Goal: Transaction & Acquisition: Purchase product/service

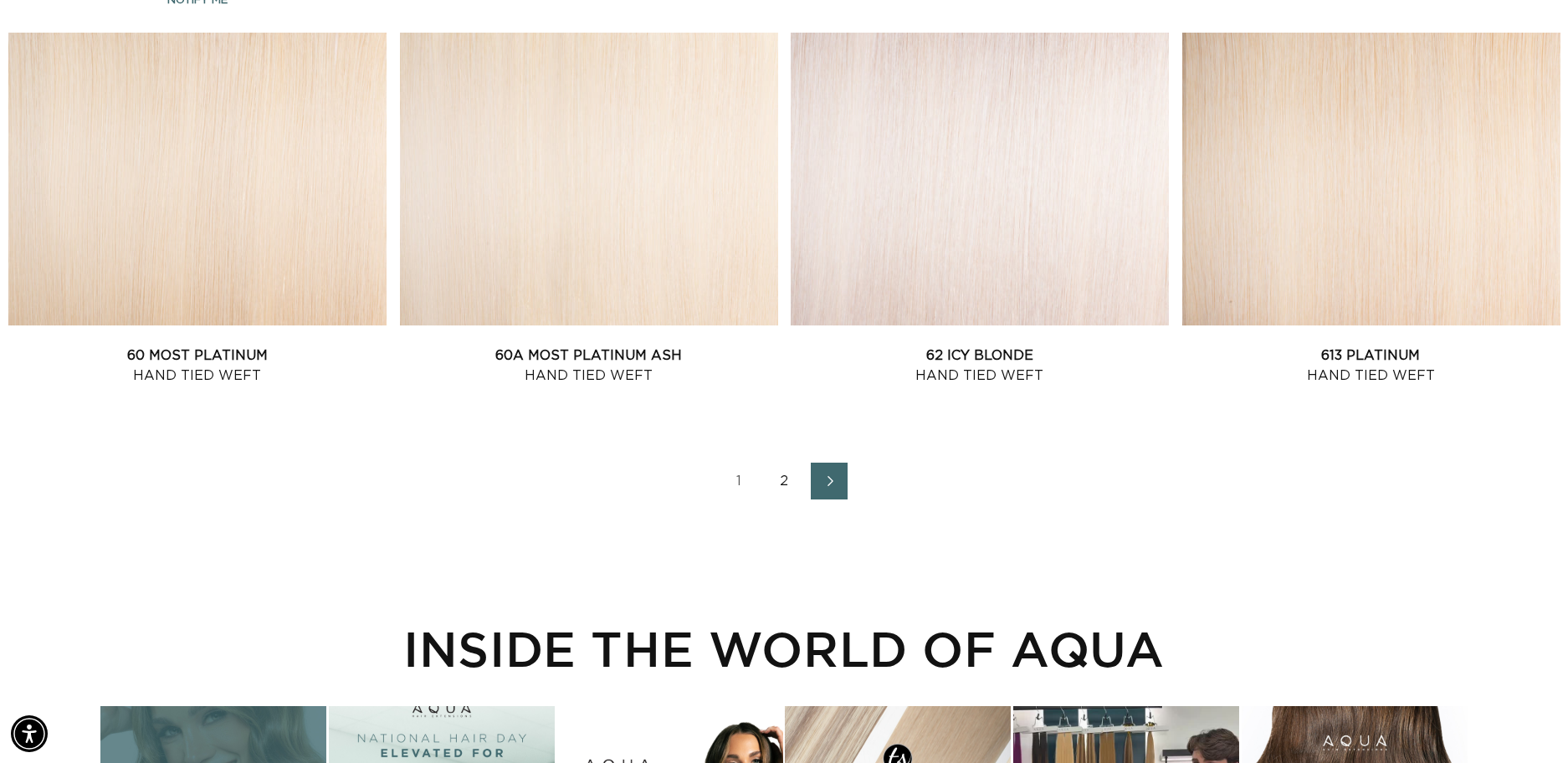
scroll to position [0, 1449]
click at [770, 493] on link "2" at bounding box center [784, 481] width 37 height 37
click at [784, 484] on link "2" at bounding box center [784, 481] width 37 height 37
click at [834, 487] on span "Next page" at bounding box center [829, 481] width 11 height 20
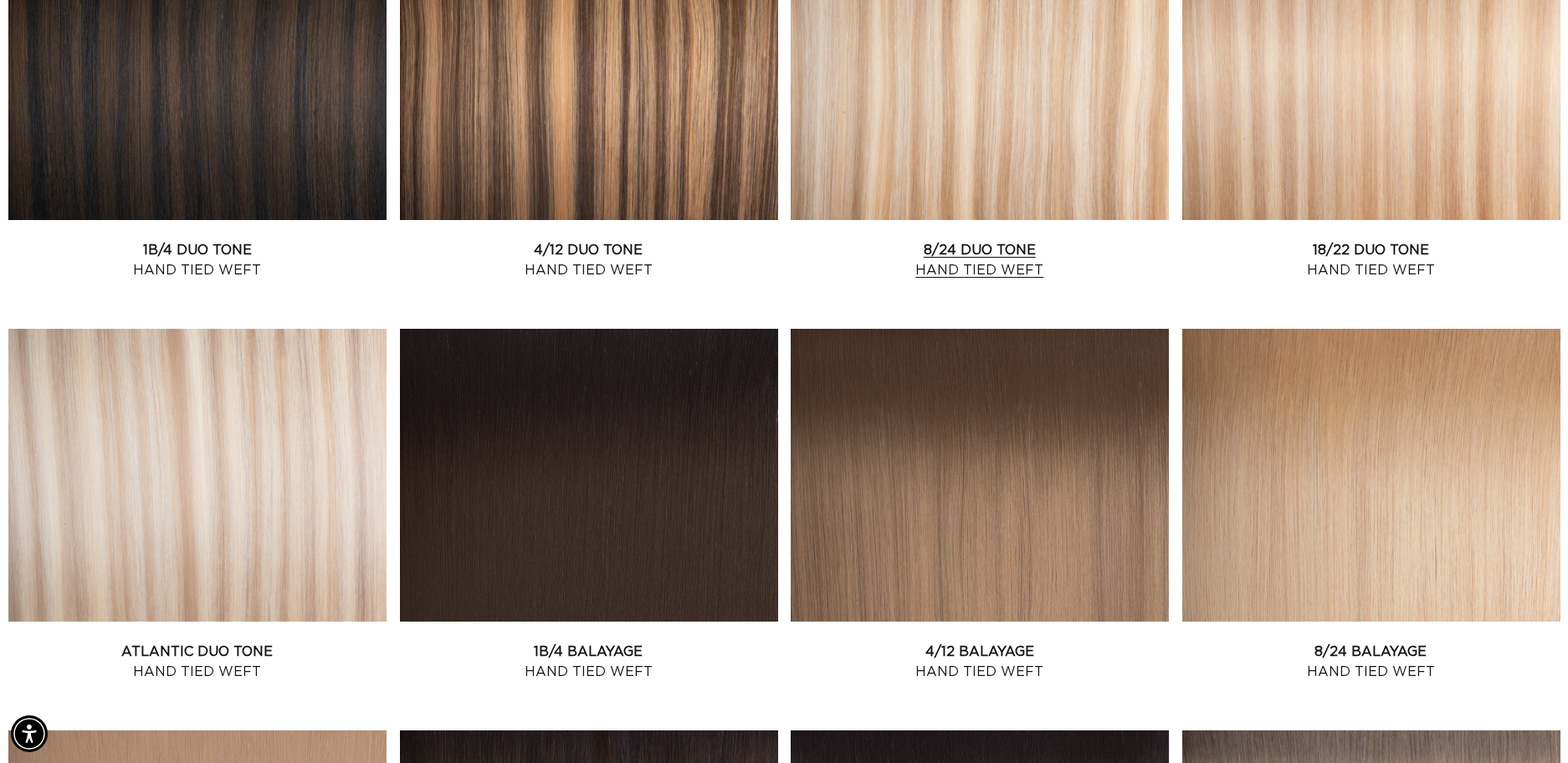
scroll to position [761, 0]
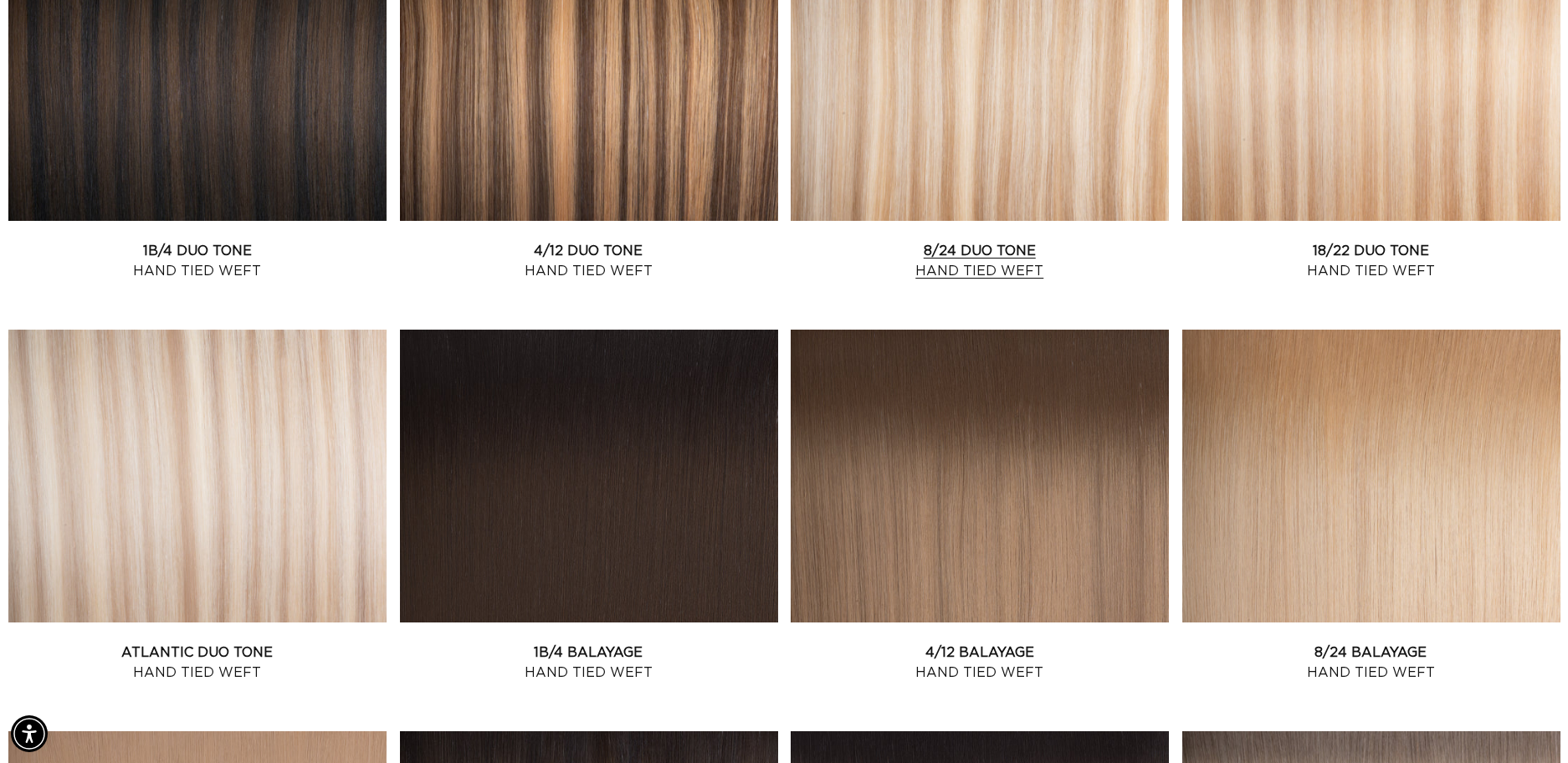
click at [958, 241] on link "8/24 Duo Tone Hand Tied Weft" at bounding box center [979, 261] width 378 height 40
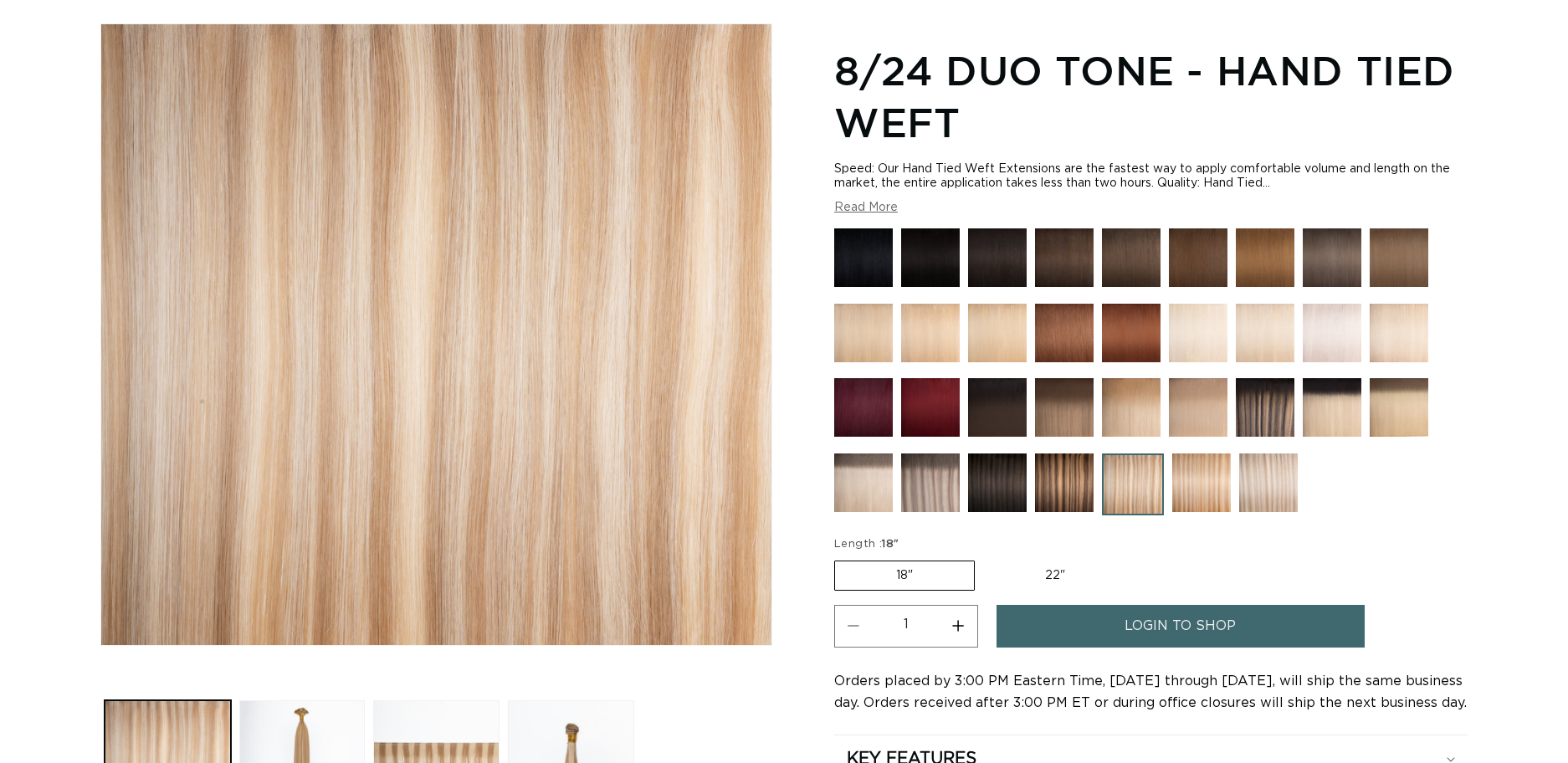
click at [945, 495] on img at bounding box center [930, 483] width 58 height 58
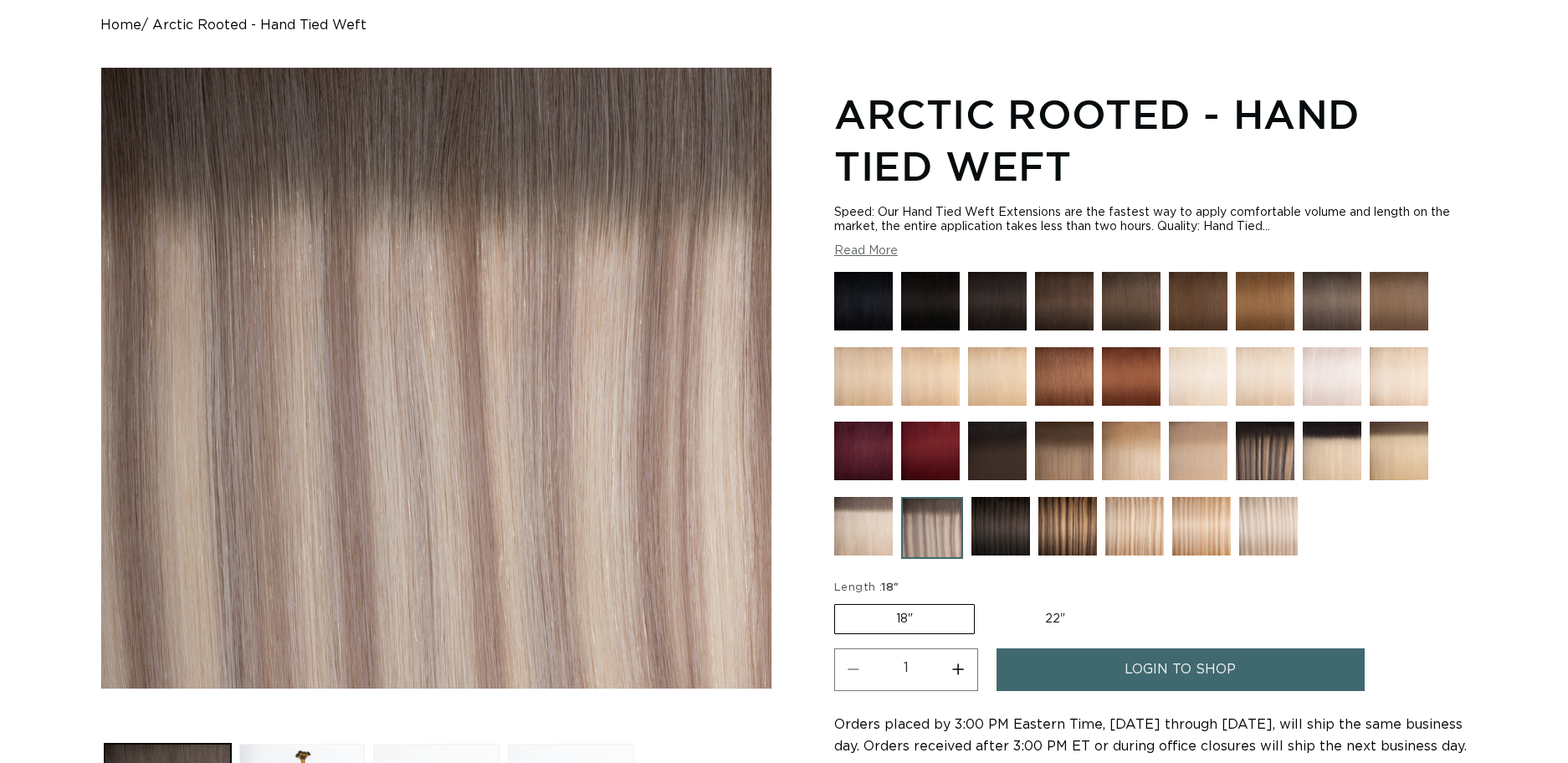
click at [1253, 673] on link "login to shop" at bounding box center [1181, 670] width 368 height 43
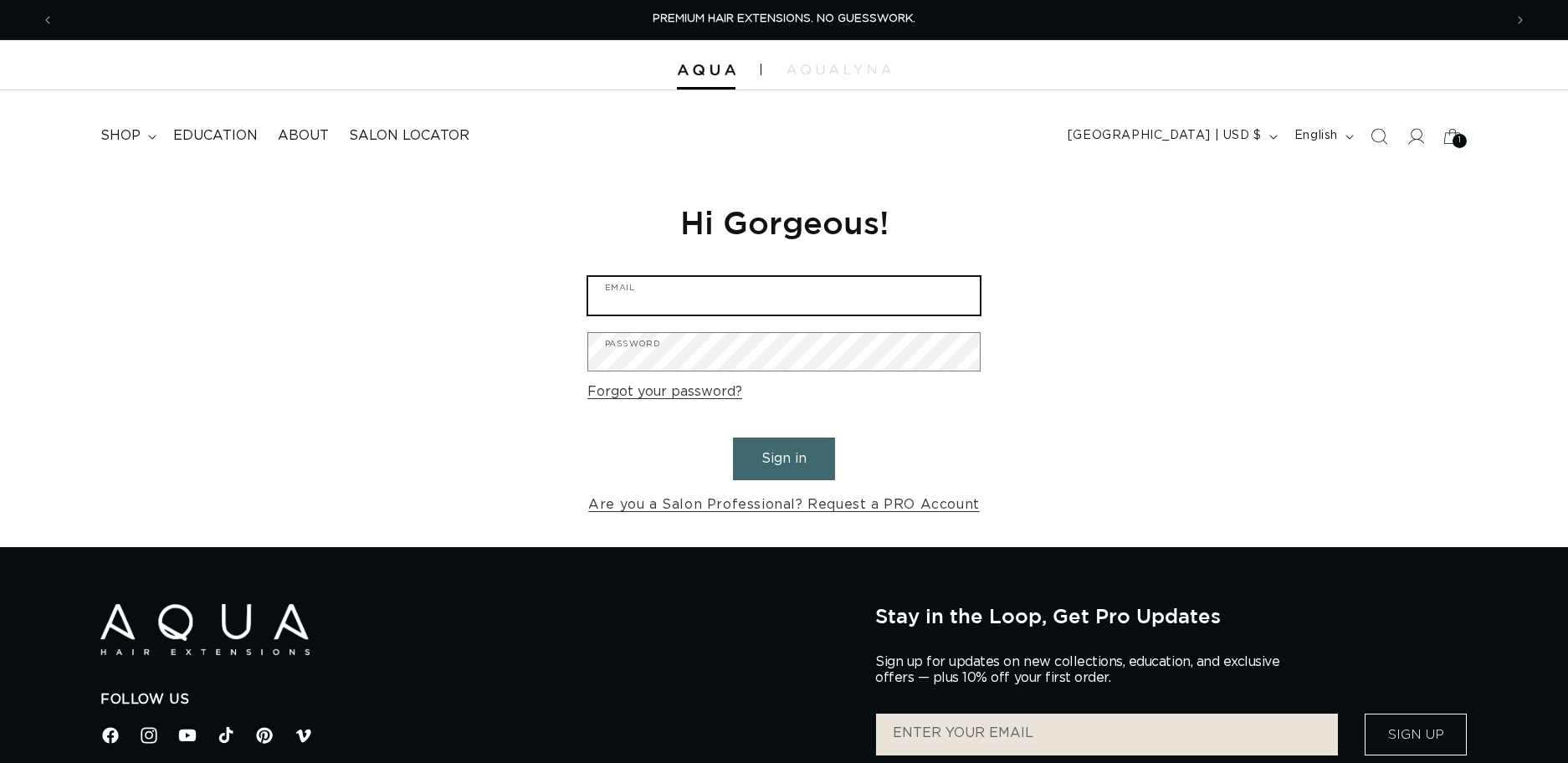
type input "[EMAIL_ADDRESS][DOMAIN_NAME]"
click at [824, 461] on button "Sign in" at bounding box center [784, 459] width 102 height 43
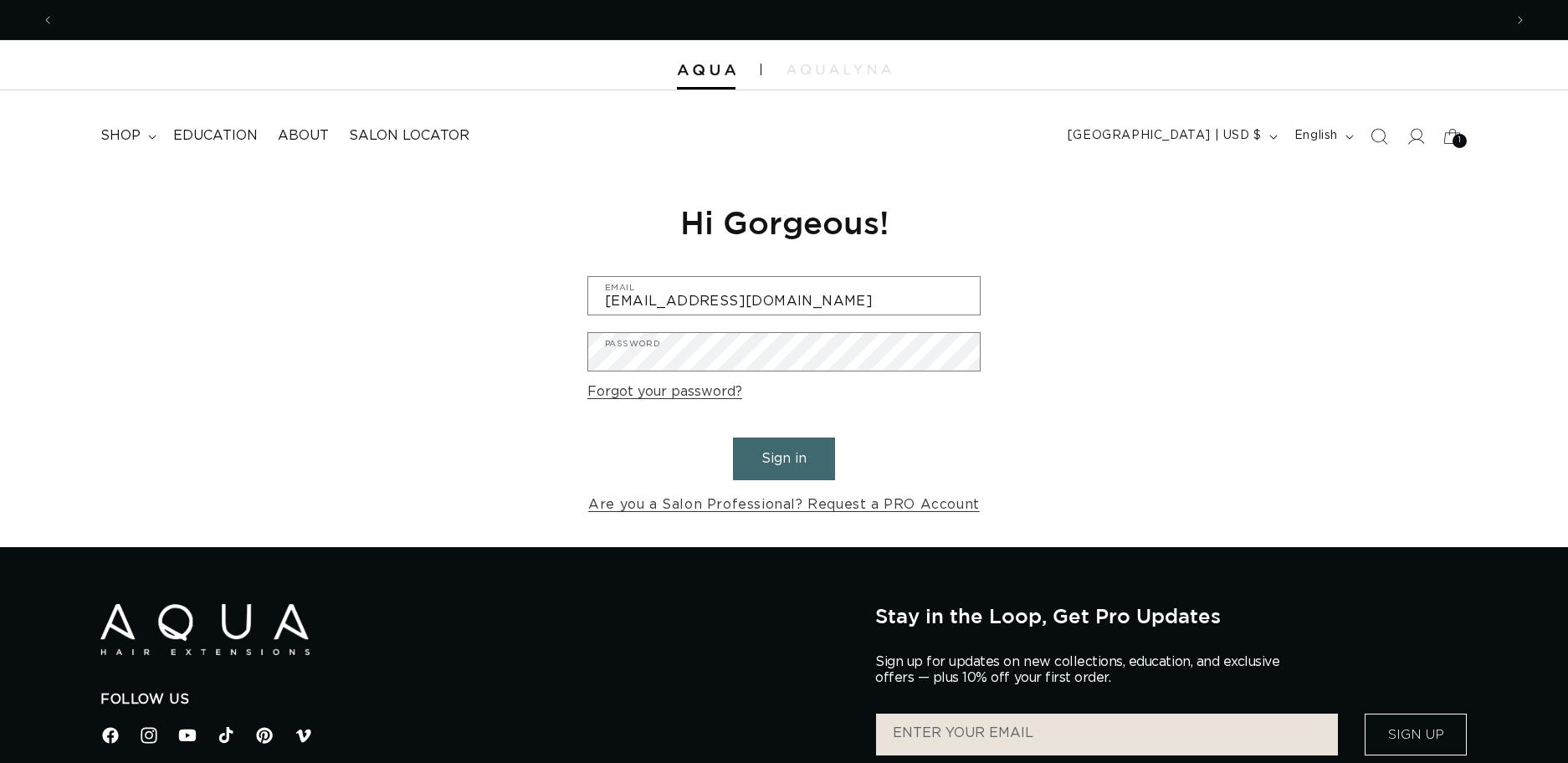
scroll to position [0, 1449]
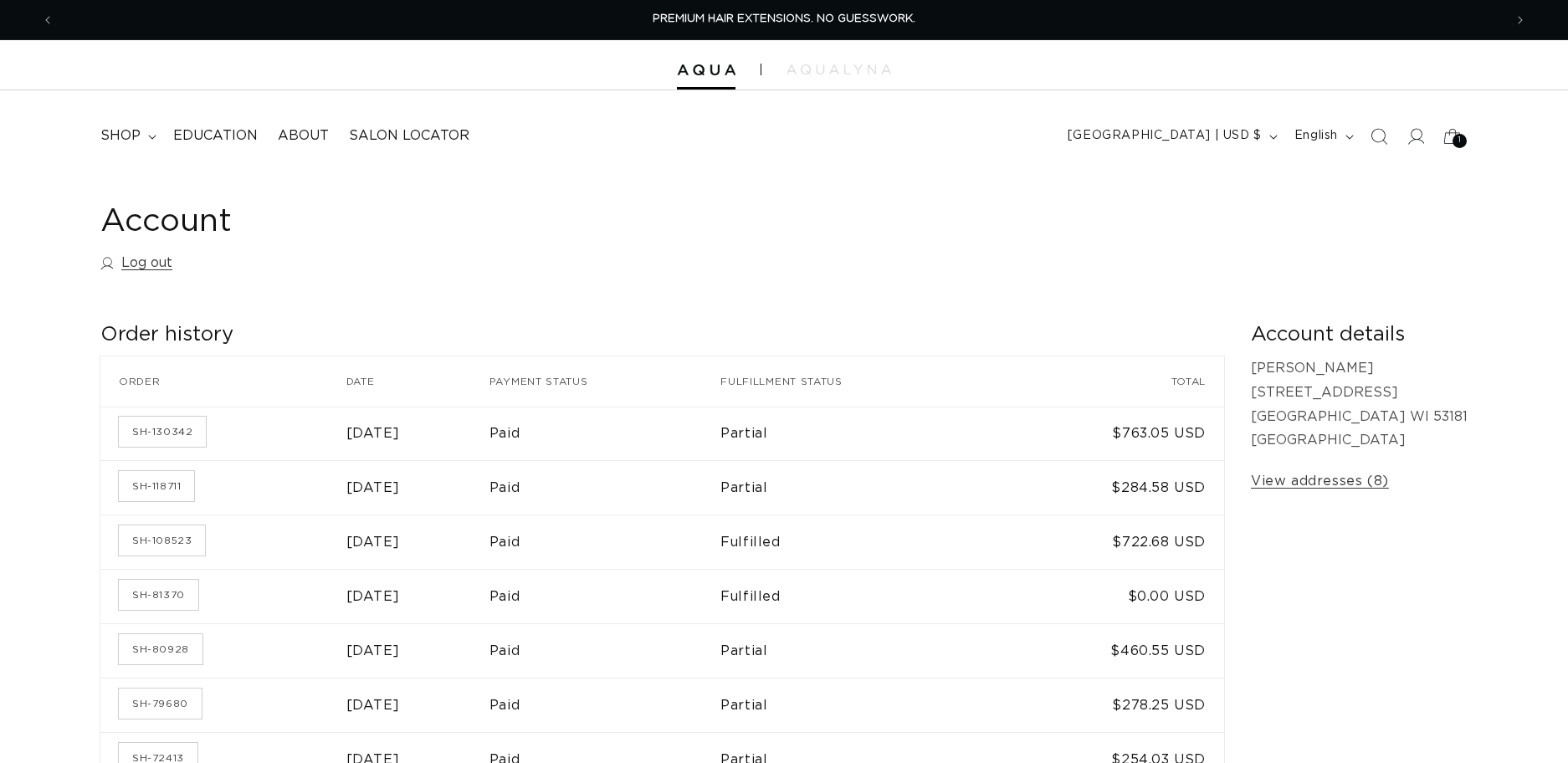
scroll to position [0, 1449]
click at [137, 145] on summary "shop" at bounding box center [127, 136] width 73 height 38
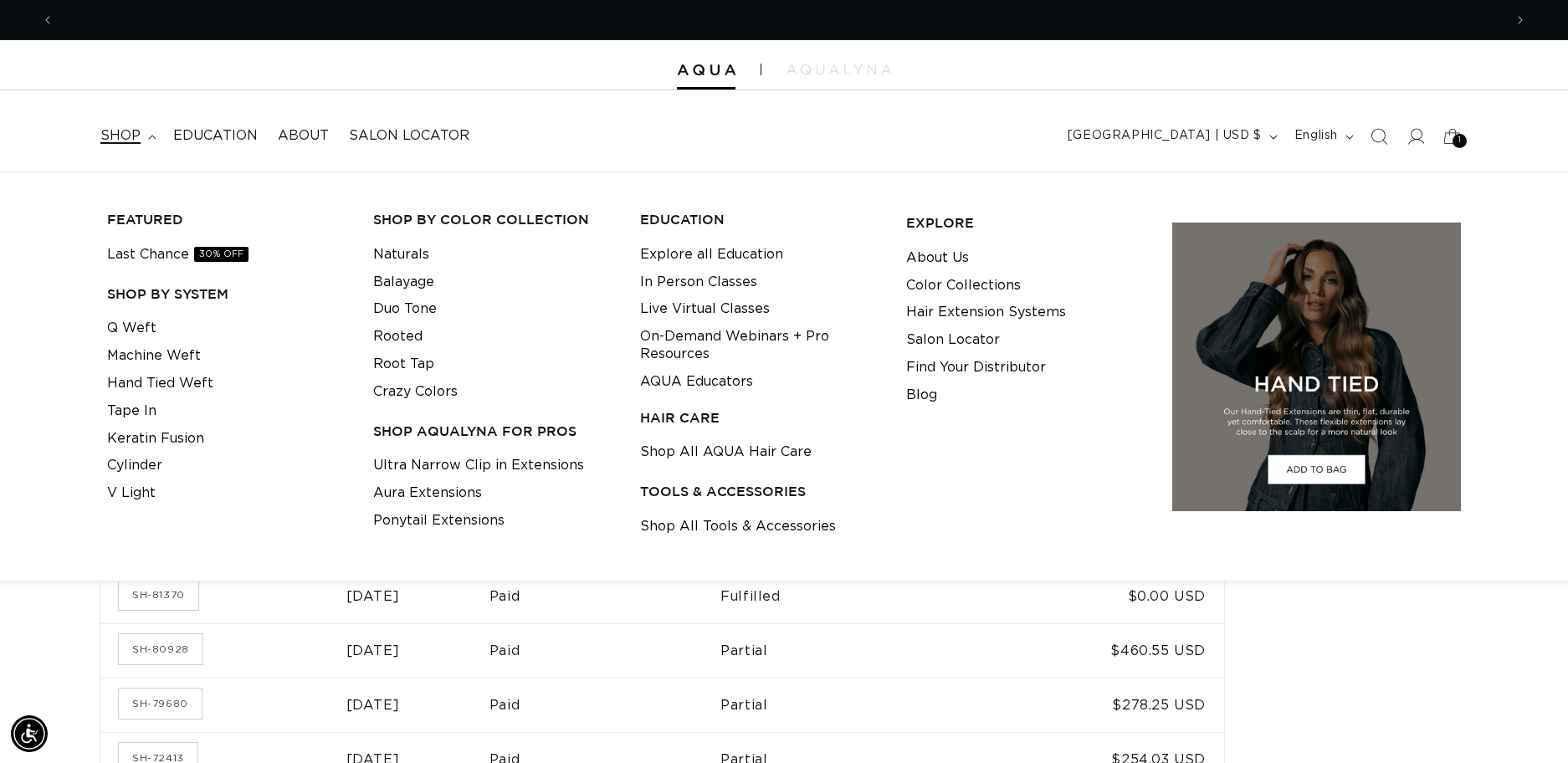
scroll to position [0, 2899]
click at [194, 385] on link "Hand Tied Weft" at bounding box center [160, 384] width 106 height 28
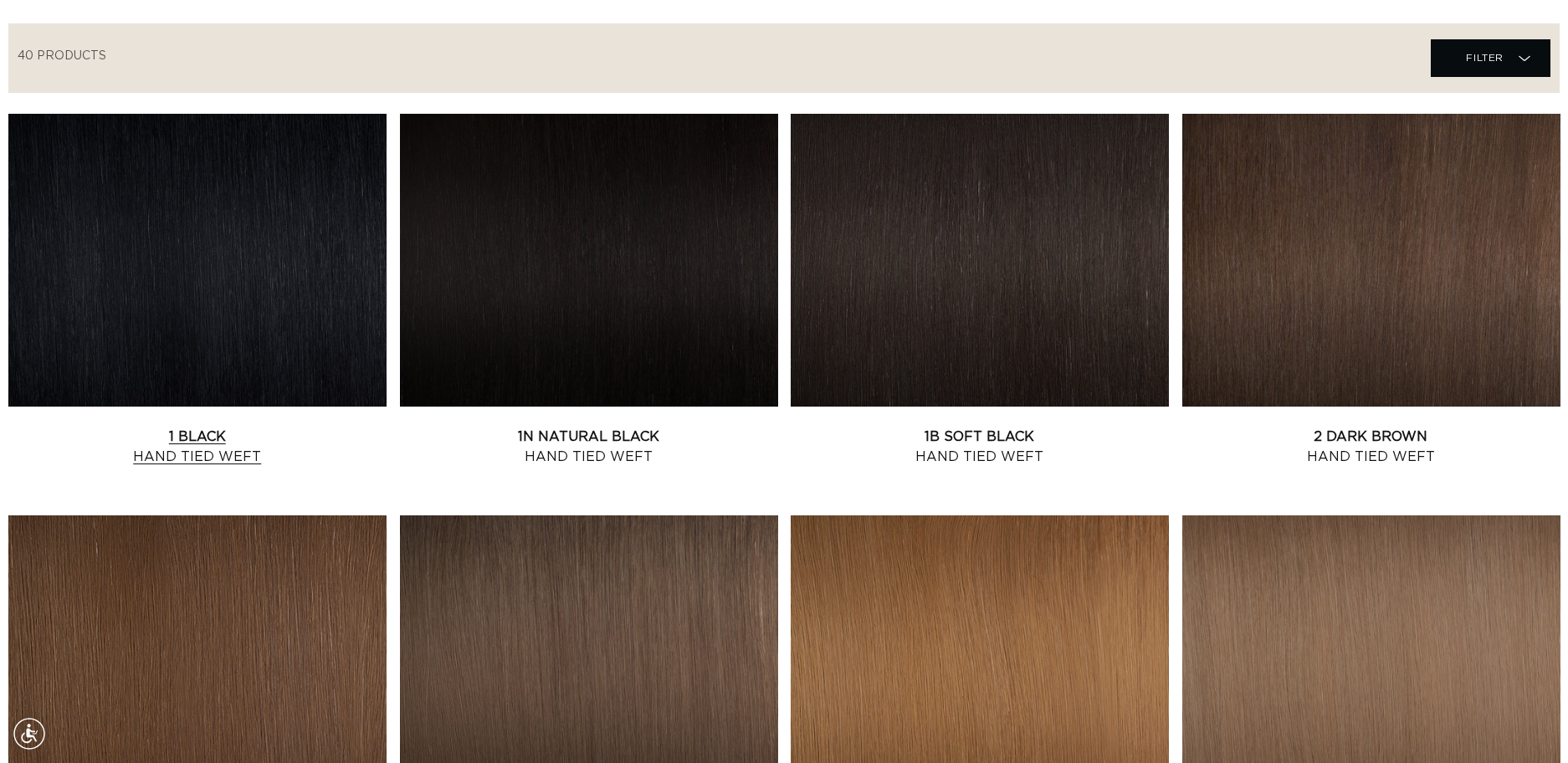
scroll to position [584, 0]
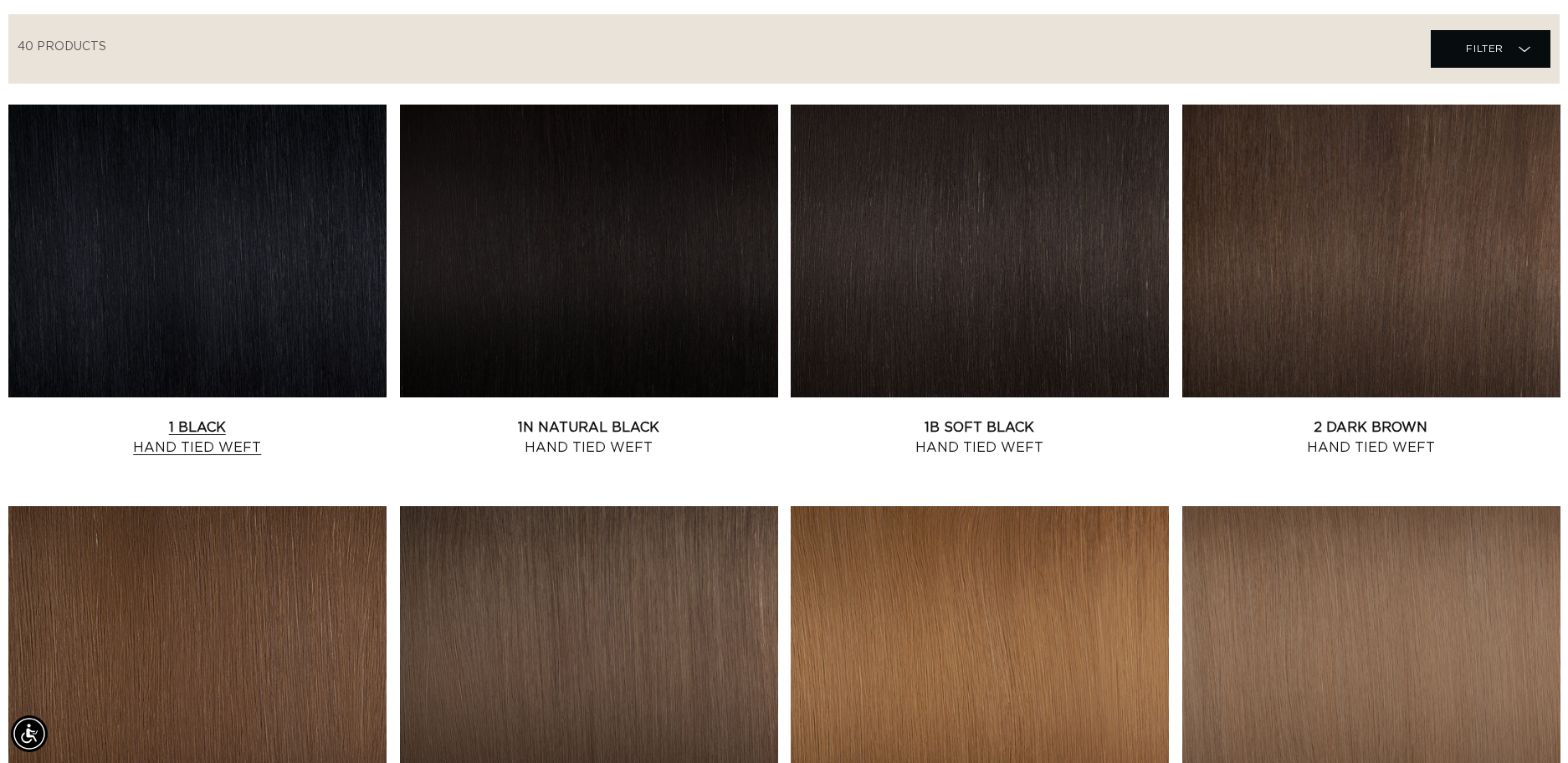
click at [166, 418] on link "1 Black Hand Tied Weft" at bounding box center [197, 438] width 378 height 40
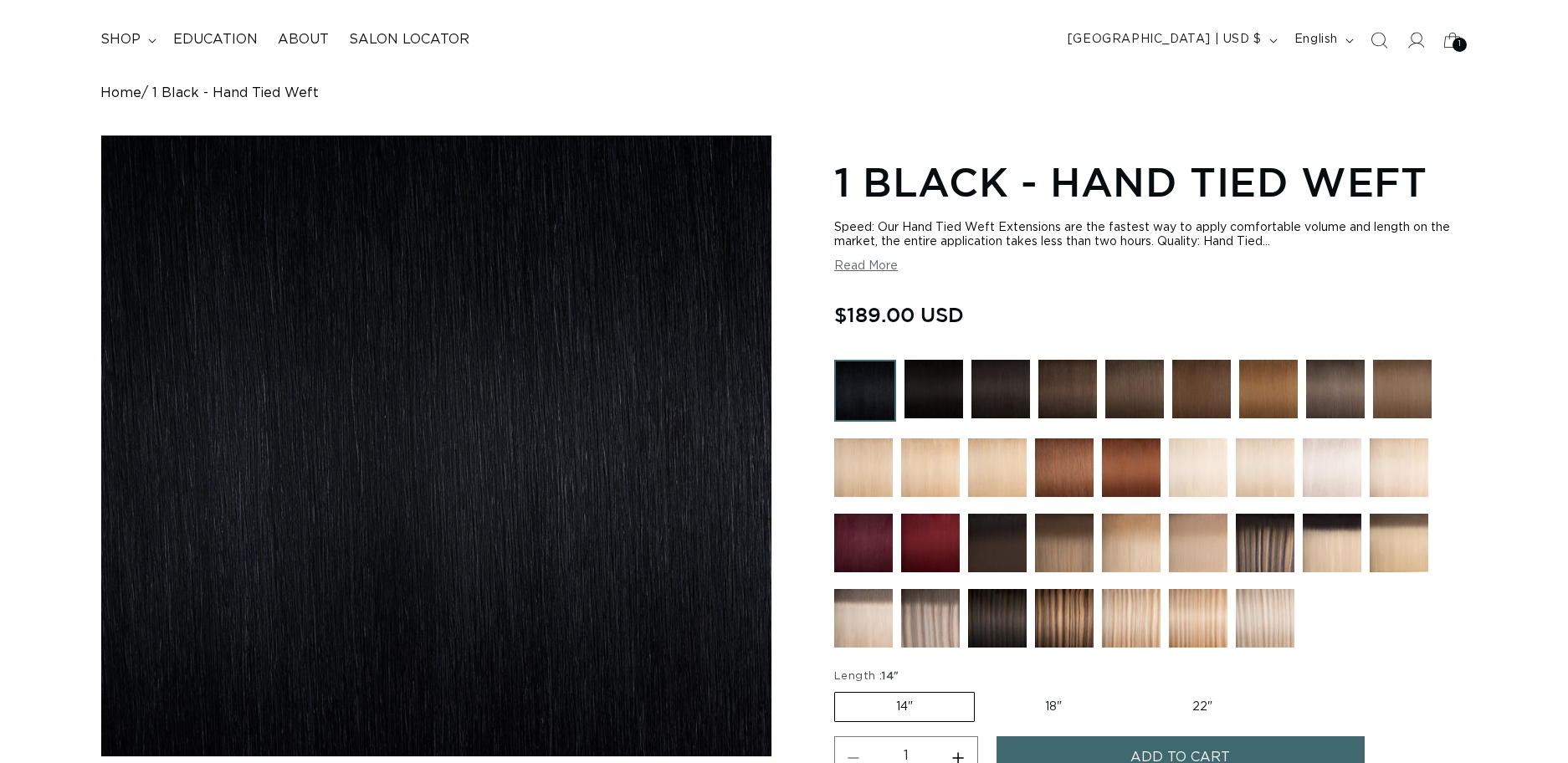
scroll to position [114, 0]
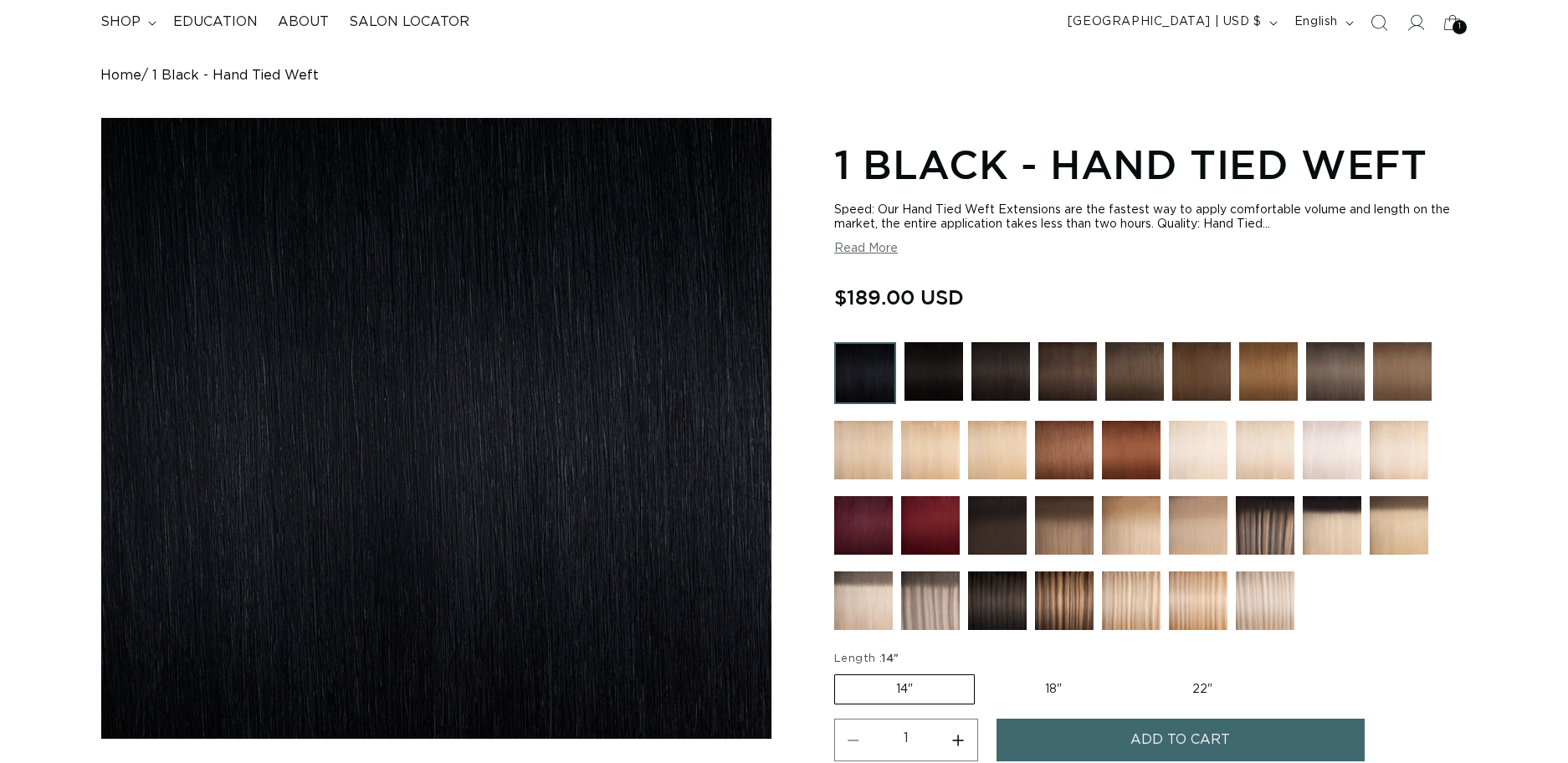
click at [1181, 676] on label "22" Variant sold out or unavailable" at bounding box center [1202, 690] width 142 height 29
click at [1132, 671] on input "22" Variant sold out or unavailable" at bounding box center [1131, 671] width 1 height 1
radio input "true"
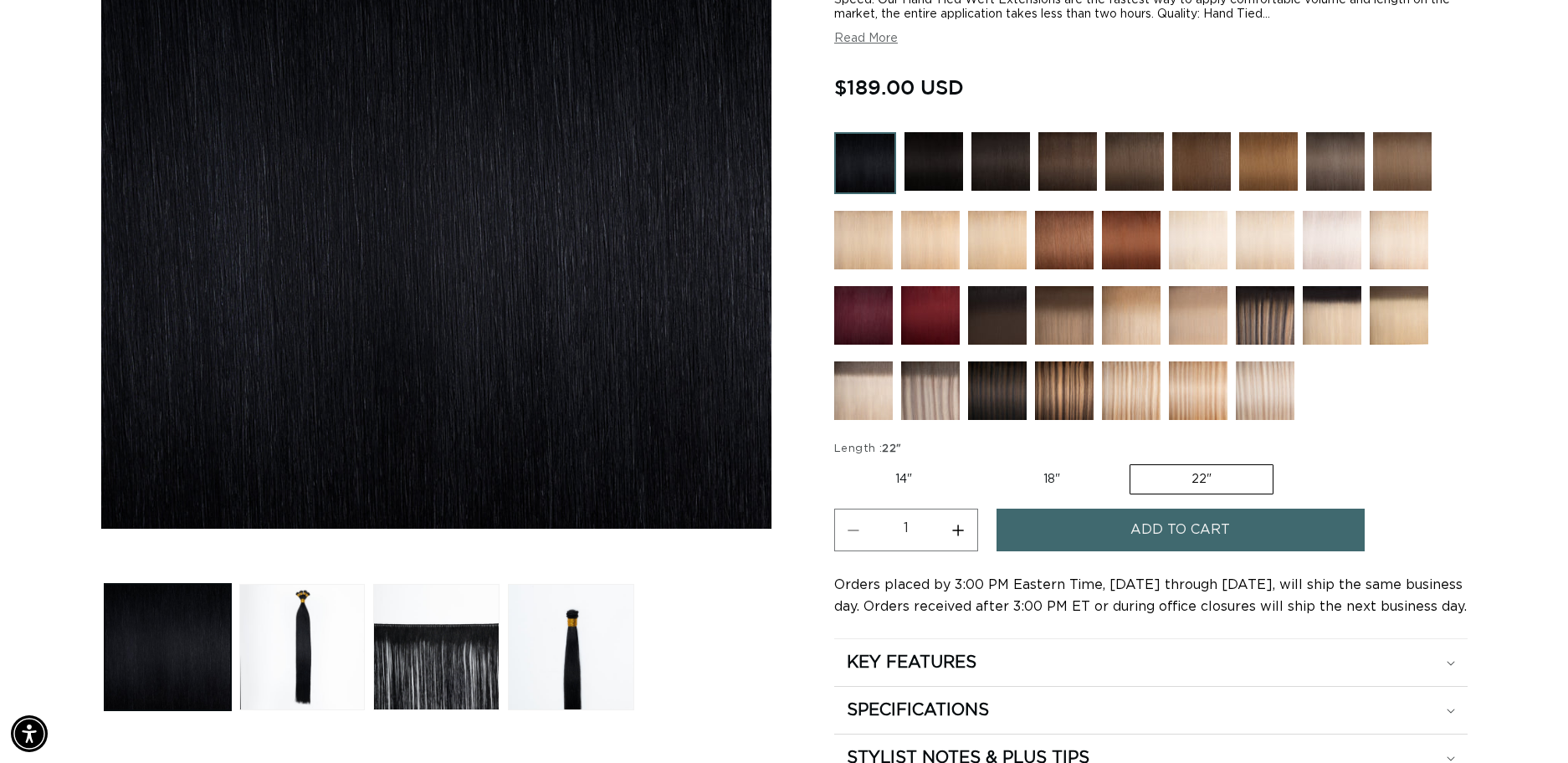
scroll to position [325, 0]
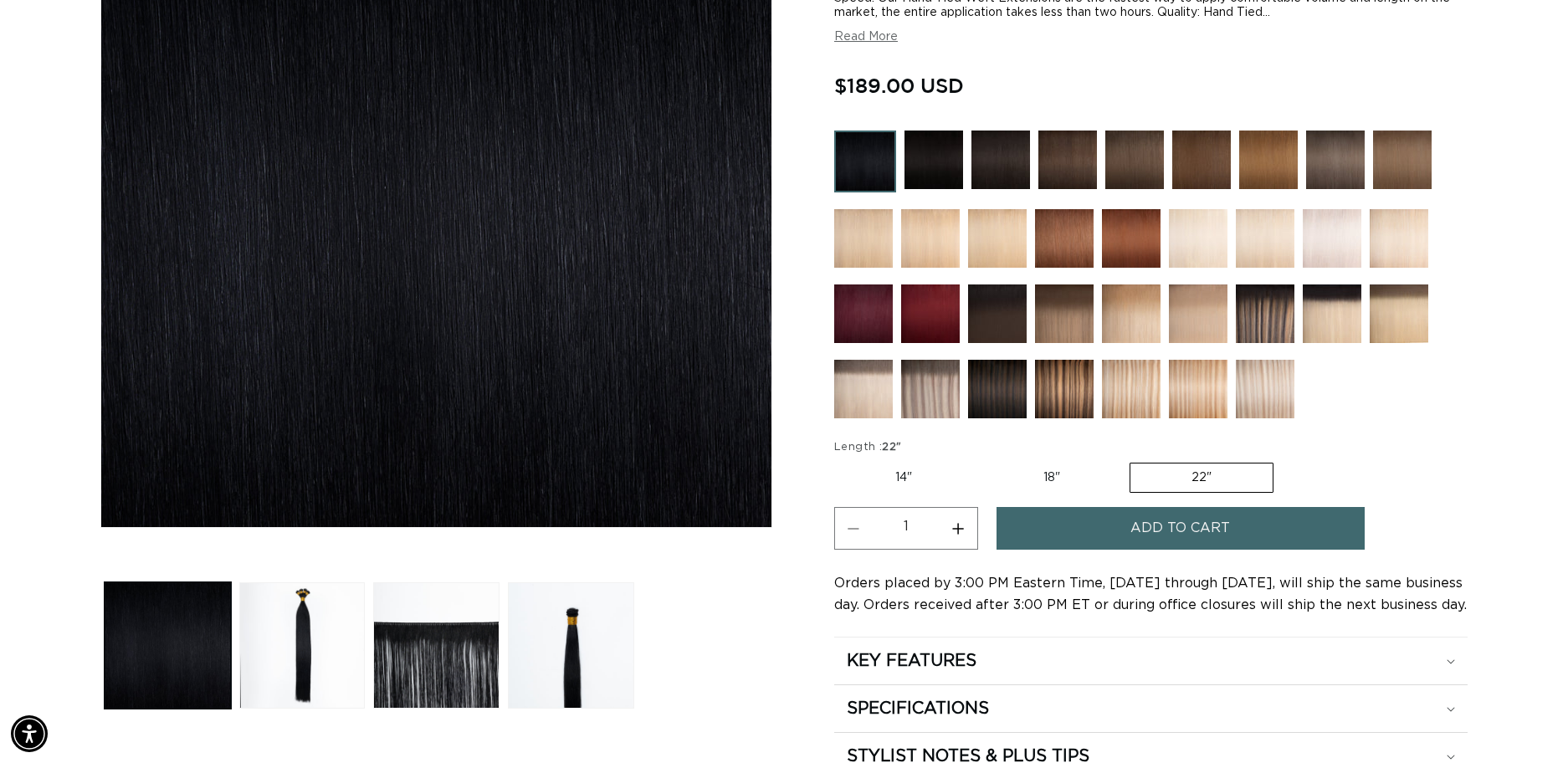
click at [960, 540] on button "Increase quantity for 1 Black - Hand Tied Weft" at bounding box center [959, 528] width 38 height 43
type input "3"
click at [1129, 393] on img at bounding box center [1131, 389] width 58 height 58
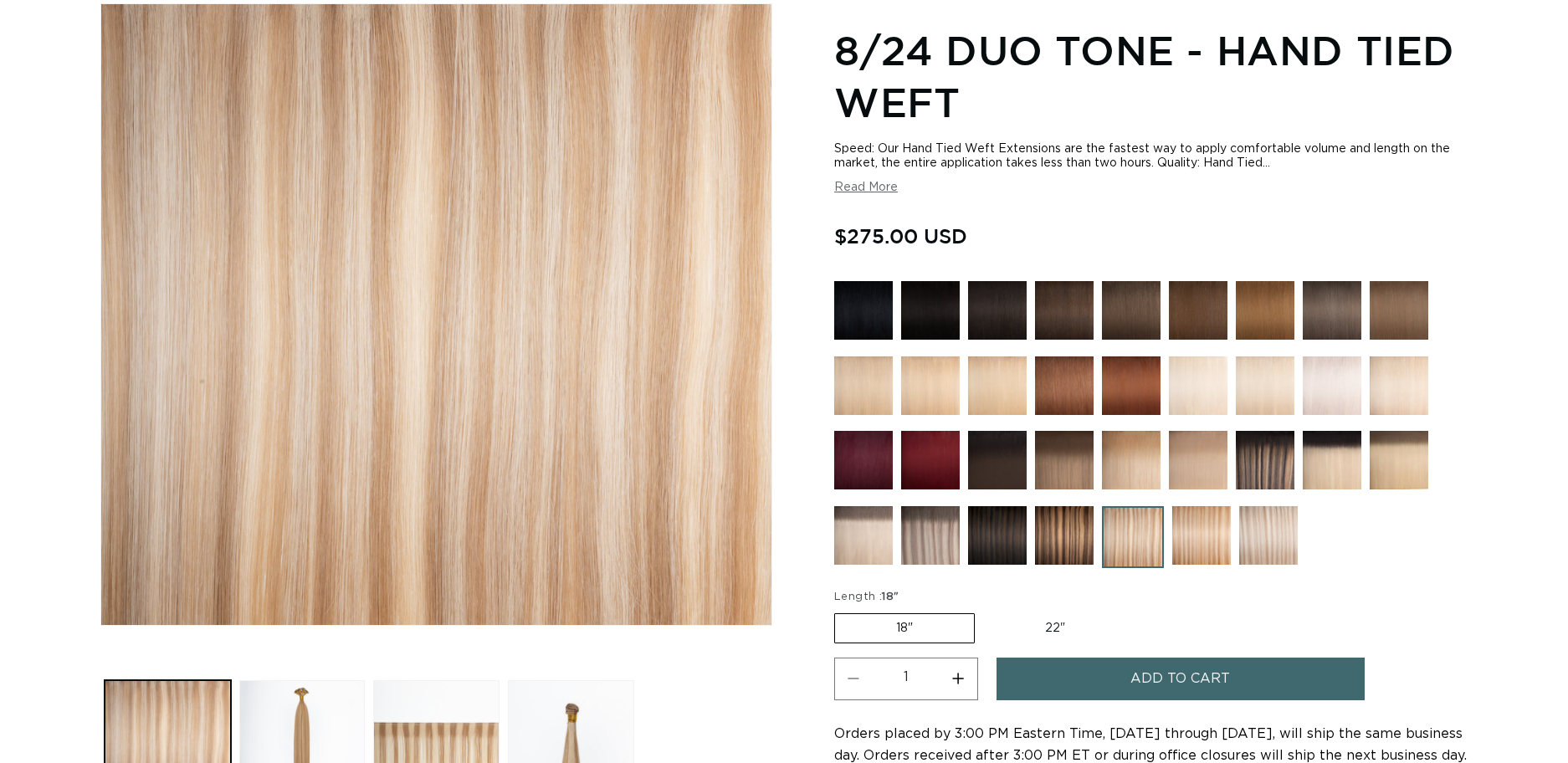
scroll to position [233, 0]
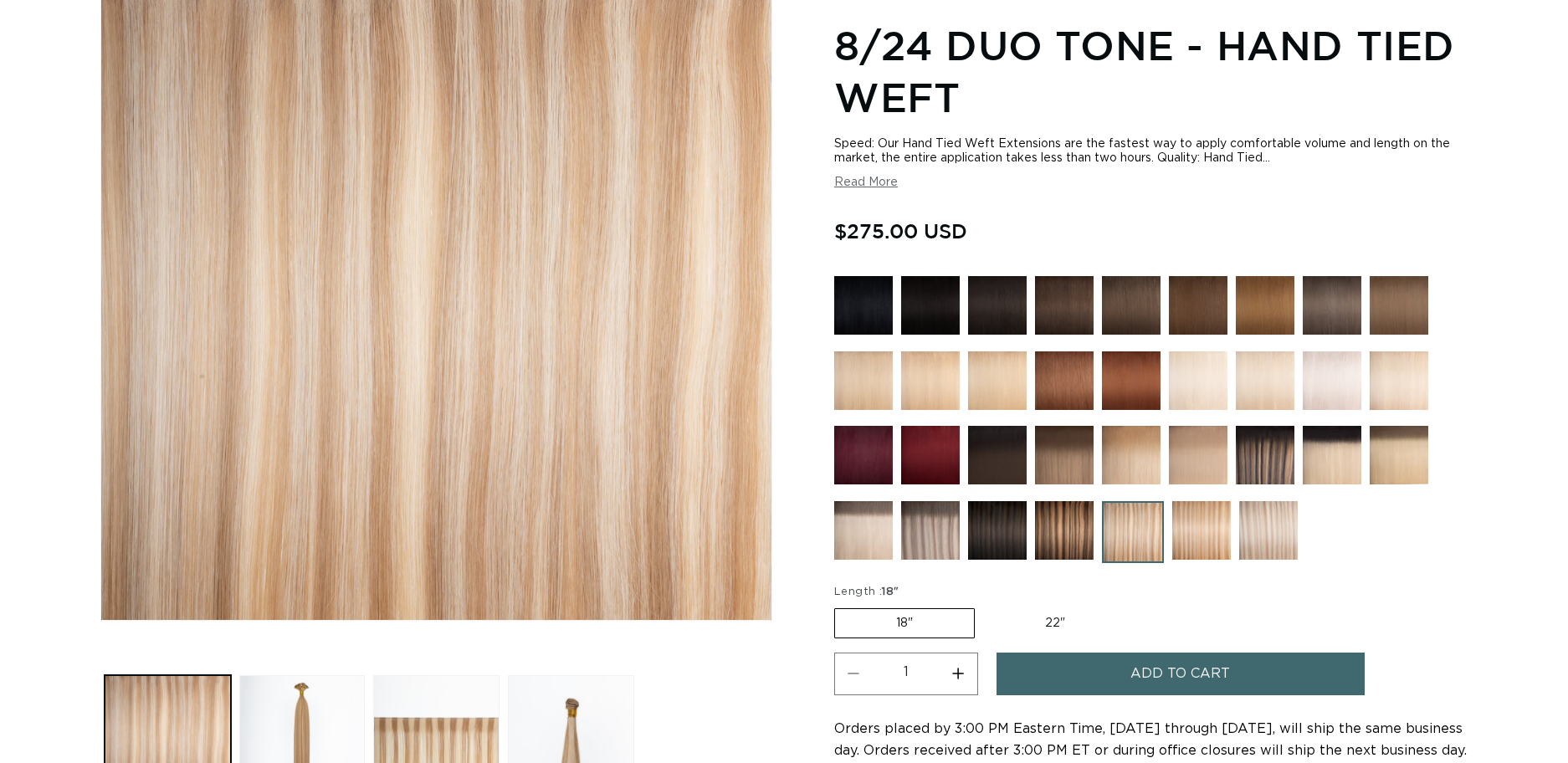
click at [945, 664] on button "Increase quantity for 8/24 Duo Tone - Hand Tied Weft" at bounding box center [959, 674] width 38 height 43
click at [945, 665] on button "Increase quantity for 8/24 Duo Tone - Hand Tied Weft" at bounding box center [959, 674] width 38 height 43
type input "3"
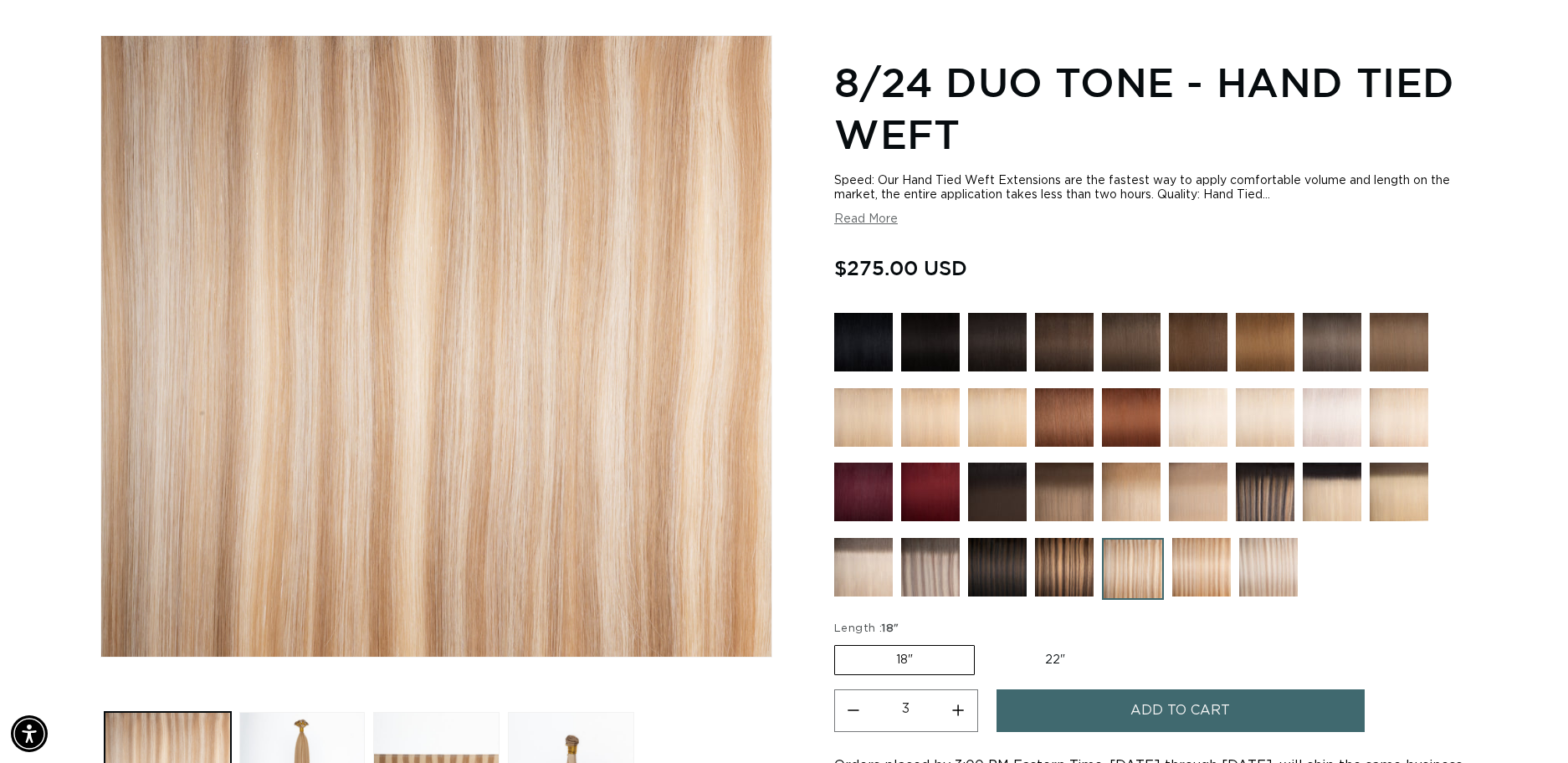
click at [910, 656] on label "18" Variant sold out or unavailable" at bounding box center [905, 661] width 140 height 31
click at [839, 643] on input "18" Variant sold out or unavailable" at bounding box center [838, 642] width 1 height 1
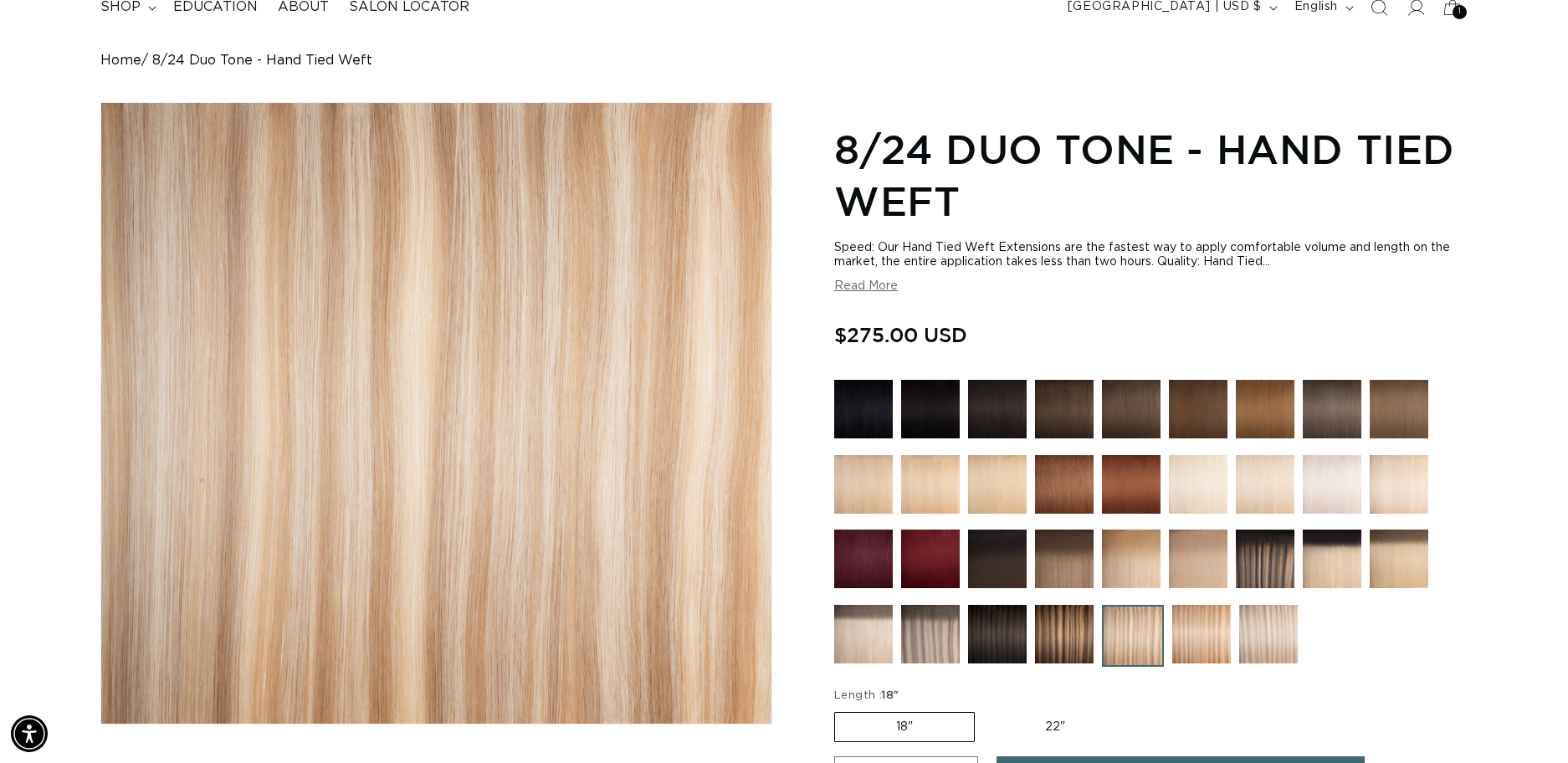
click at [1310, 478] on img at bounding box center [1332, 484] width 58 height 58
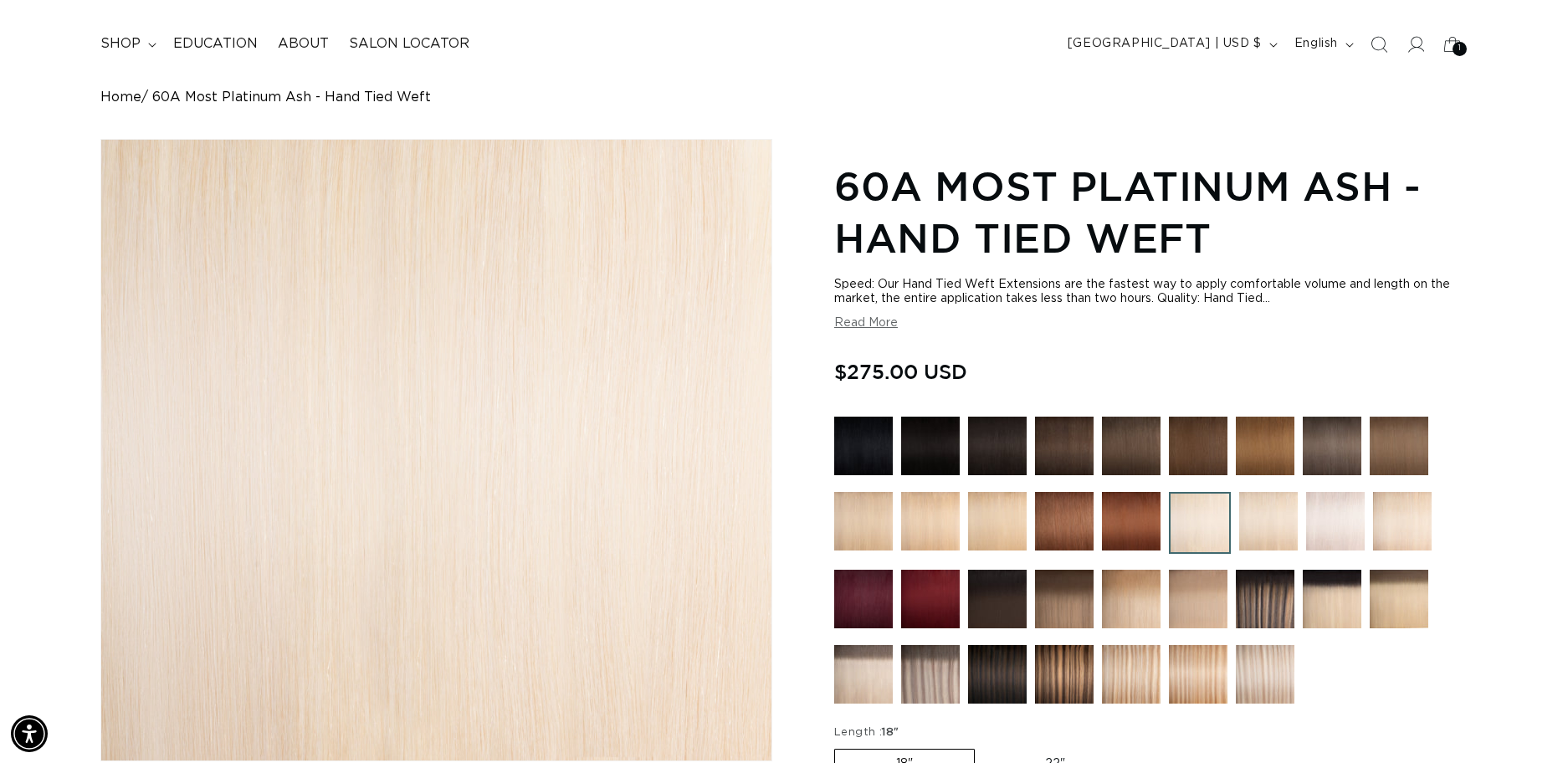
scroll to position [0, 2899]
click at [103, 43] on span "shop" at bounding box center [120, 44] width 40 height 18
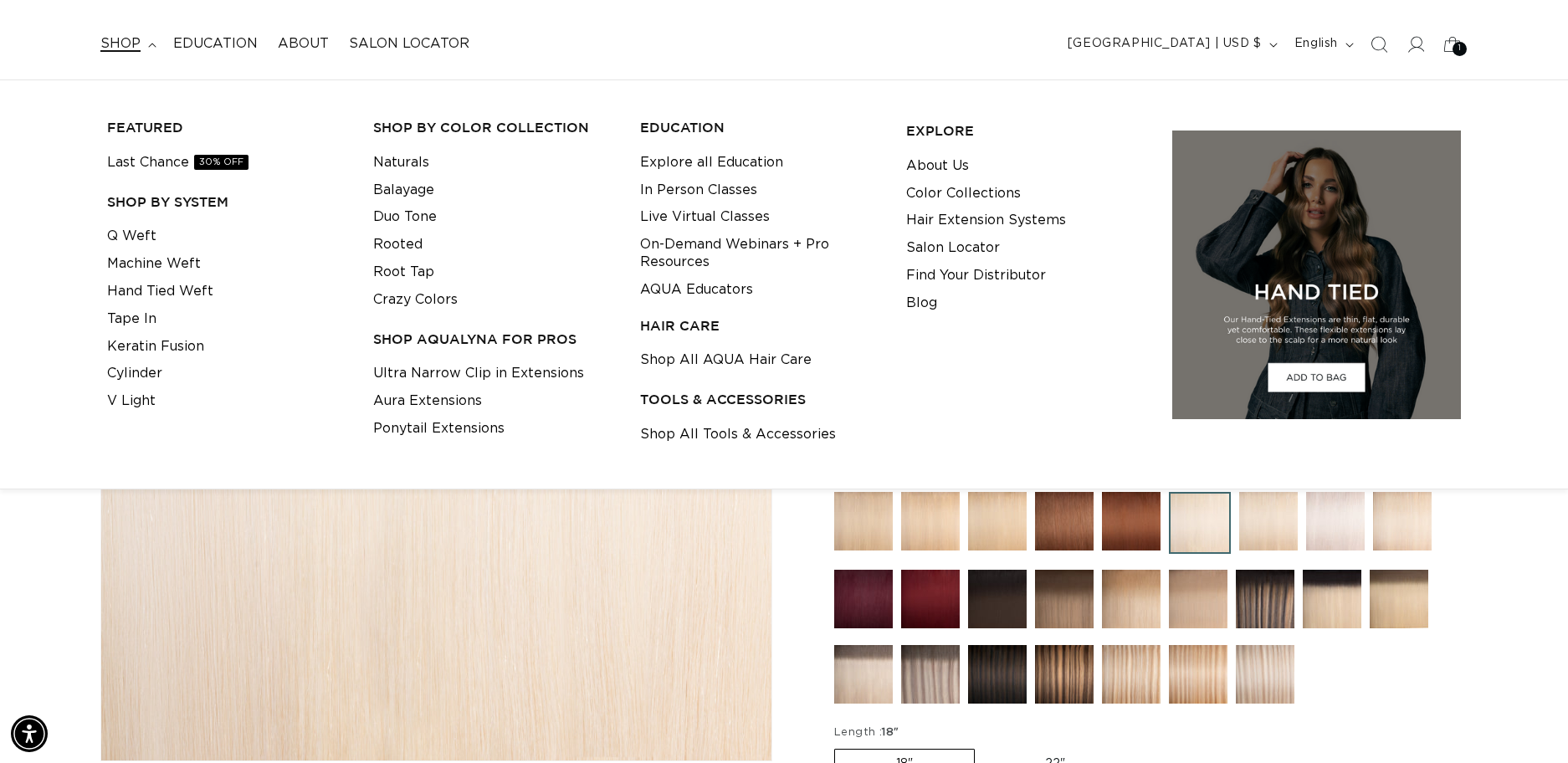
scroll to position [0, 0]
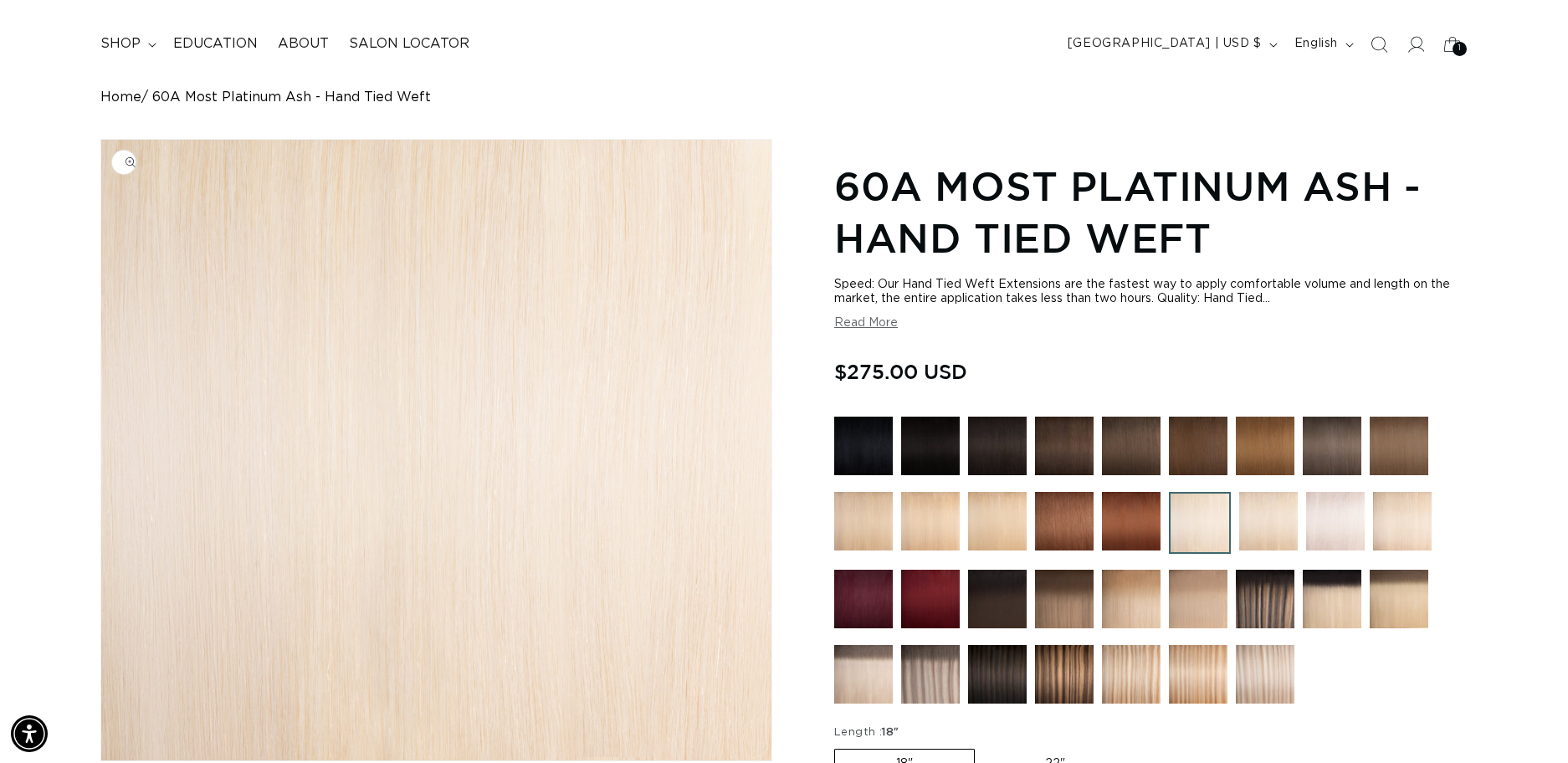
click at [509, 531] on img "Gallery Viewer" at bounding box center [437, 450] width 670 height 621
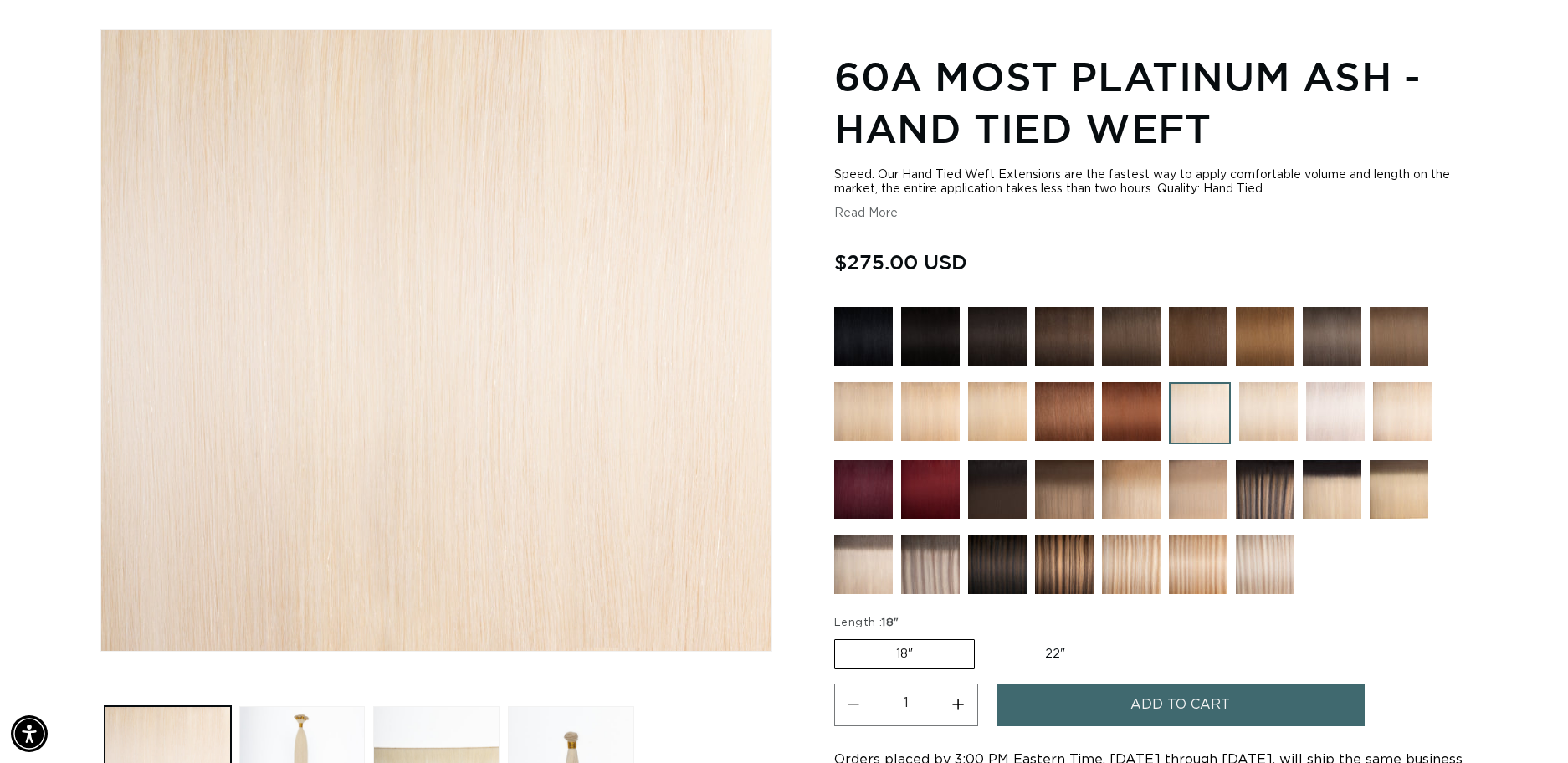
scroll to position [0, 2899]
click at [964, 708] on button "Increase quantity for 60A Most Platinum Ash - Hand Tied Weft" at bounding box center [959, 705] width 38 height 43
type input "2"
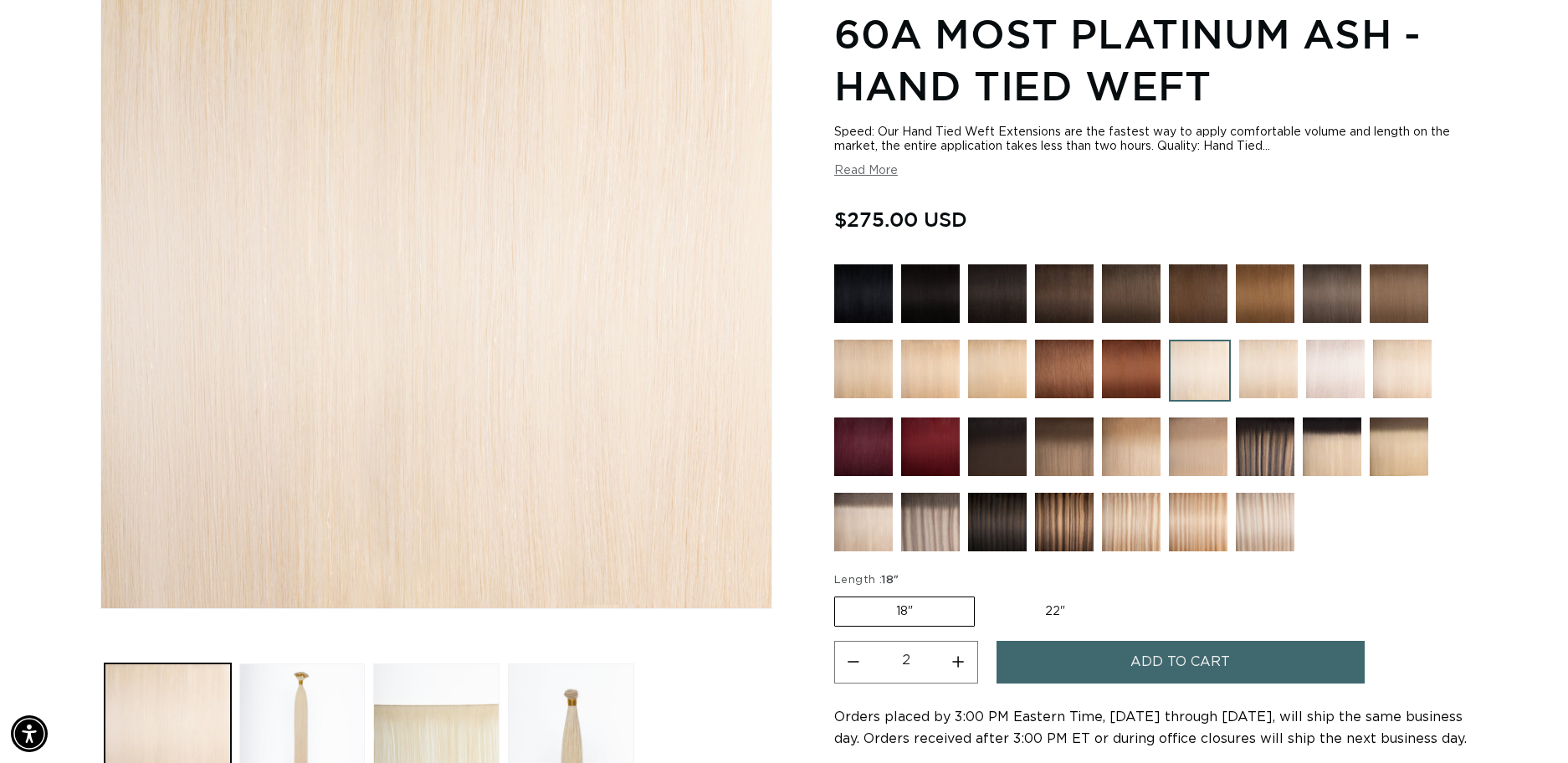
scroll to position [259, 0]
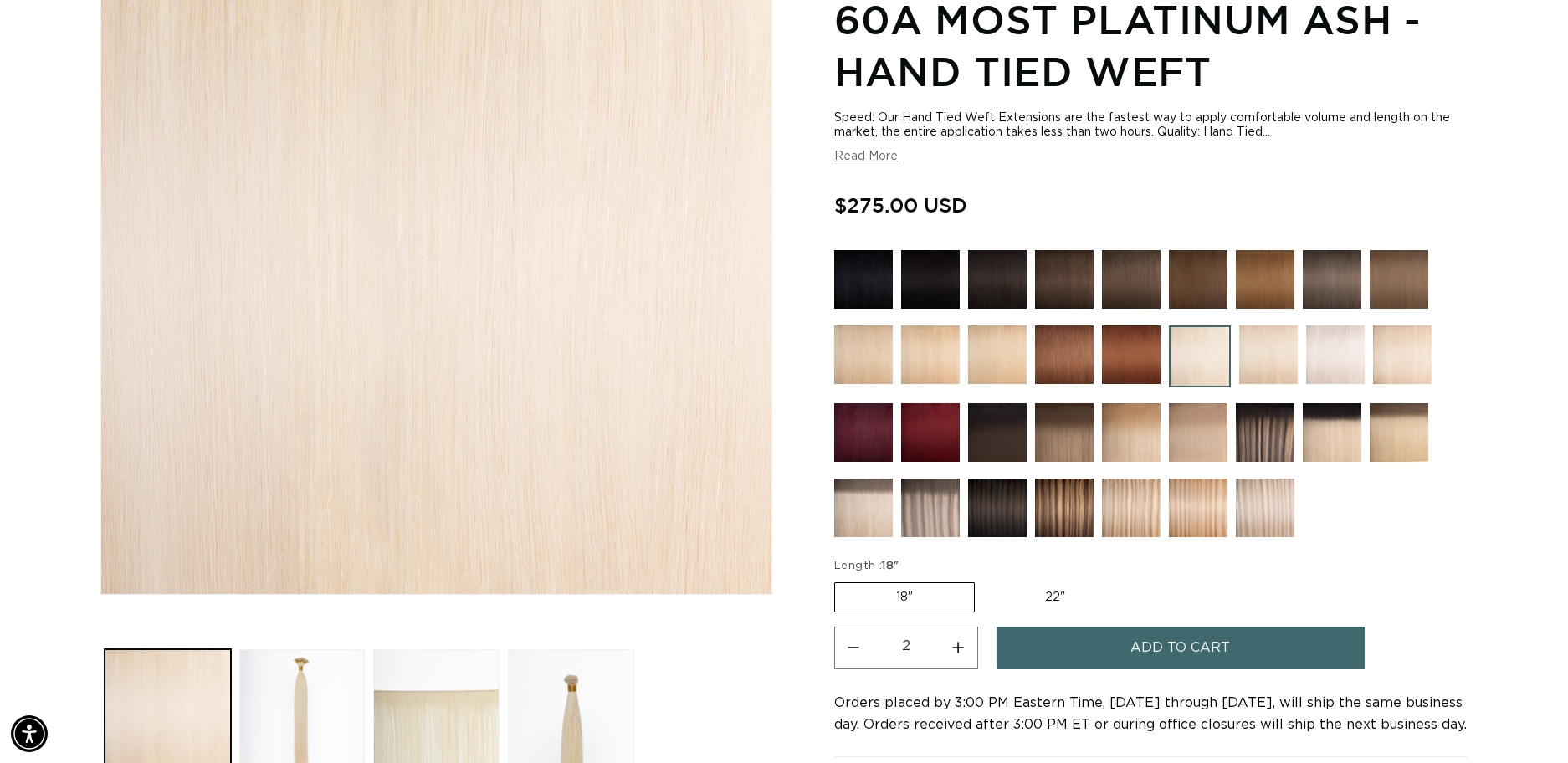
click at [917, 600] on label "18" Variant sold out or unavailable" at bounding box center [905, 598] width 140 height 31
click at [839, 580] on input "18" Variant sold out or unavailable" at bounding box center [838, 580] width 1 height 1
click at [1123, 652] on button "Add to cart" at bounding box center [1181, 649] width 368 height 43
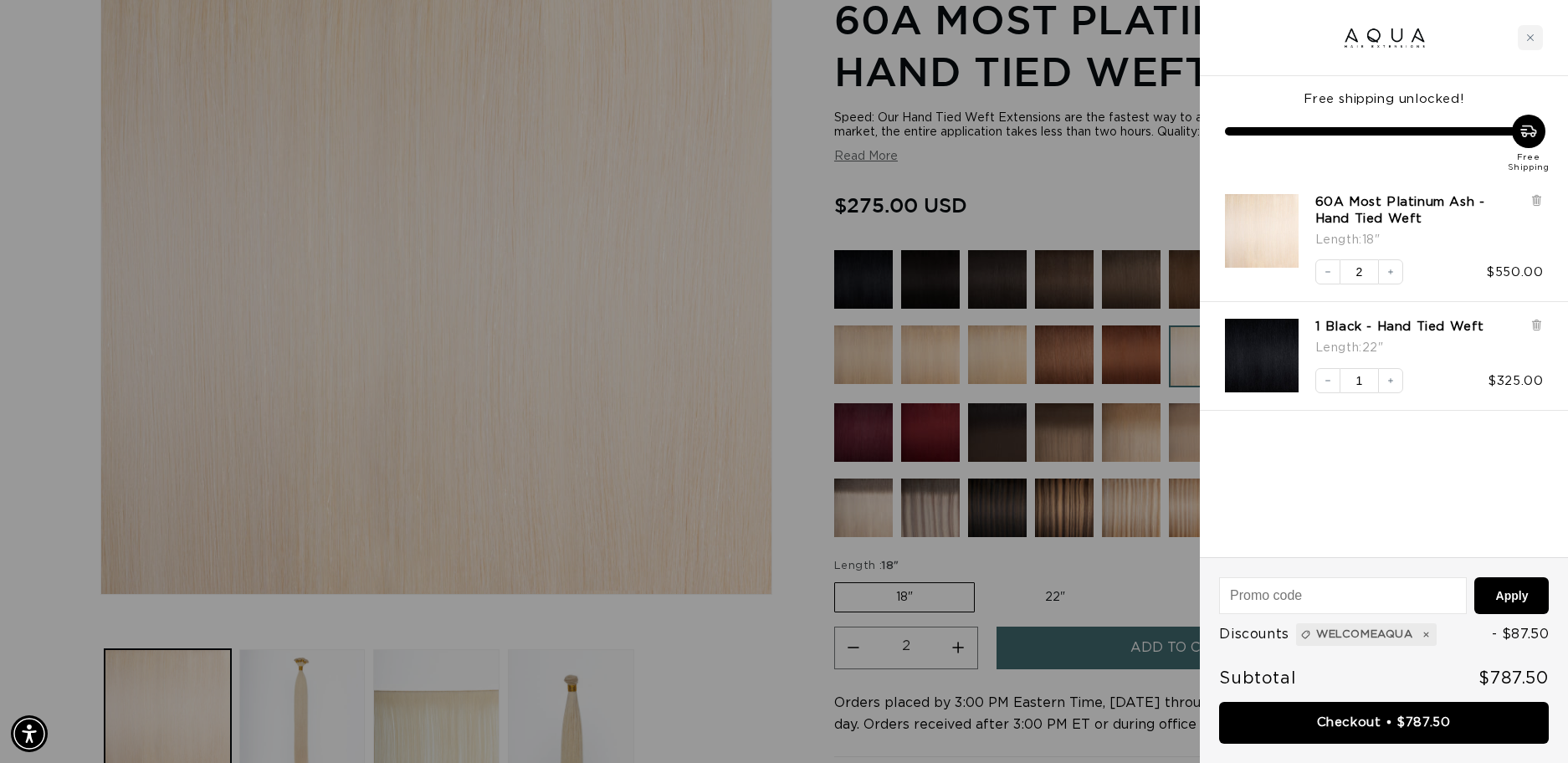
scroll to position [0, 2899]
click at [1537, 324] on icon at bounding box center [1537, 324] width 4 height 8
click at [1527, 39] on icon "Close cart" at bounding box center [1530, 37] width 8 height 8
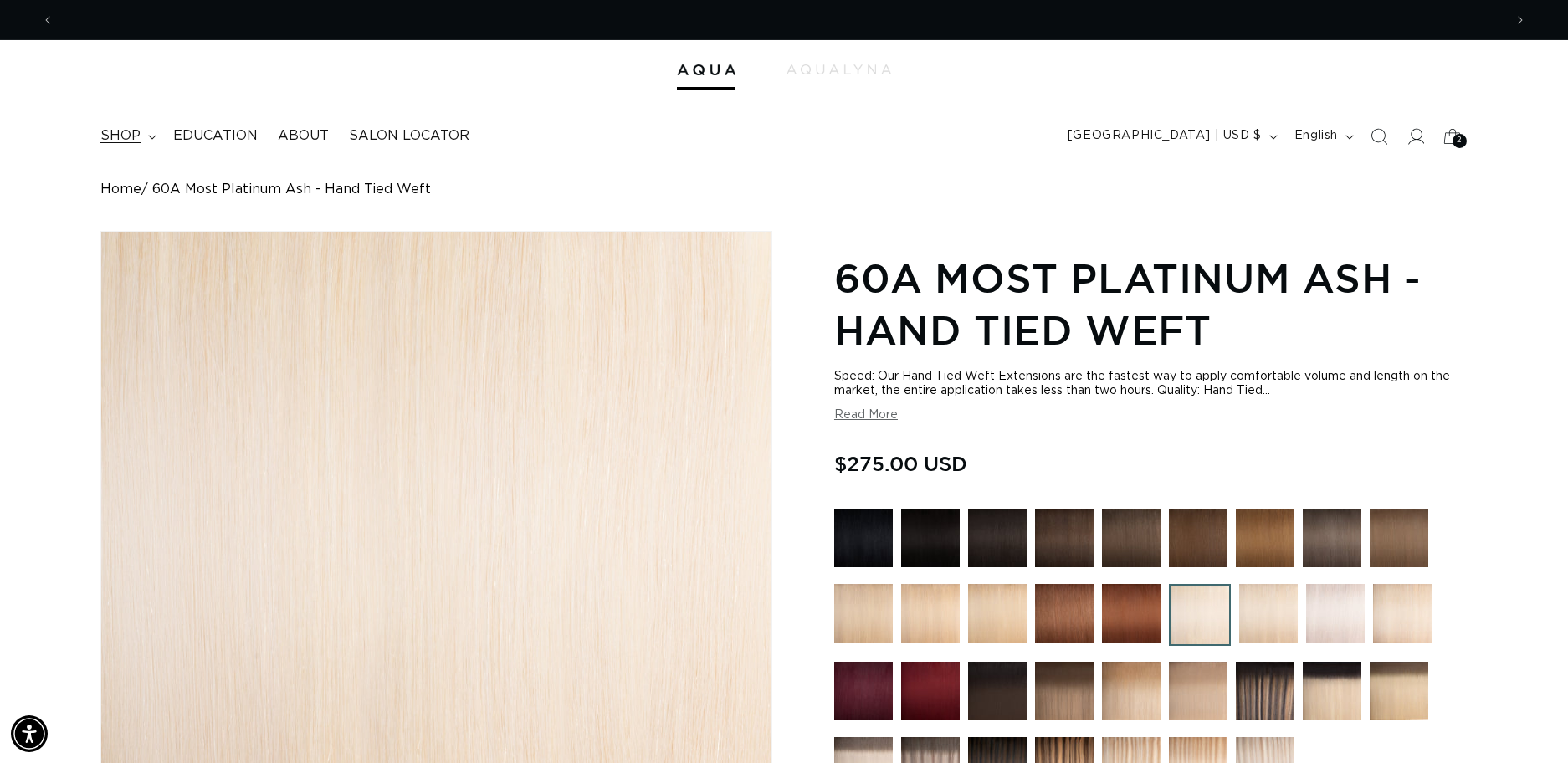
scroll to position [0, 1449]
click at [128, 143] on span "shop" at bounding box center [120, 137] width 40 height 18
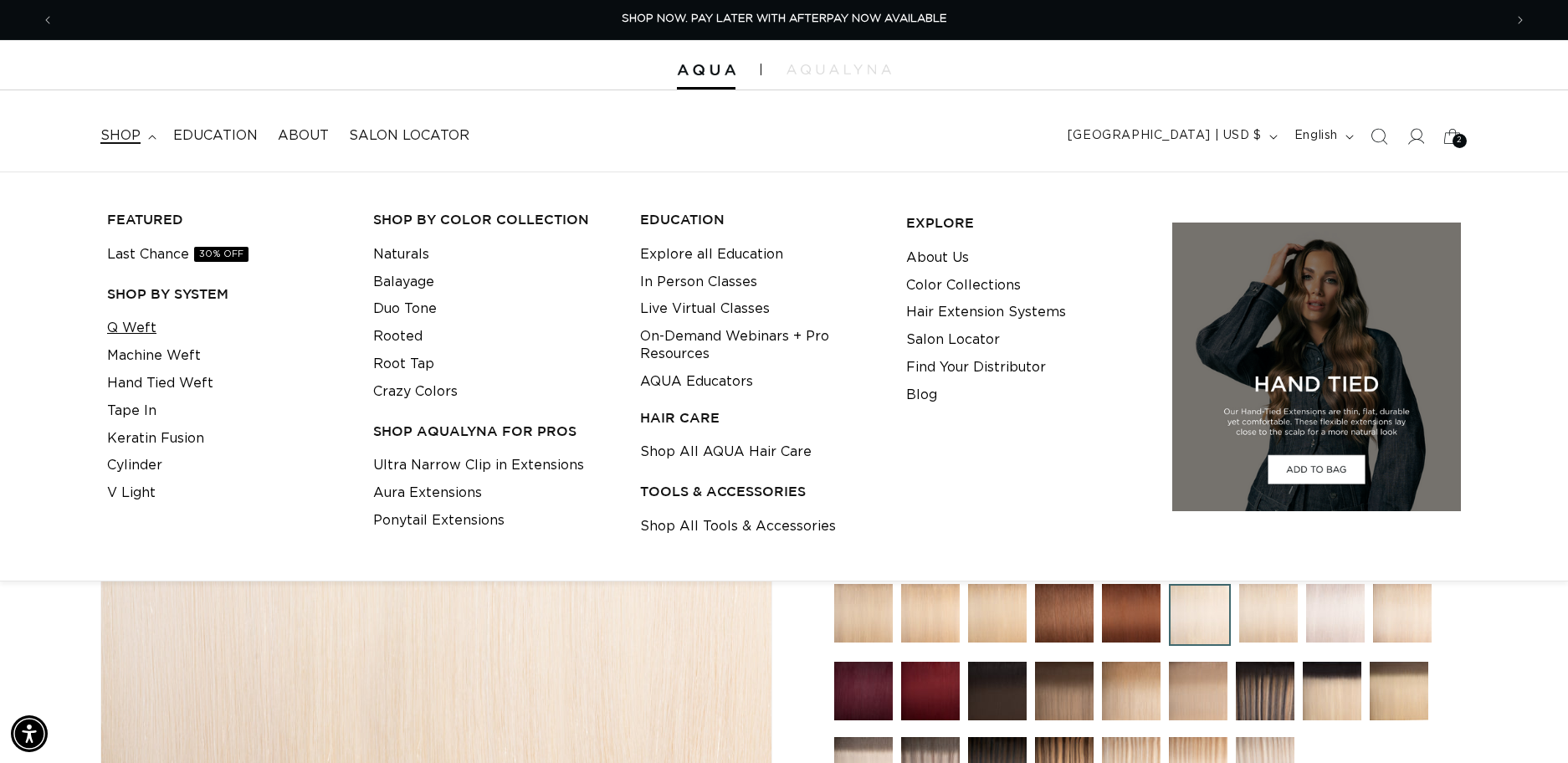
click at [139, 331] on link "Q Weft" at bounding box center [131, 328] width 49 height 28
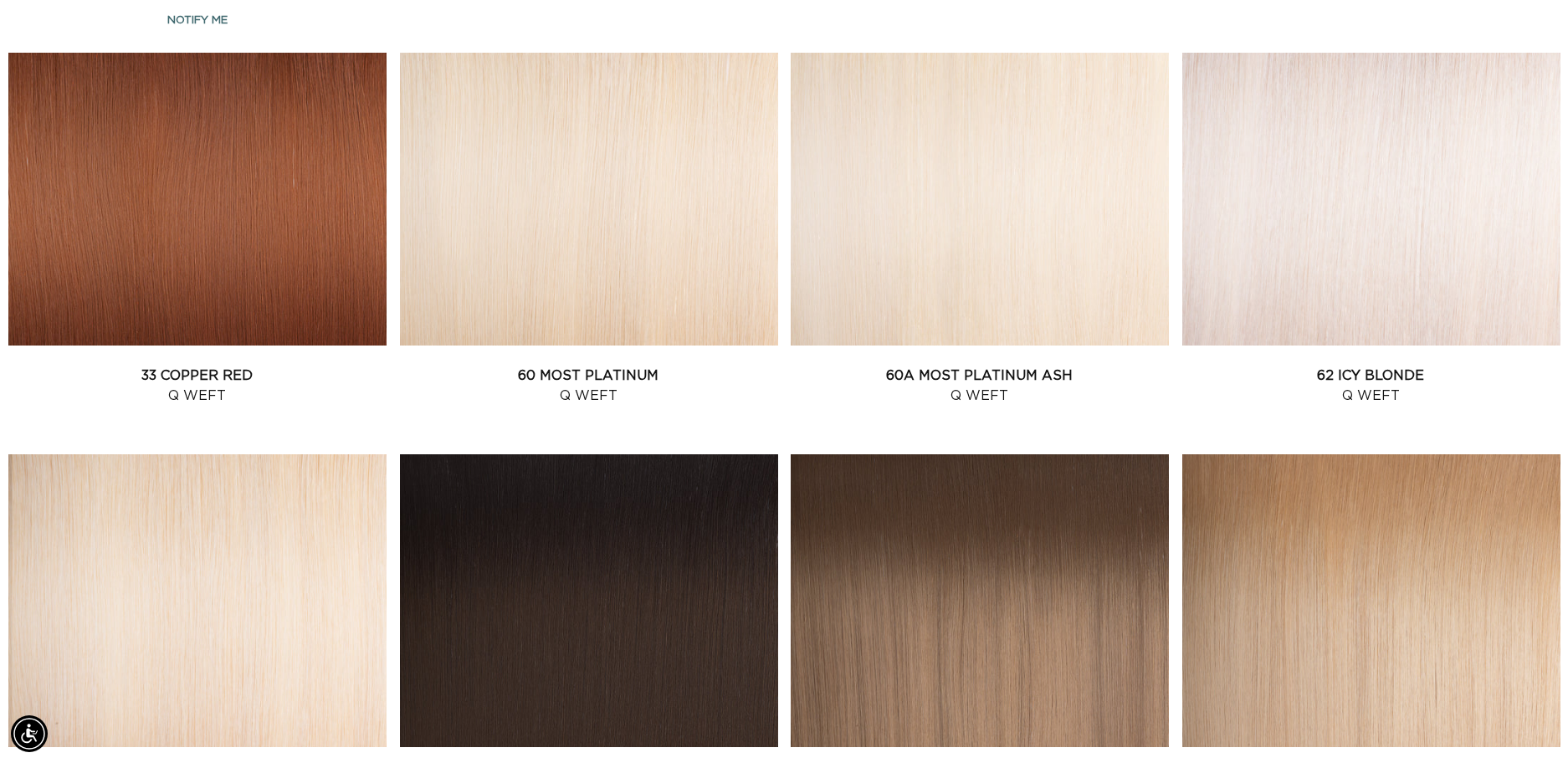
scroll to position [1847, 0]
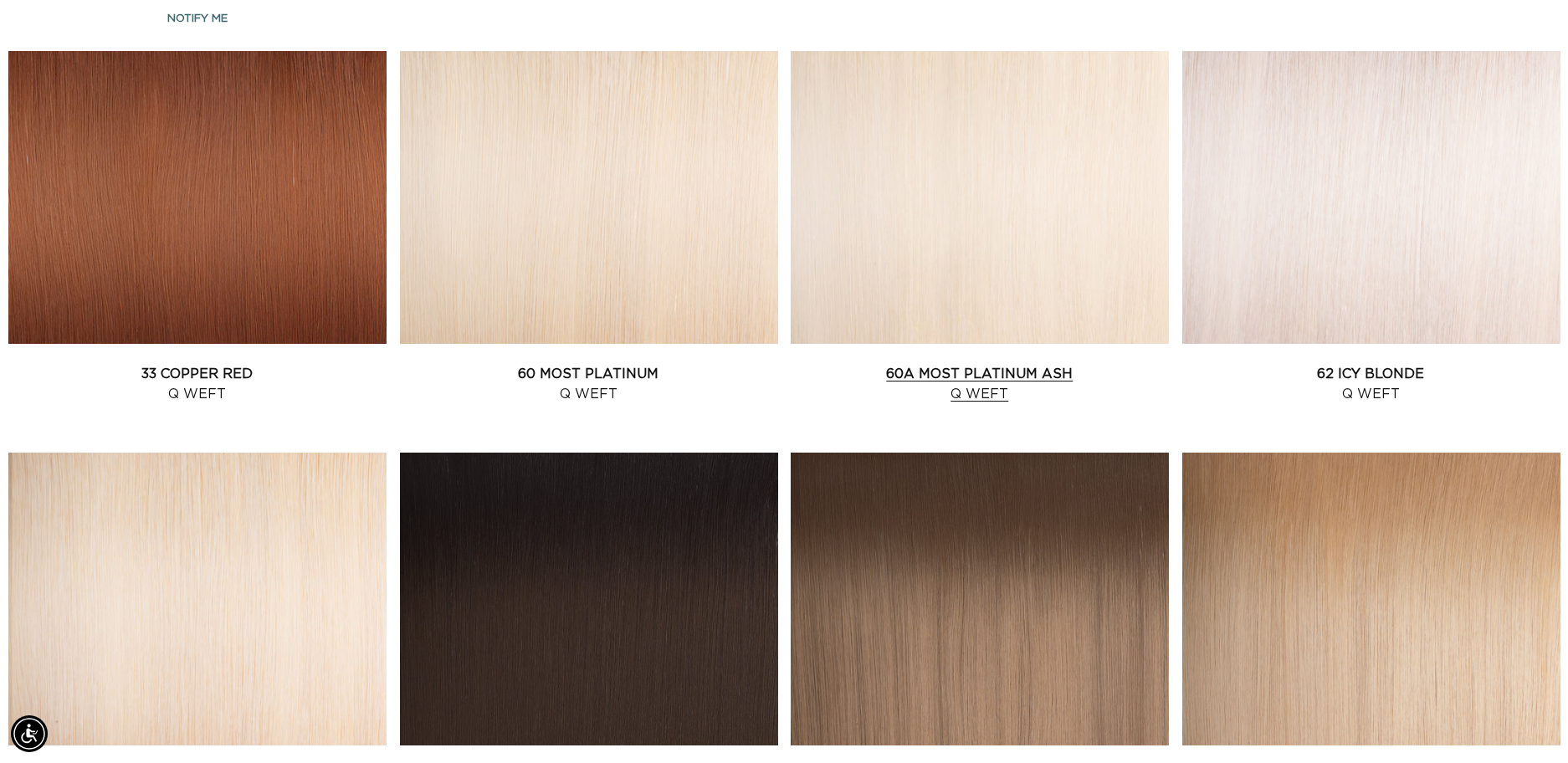
click at [860, 364] on link "60A Most Platinum Ash Q Weft" at bounding box center [979, 384] width 378 height 40
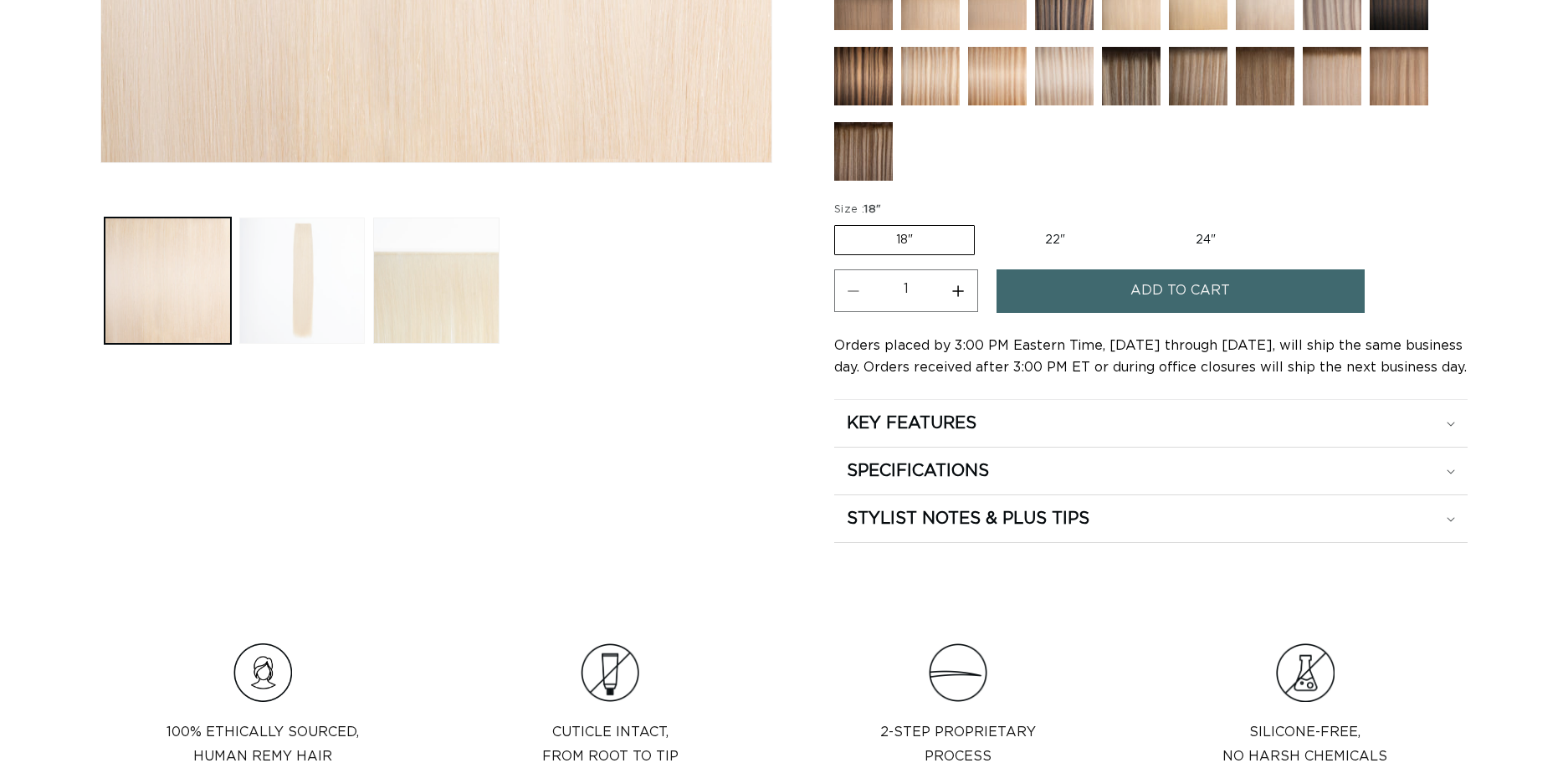
scroll to position [0, 1449]
click at [312, 316] on button "Load image 2 in gallery view" at bounding box center [302, 280] width 127 height 127
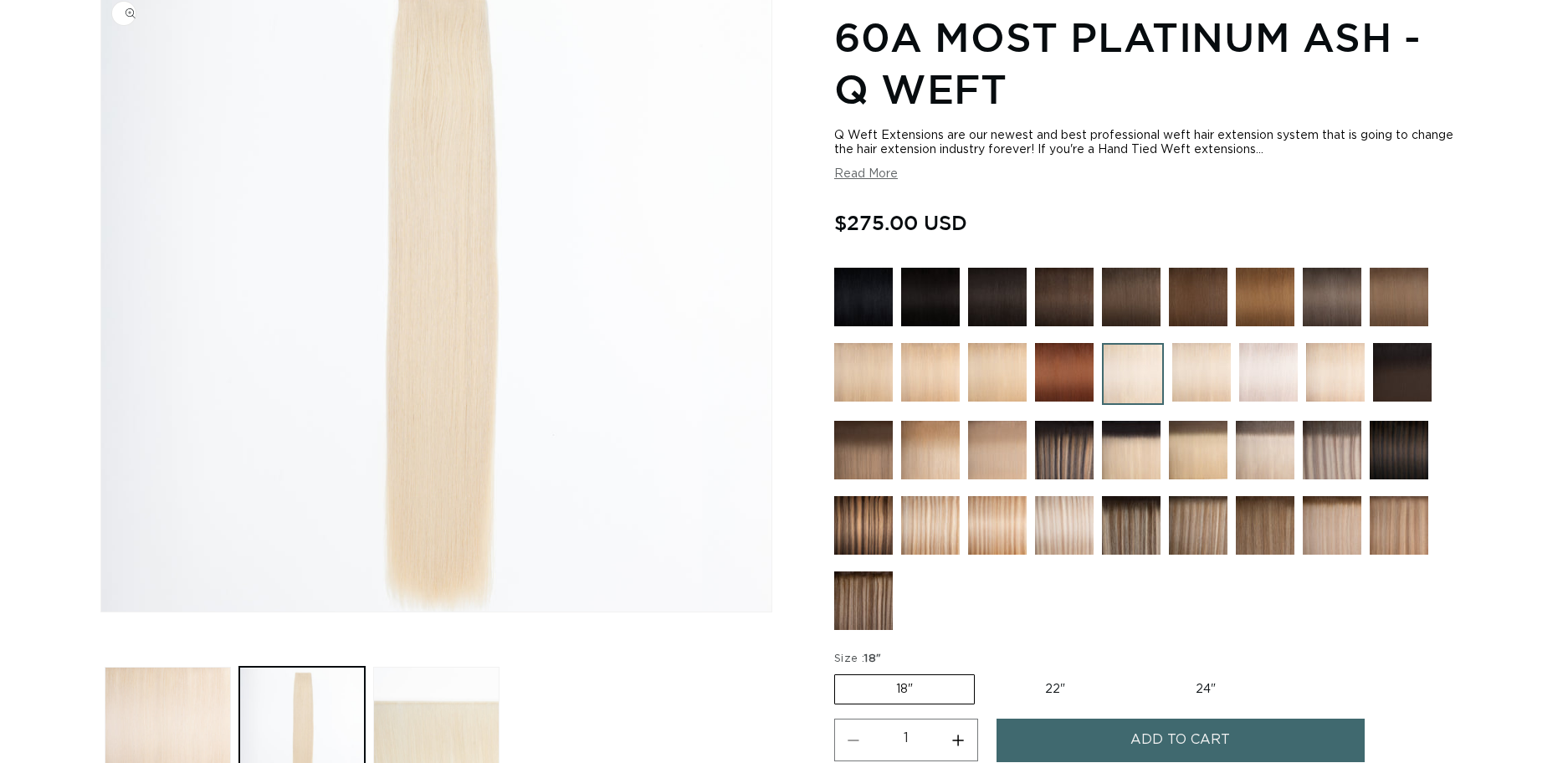
scroll to position [231, 0]
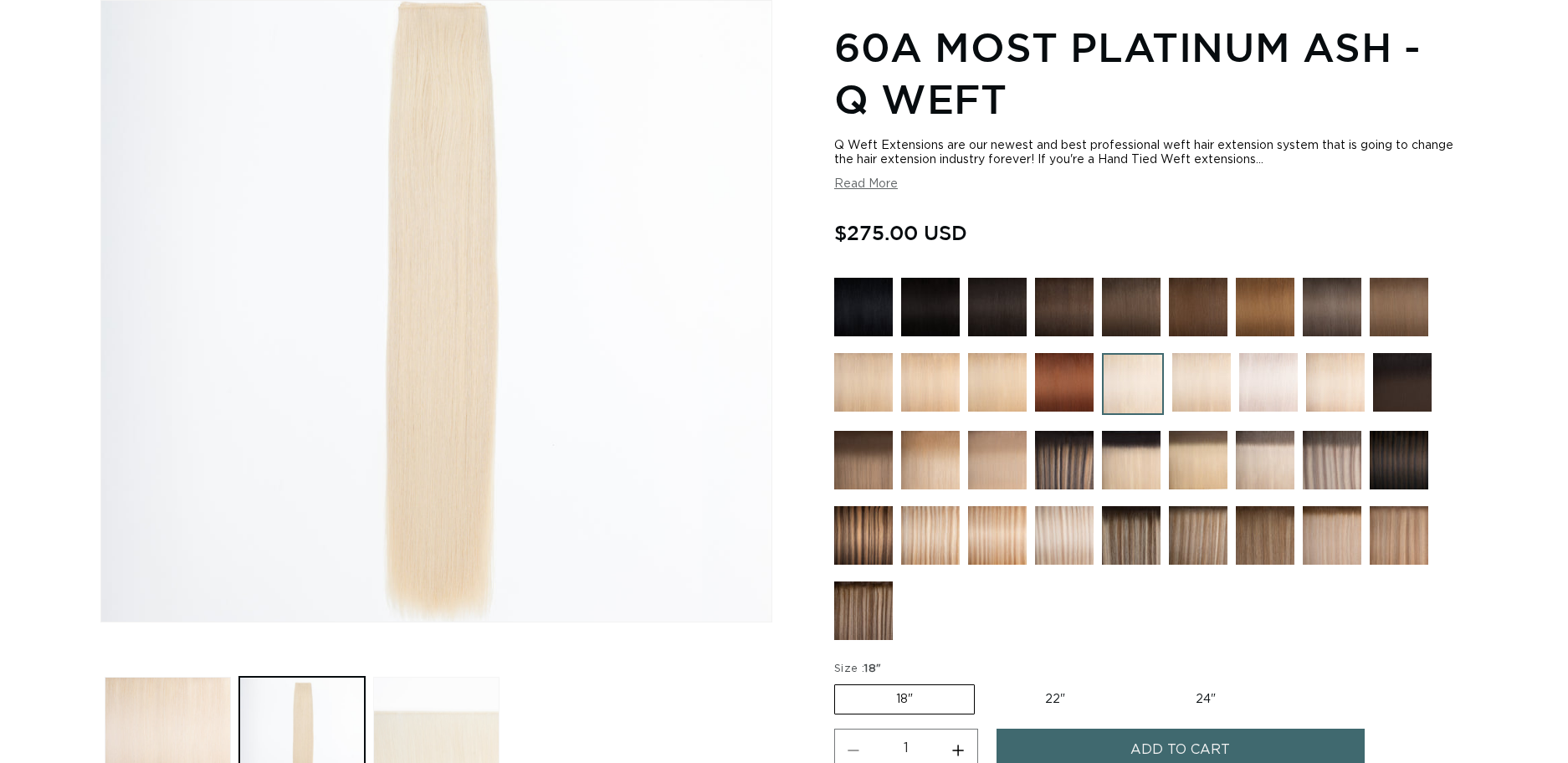
click at [441, 735] on button "Load image 3 in gallery view" at bounding box center [436, 741] width 127 height 127
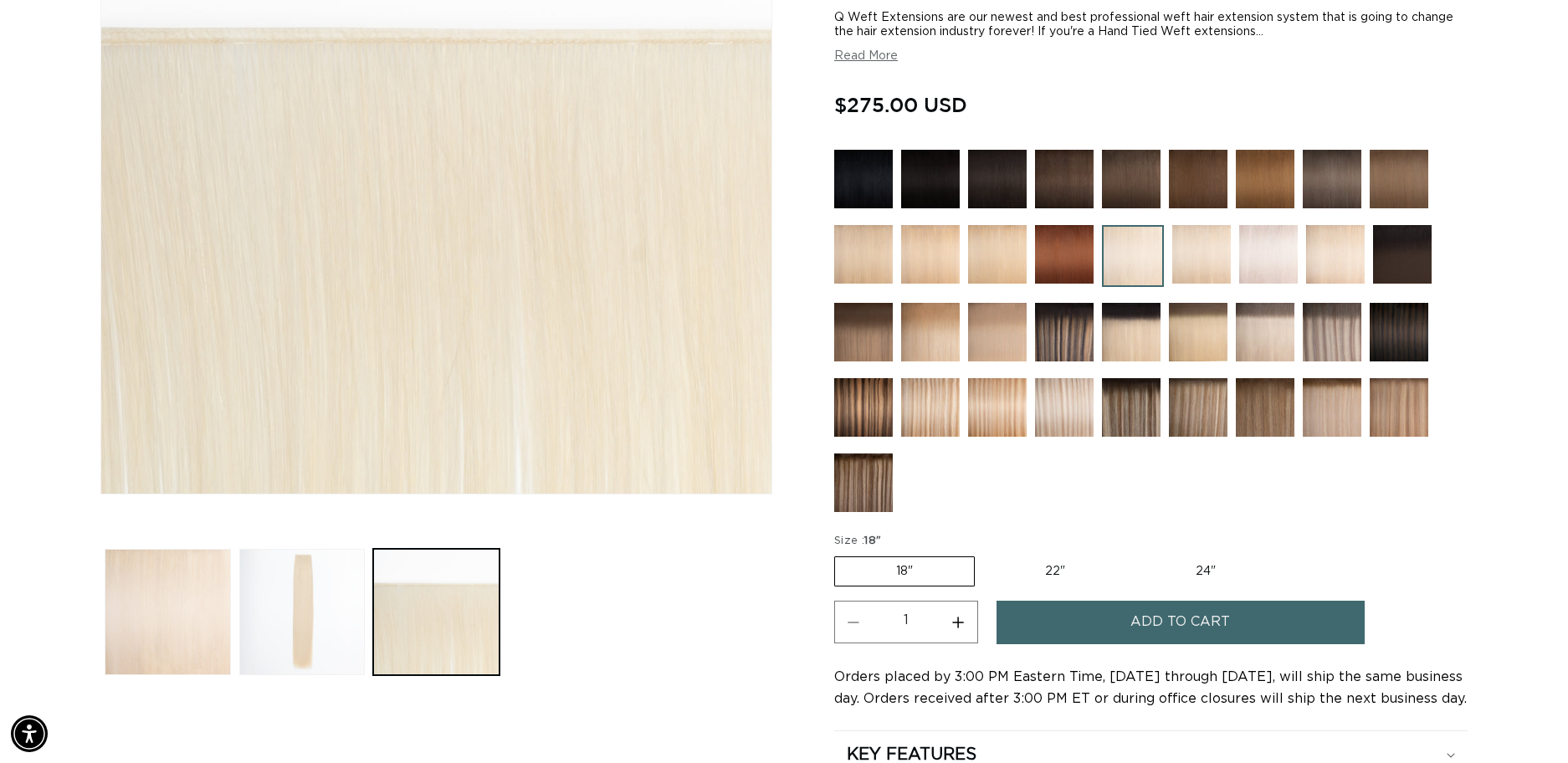
scroll to position [370, 0]
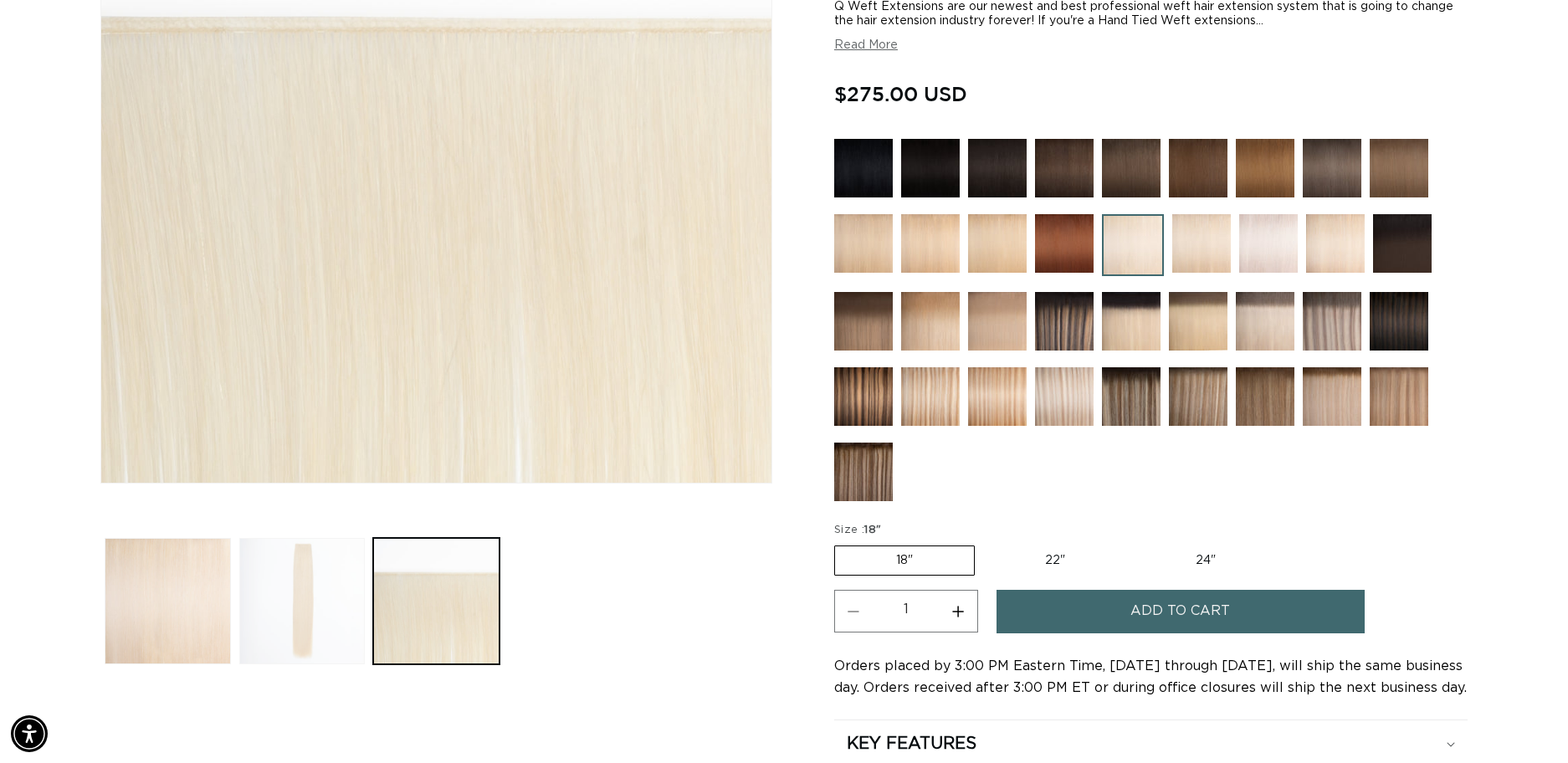
click at [344, 586] on button "Load image 2 in gallery view" at bounding box center [302, 601] width 127 height 127
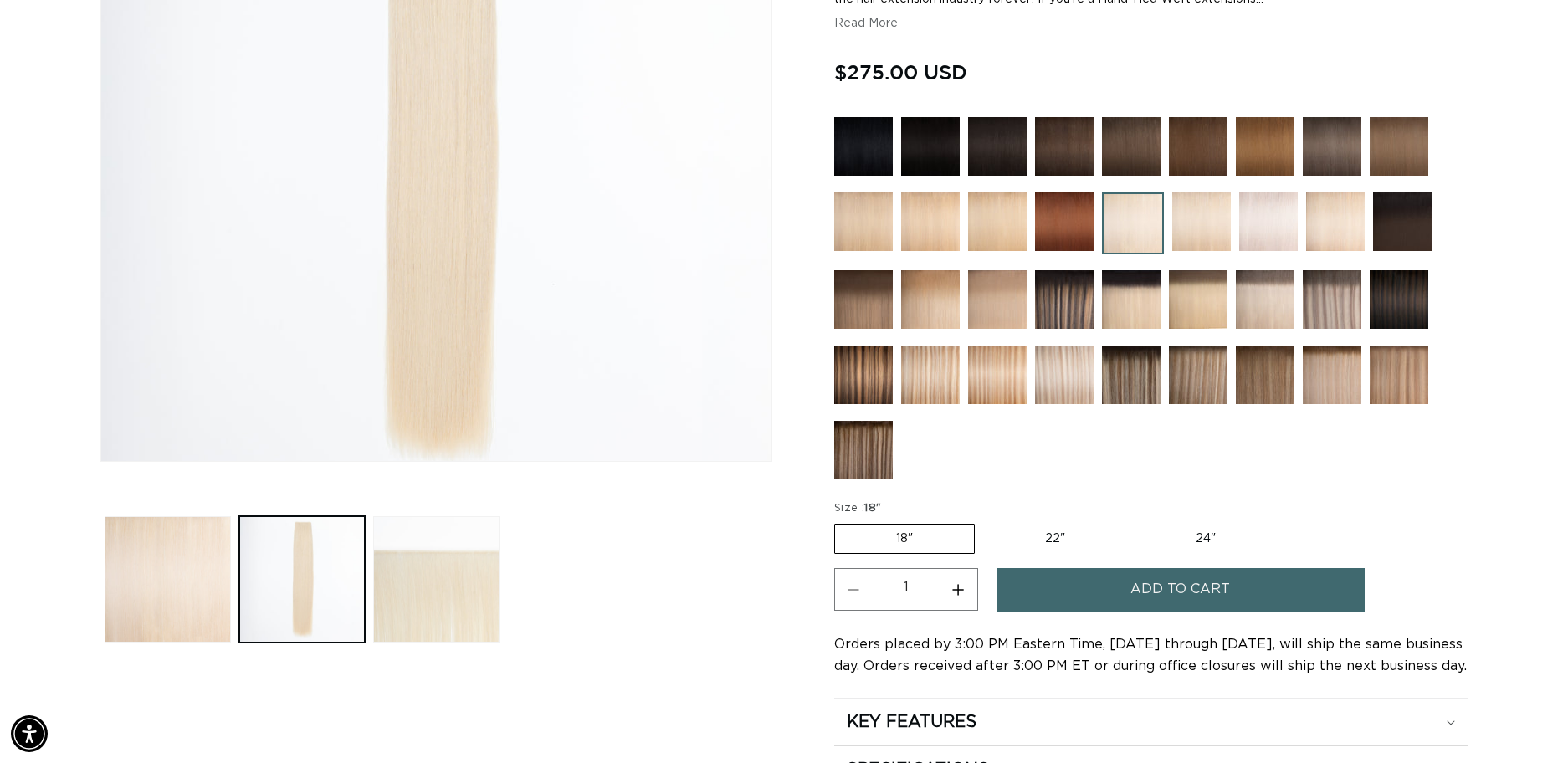
scroll to position [399, 0]
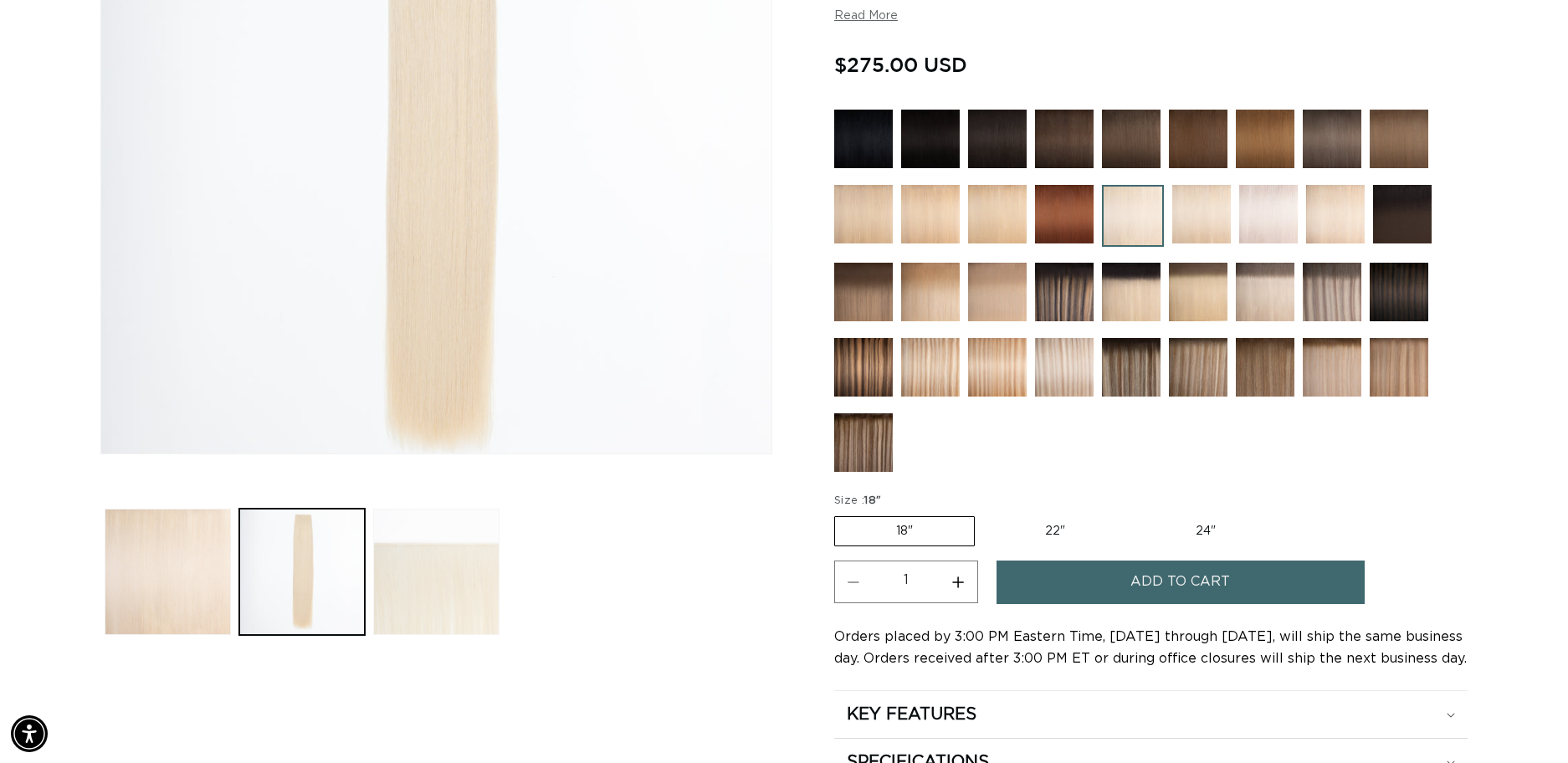
click at [445, 575] on button "Load image 3 in gallery view" at bounding box center [436, 572] width 127 height 127
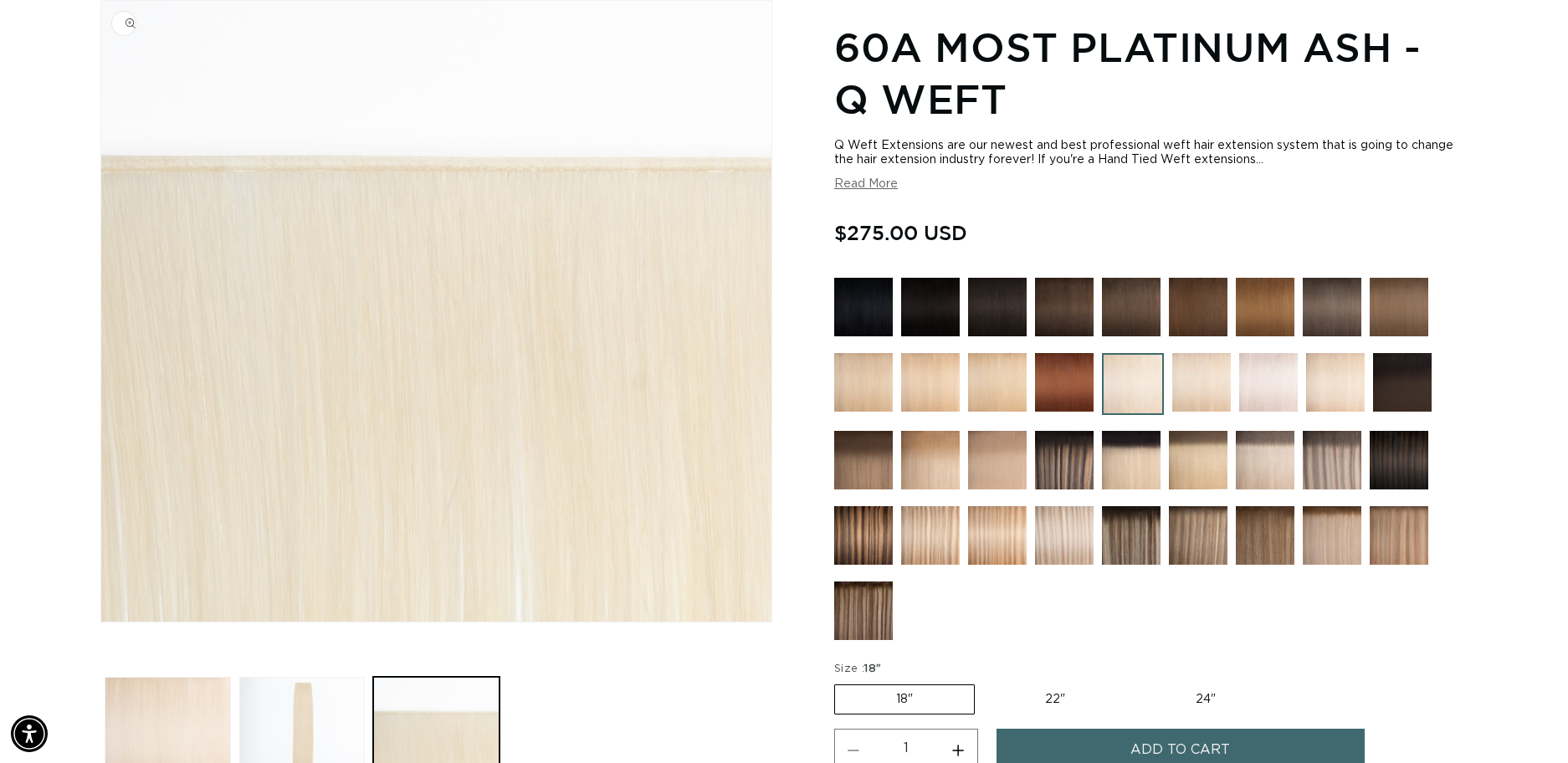
scroll to position [0, 2899]
click at [501, 173] on img "Gallery Viewer" at bounding box center [437, 311] width 670 height 621
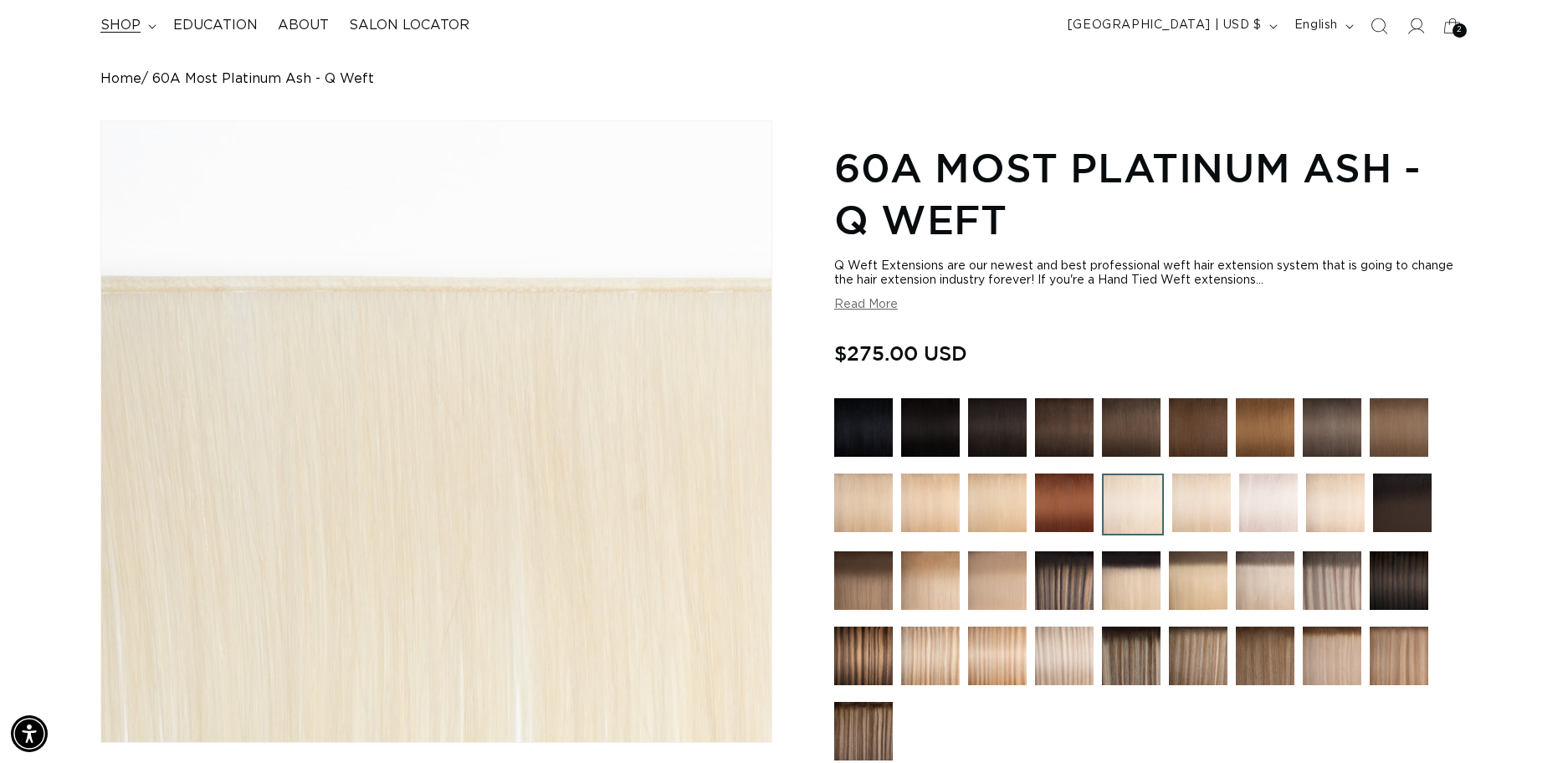
click at [139, 30] on span "shop" at bounding box center [120, 26] width 40 height 18
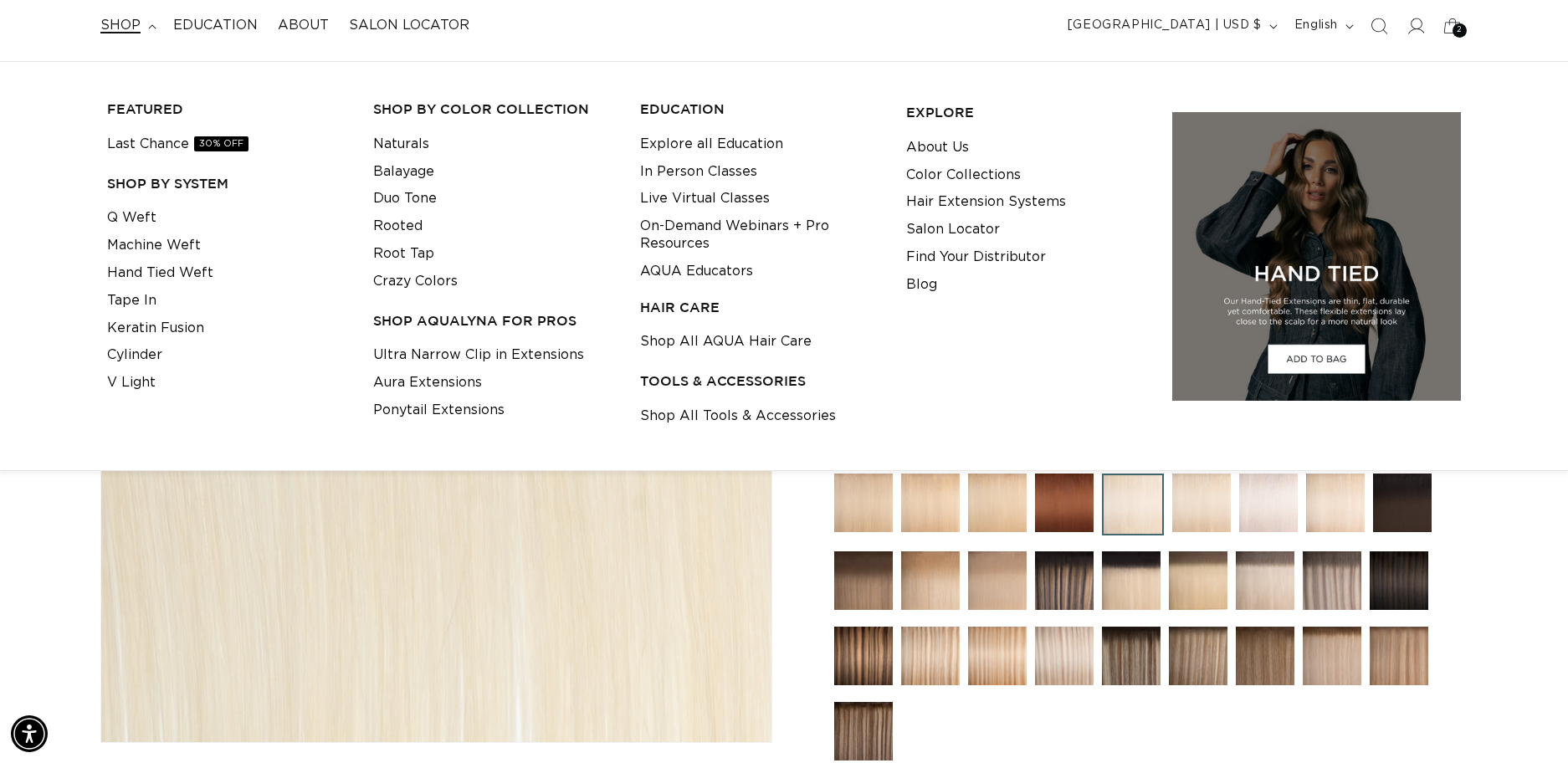
scroll to position [0, 0]
click at [168, 265] on link "Hand Tied Weft" at bounding box center [160, 273] width 106 height 28
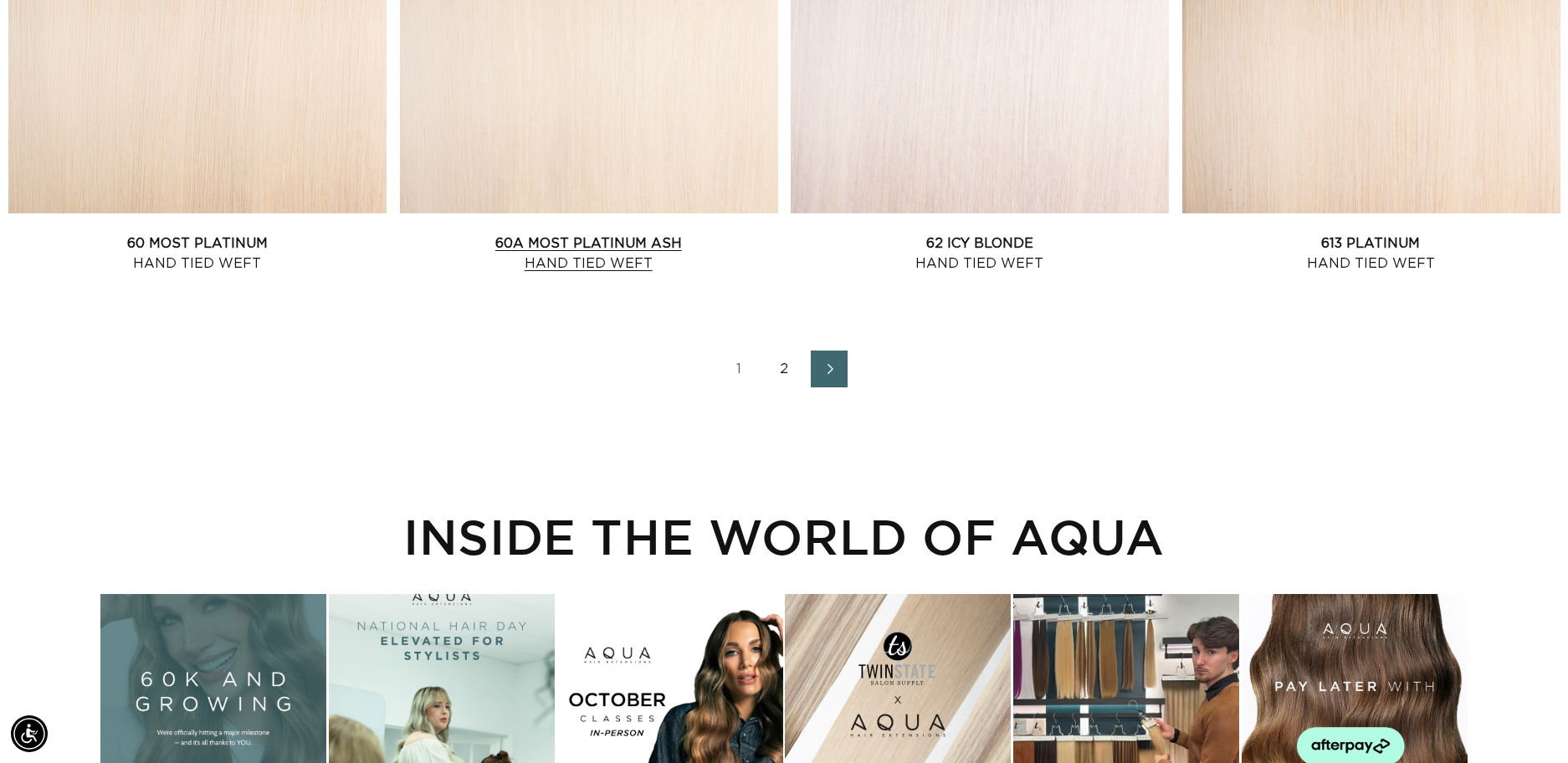
scroll to position [0, 1449]
click at [577, 249] on link "60A Most Platinum Ash Hand Tied Weft" at bounding box center [589, 253] width 378 height 40
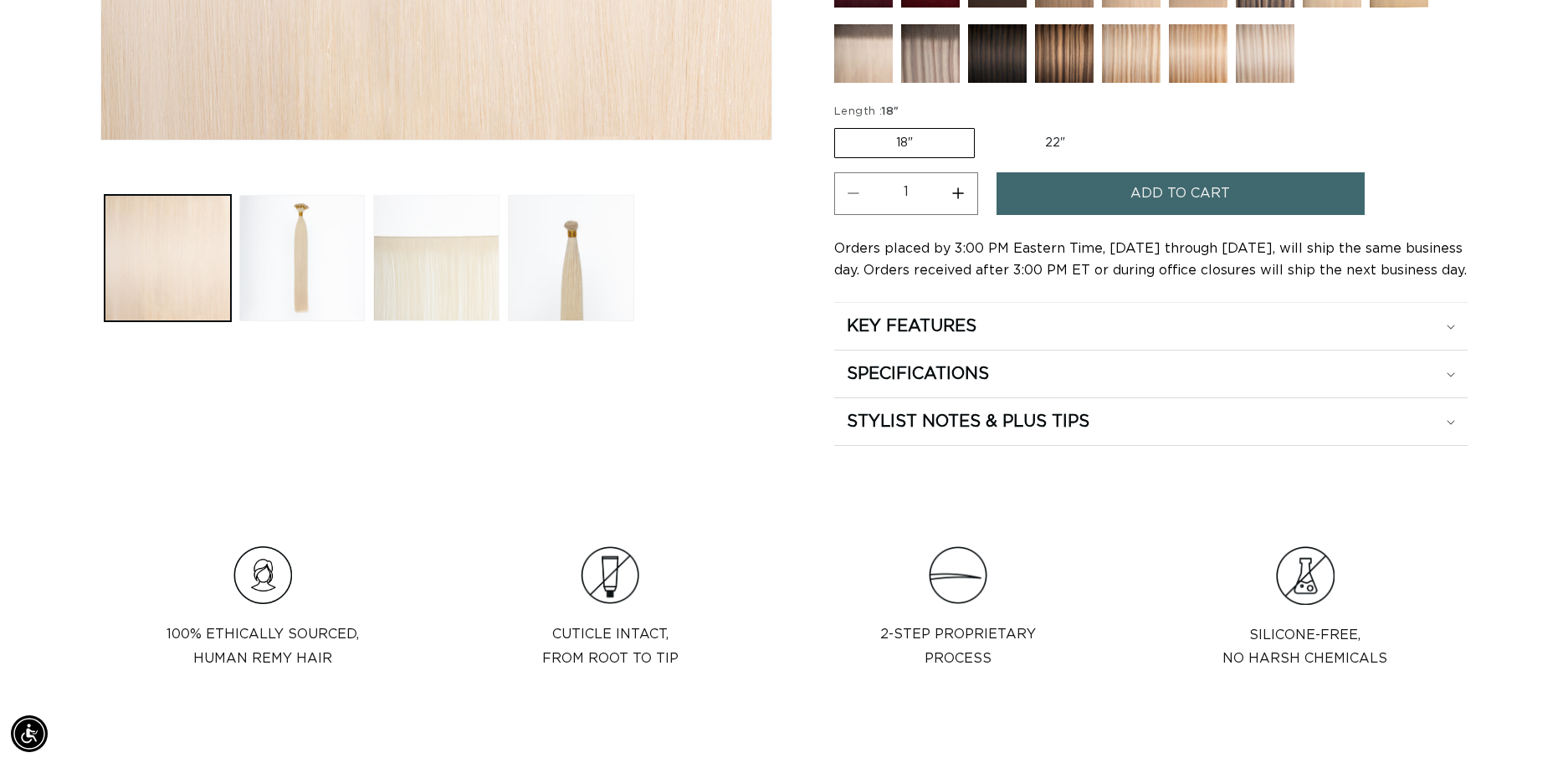
click at [412, 276] on button "Load image 3 in gallery view" at bounding box center [436, 258] width 127 height 127
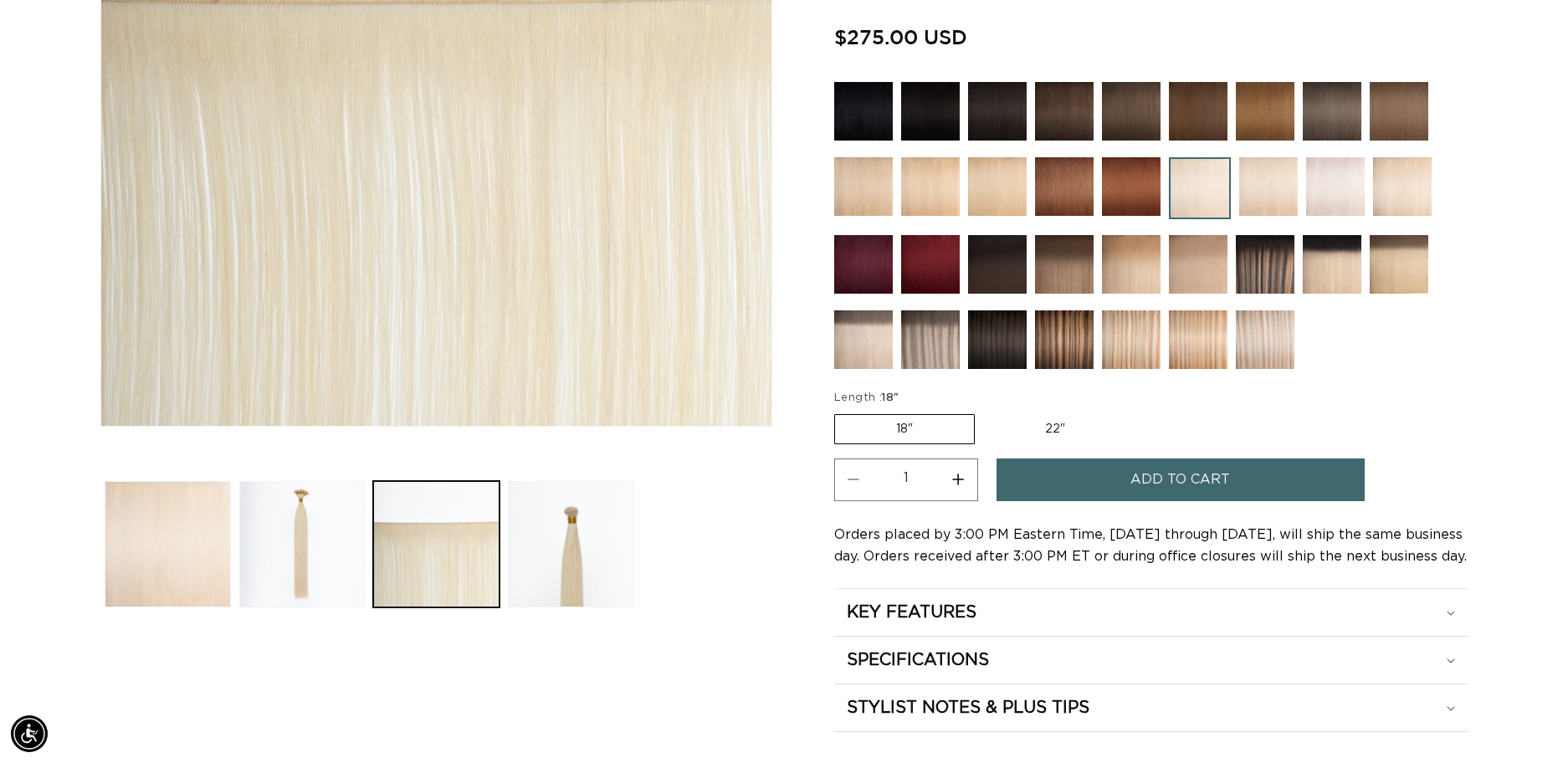
scroll to position [432, 0]
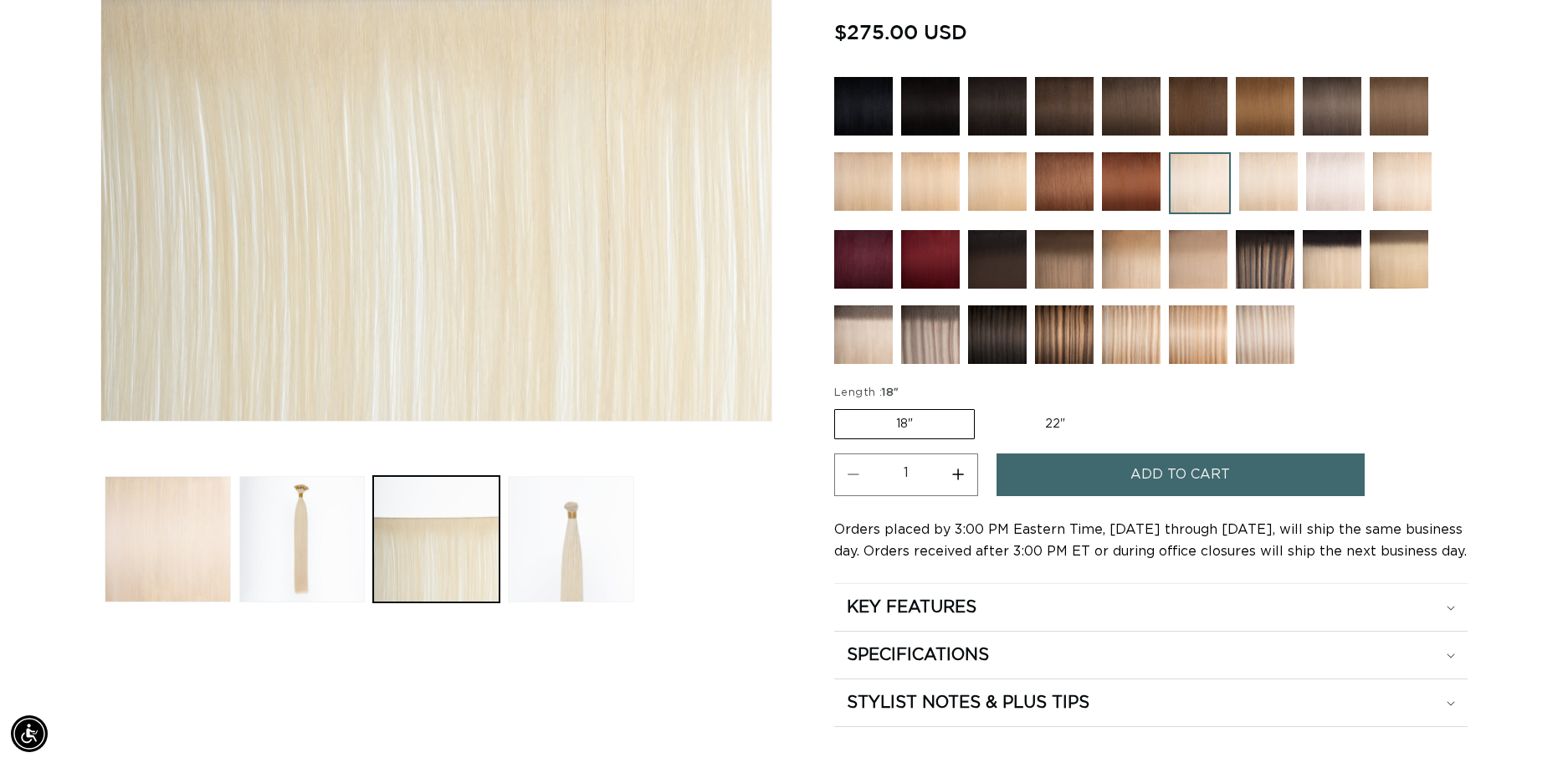
click at [580, 575] on button "Load image 4 in gallery view" at bounding box center [571, 539] width 127 height 127
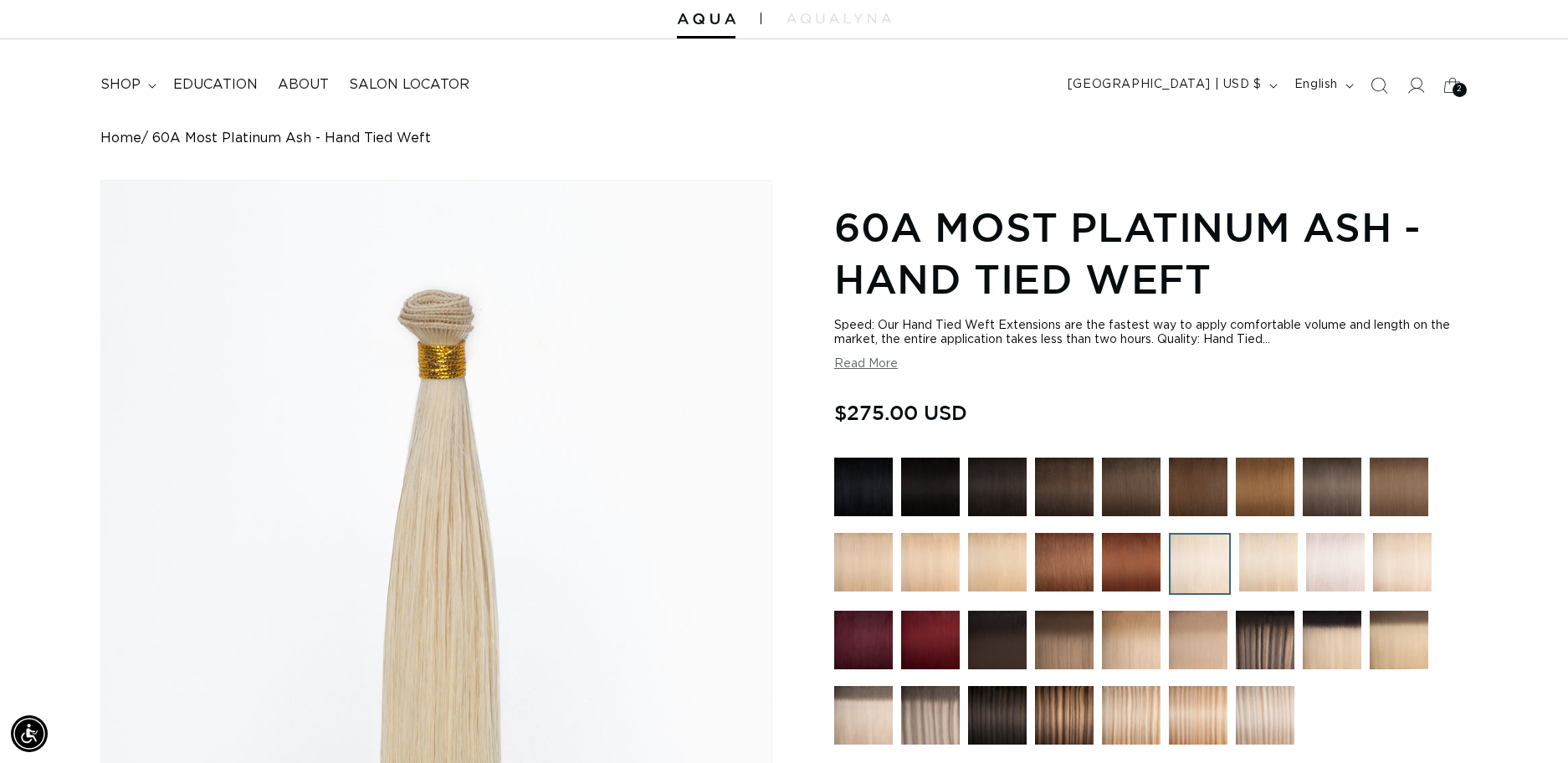
scroll to position [0, 1449]
click at [148, 85] on icon at bounding box center [152, 86] width 8 height 5
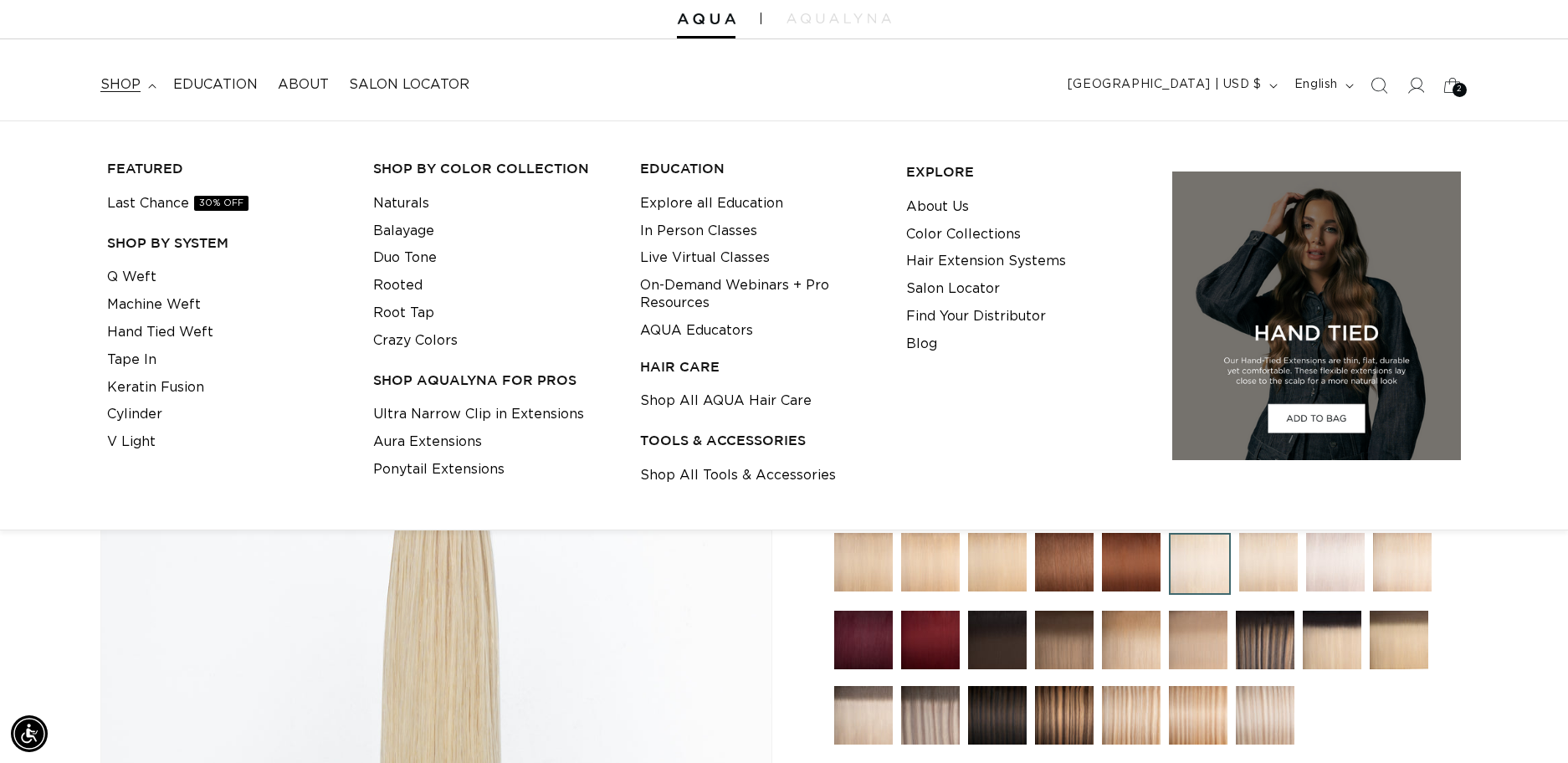
scroll to position [0, 2899]
click at [164, 329] on link "Hand Tied Weft" at bounding box center [160, 333] width 106 height 28
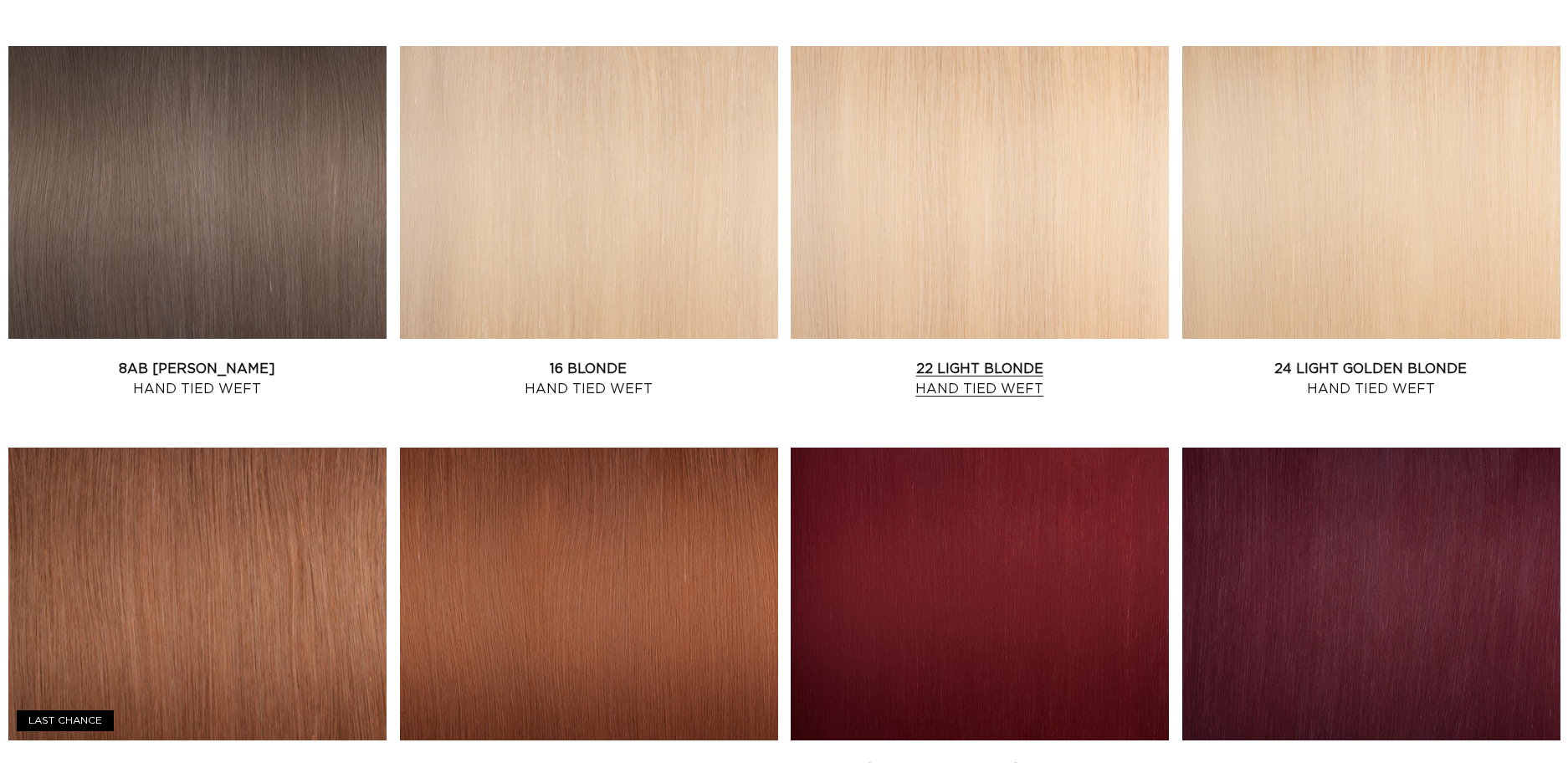
click at [883, 359] on link "22 Light Blonde Hand Tied Weft" at bounding box center [979, 379] width 378 height 40
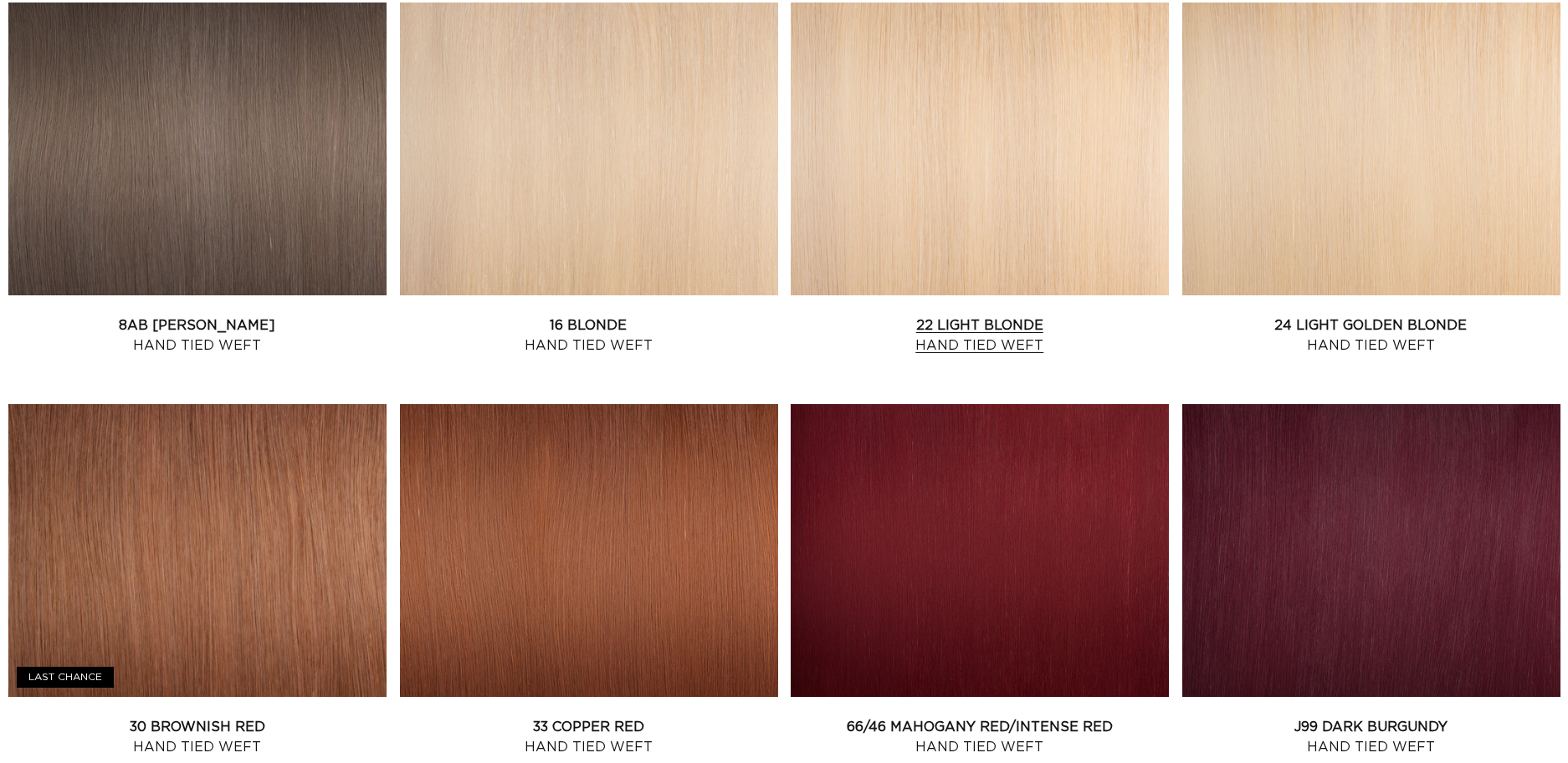
click at [1006, 315] on link "22 Light Blonde Hand Tied Weft" at bounding box center [979, 335] width 378 height 40
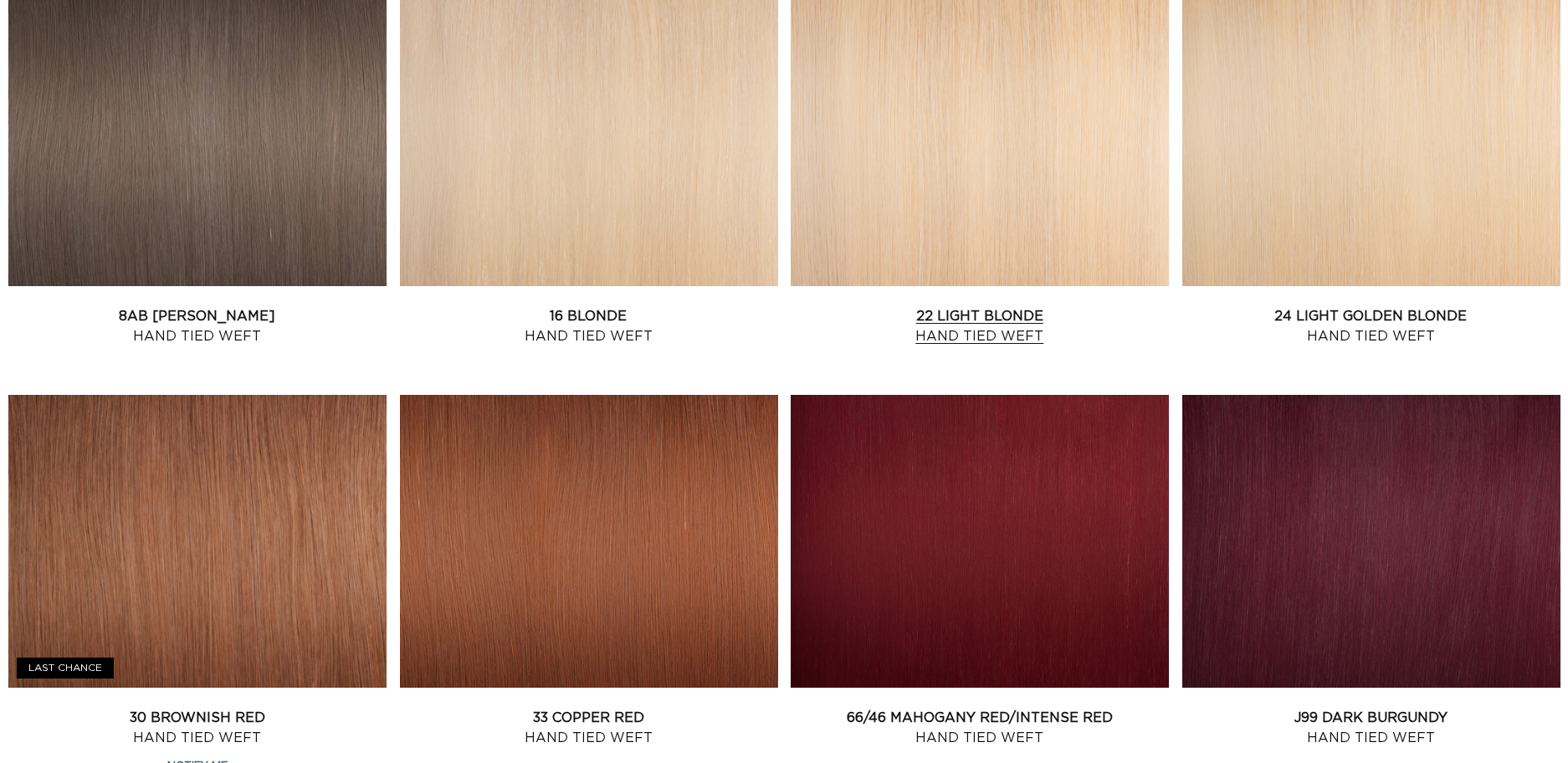
scroll to position [0, 1449]
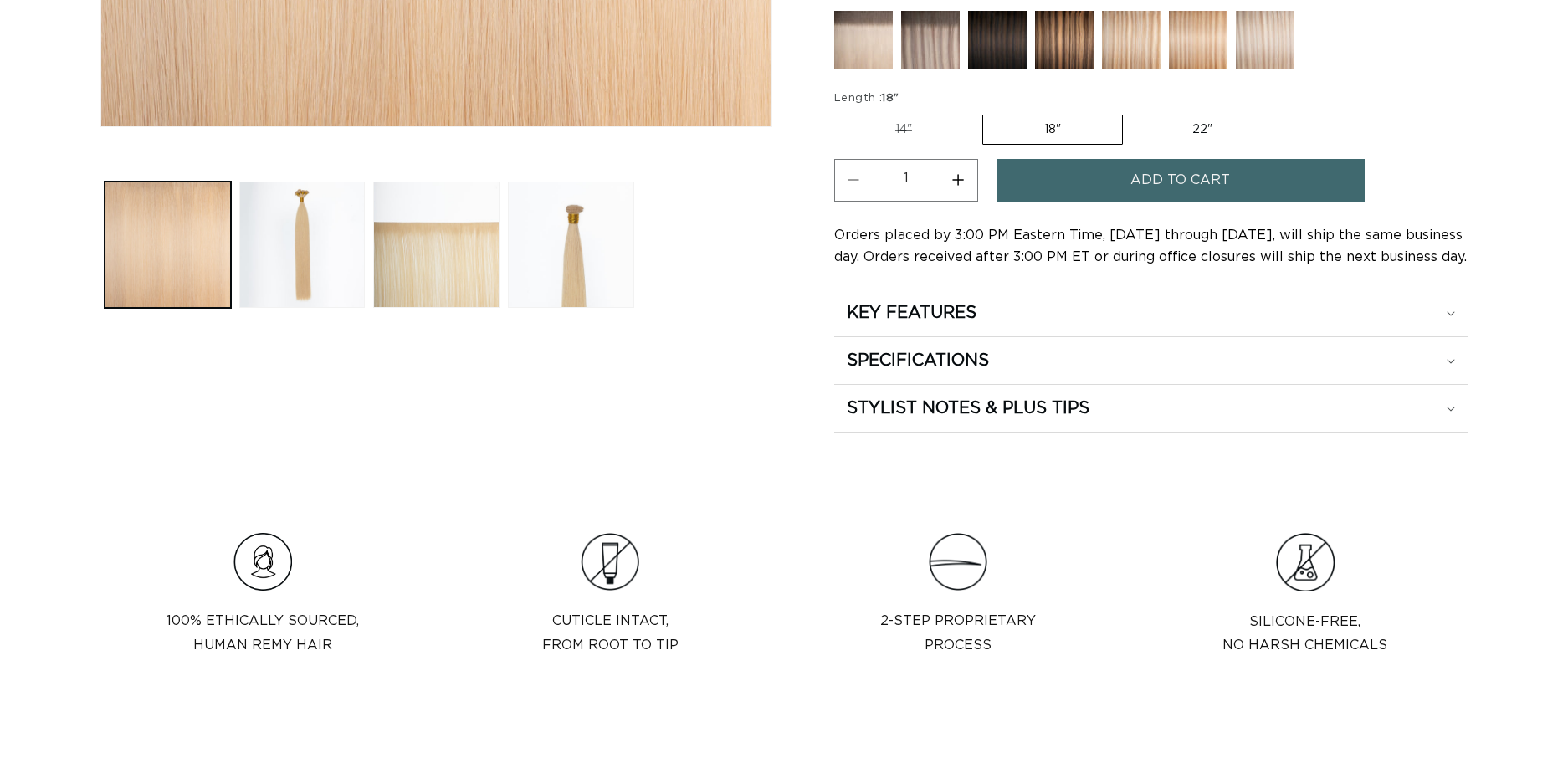
click at [449, 292] on button "Load image 3 in gallery view" at bounding box center [436, 244] width 127 height 127
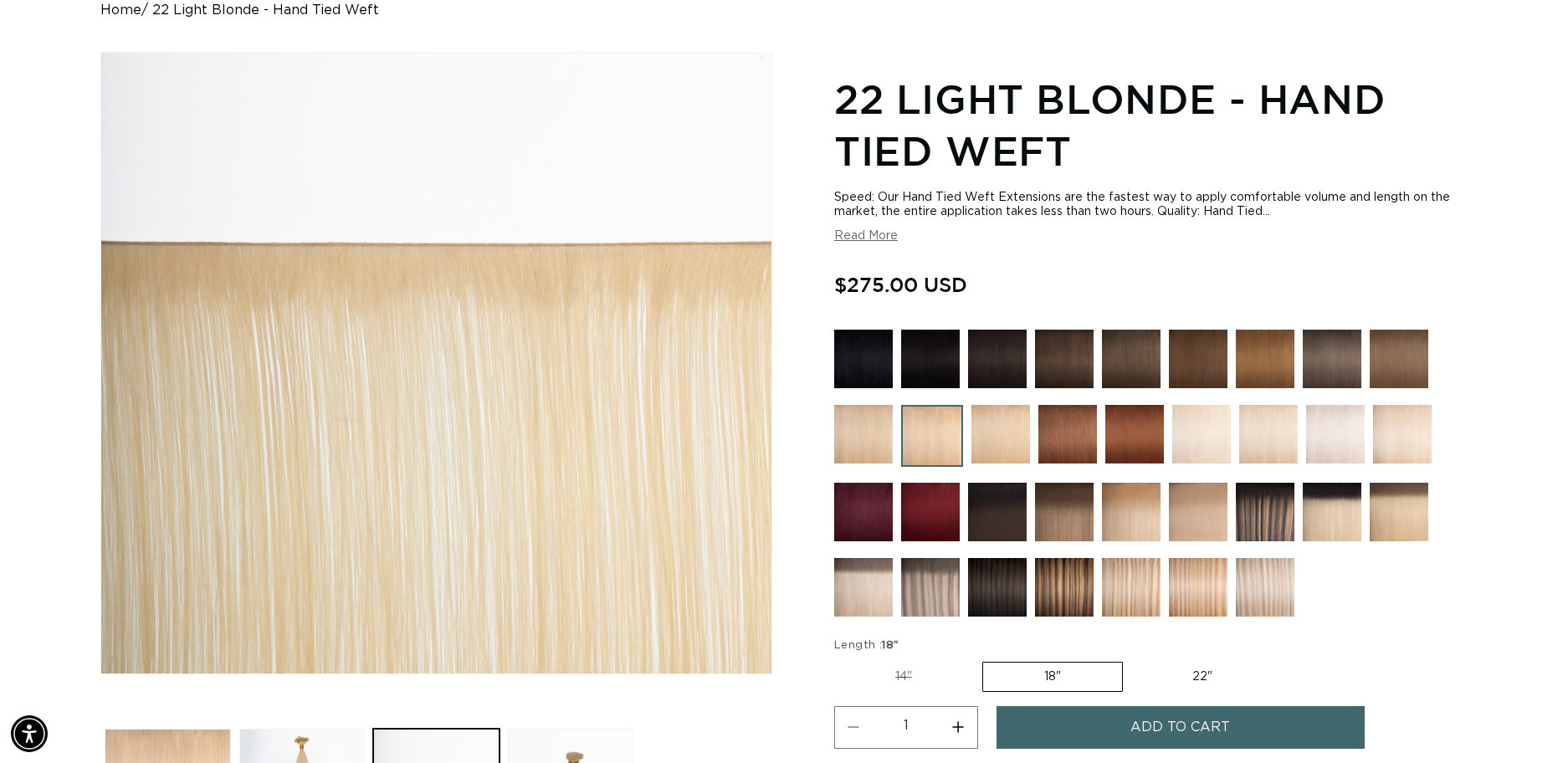
click at [852, 235] on button "Read More" at bounding box center [866, 236] width 64 height 14
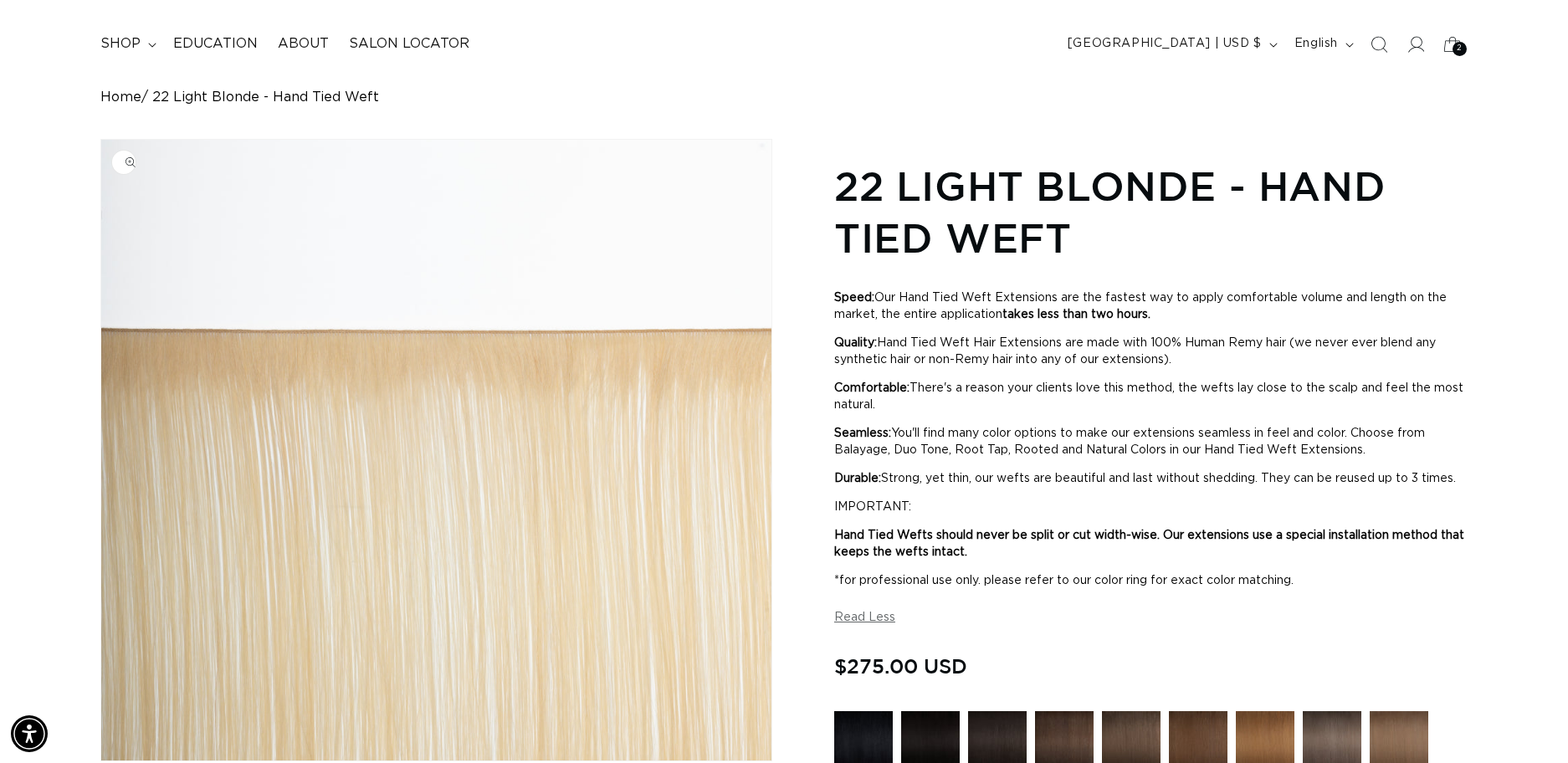
scroll to position [80, 0]
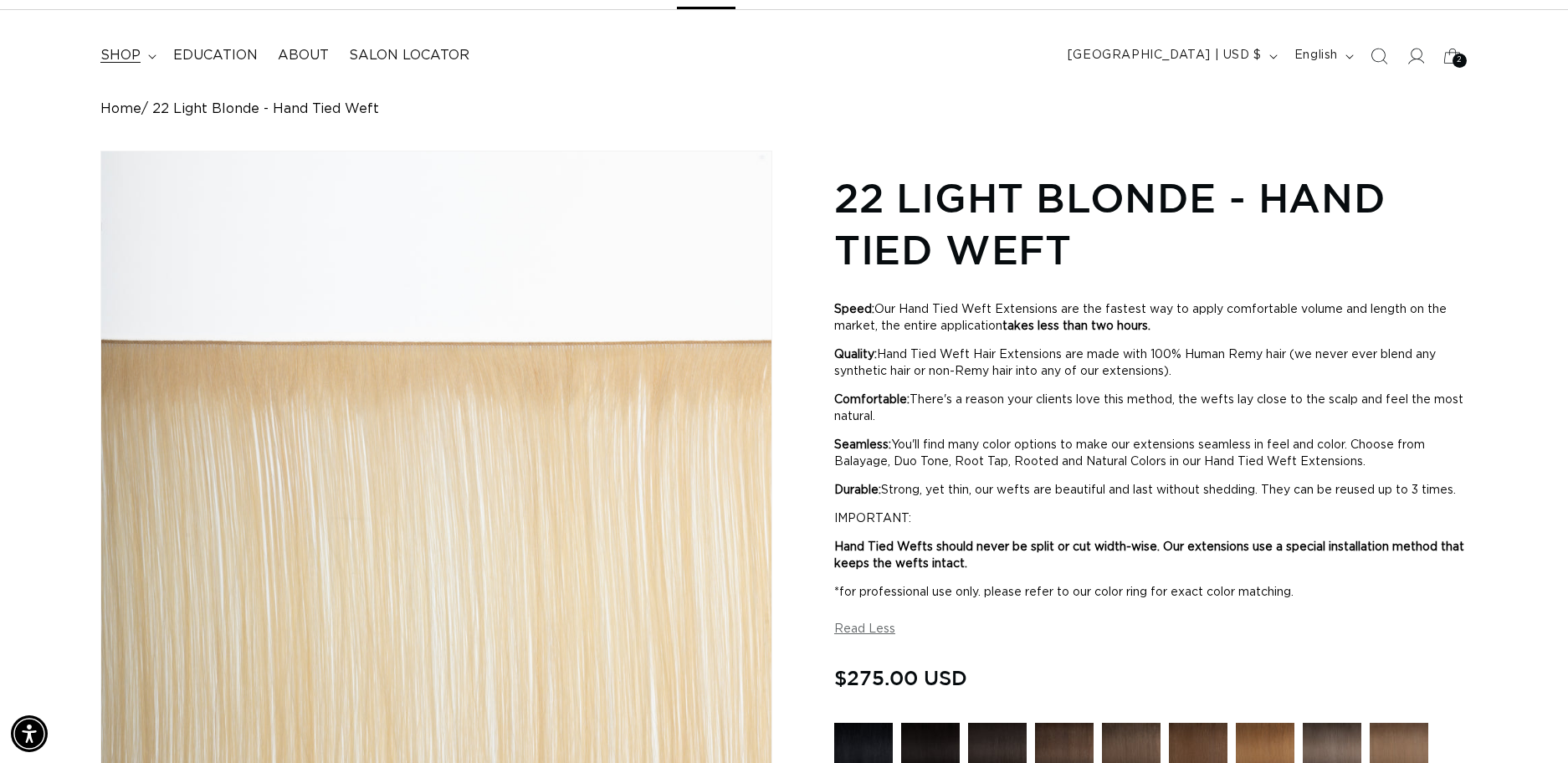
click at [128, 64] on summary "shop" at bounding box center [127, 56] width 73 height 38
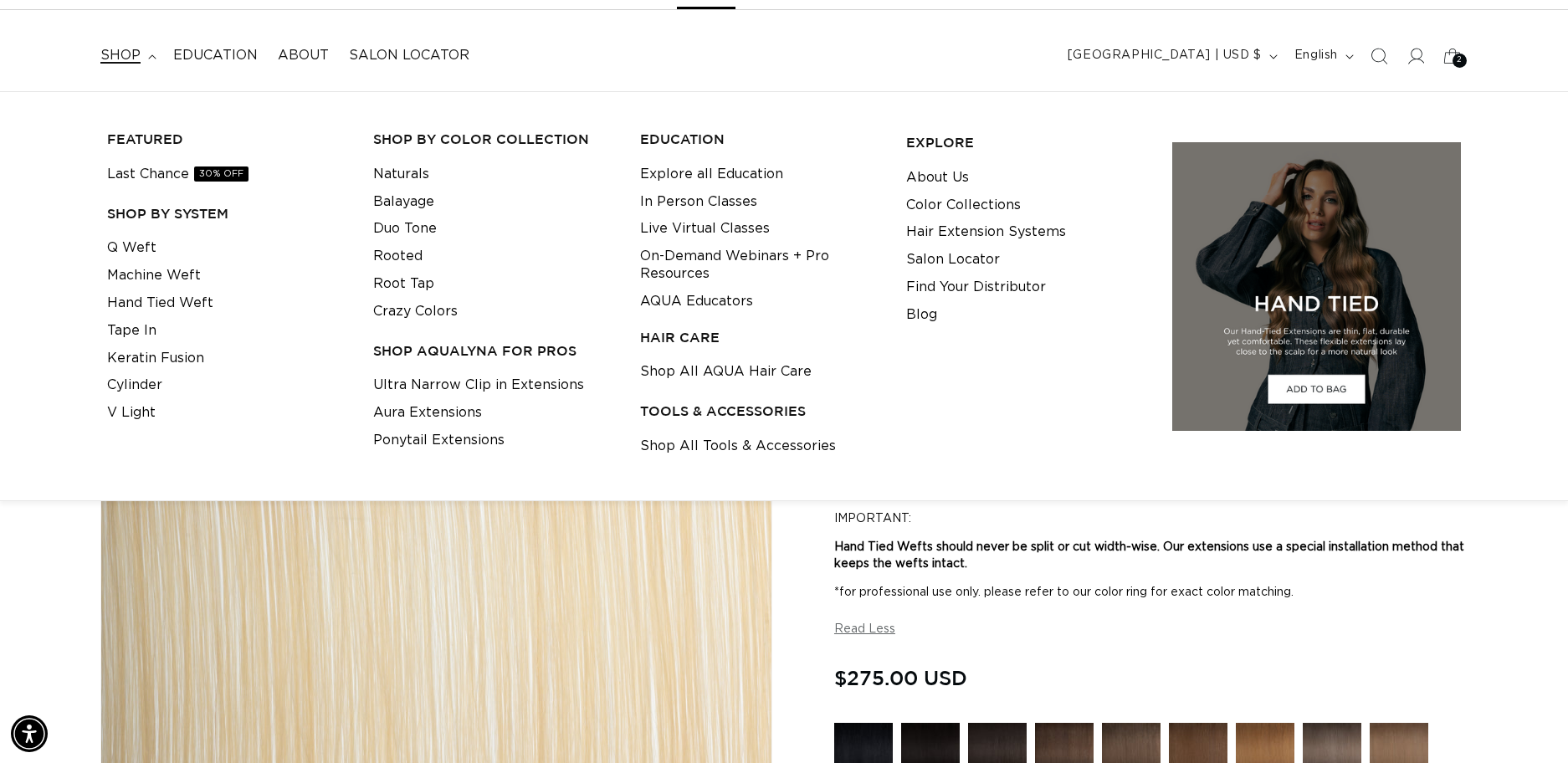
scroll to position [0, 2899]
click at [153, 250] on link "Q Weft" at bounding box center [131, 248] width 49 height 28
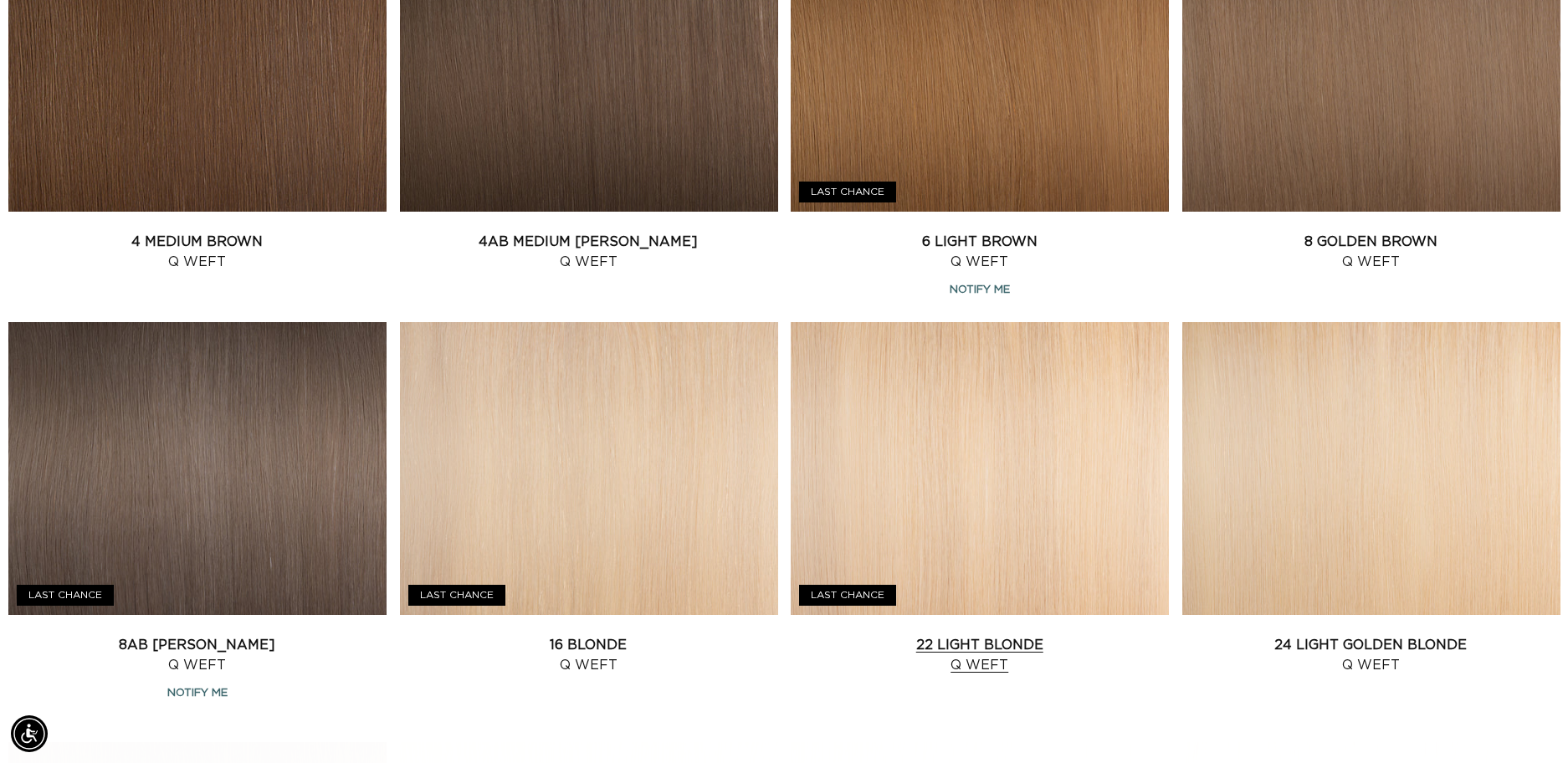
scroll to position [1179, 0]
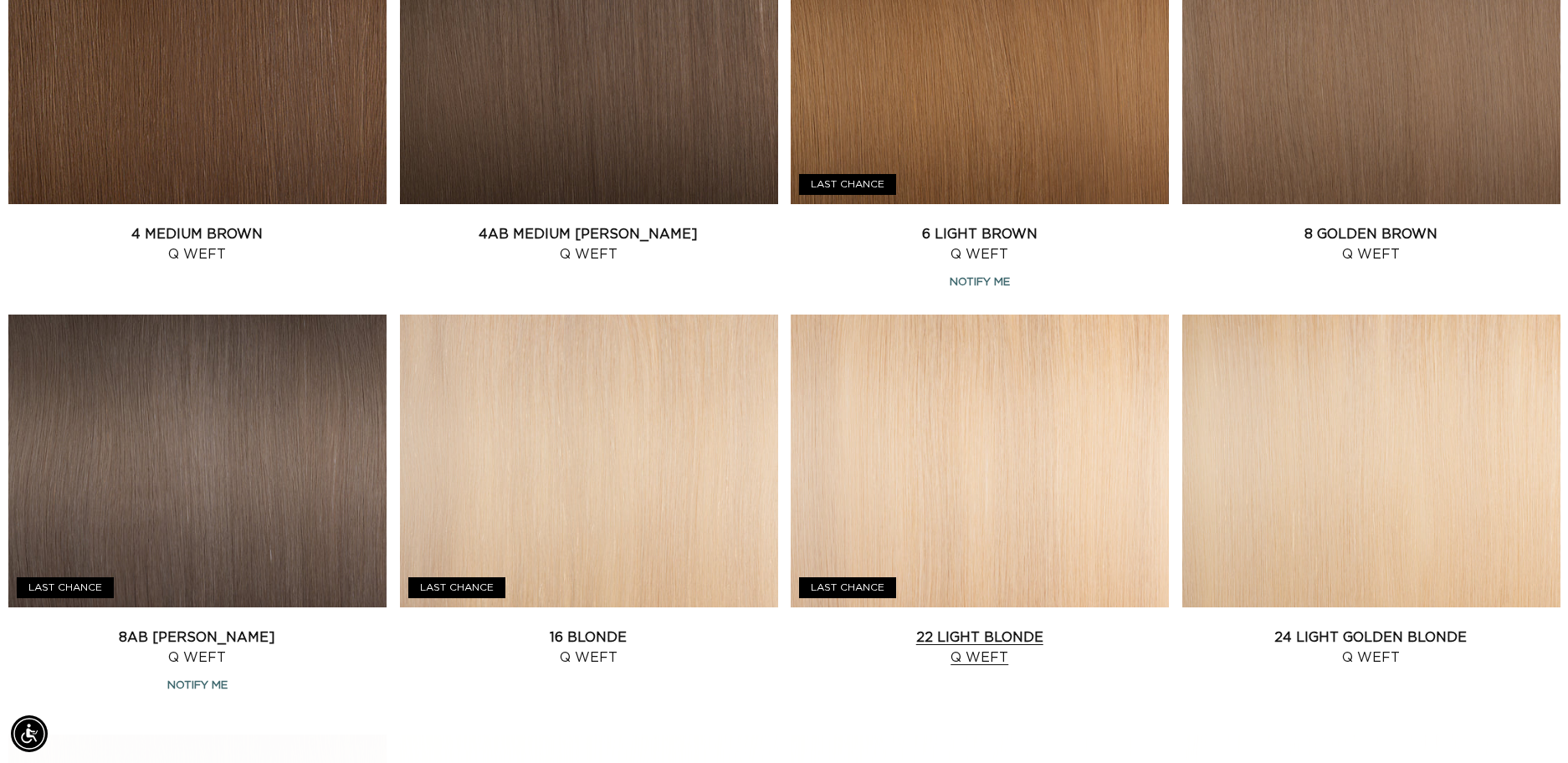
click at [1005, 628] on link "22 Light Blonde Q Weft" at bounding box center [979, 648] width 378 height 40
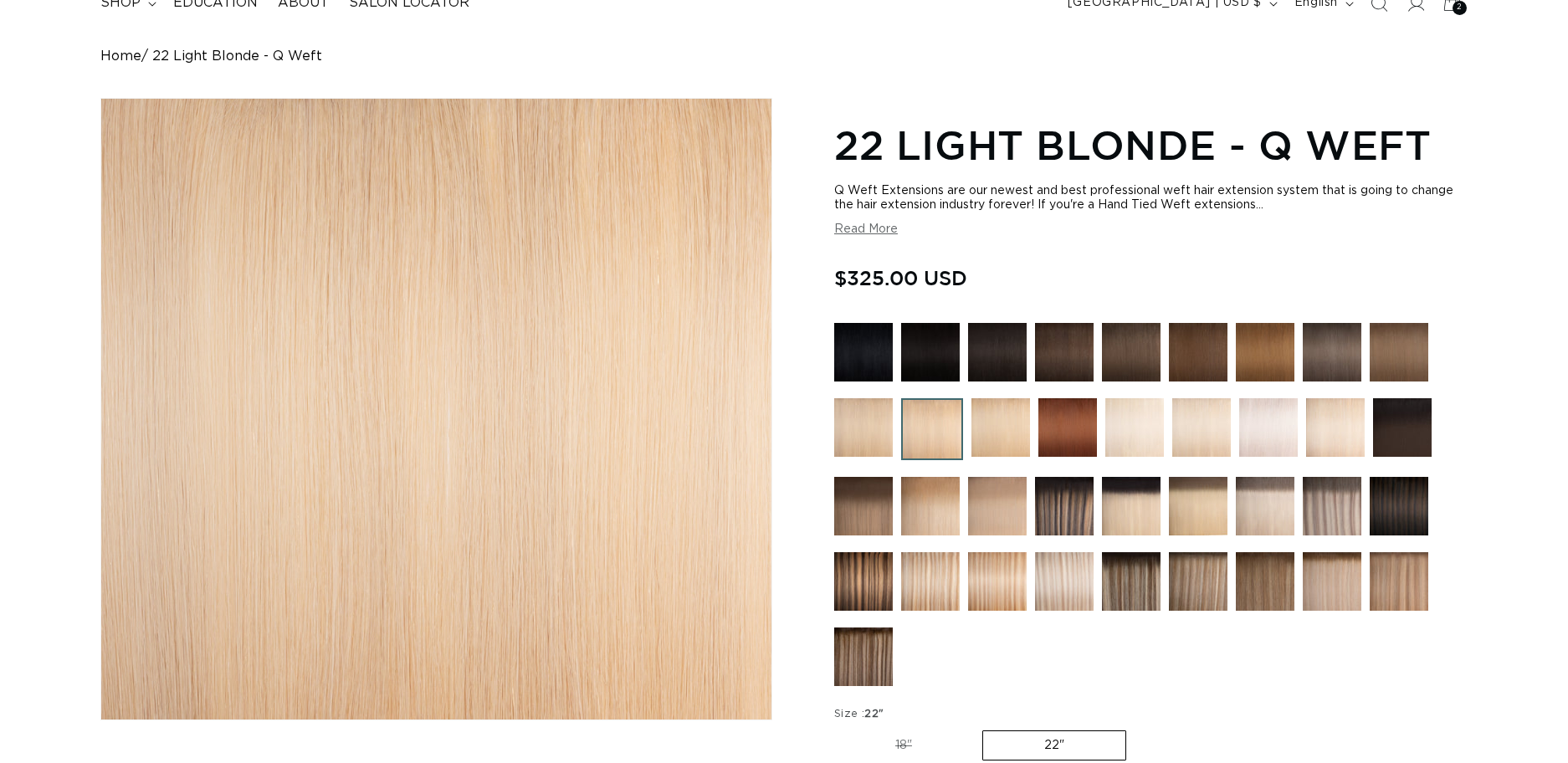
scroll to position [163, 0]
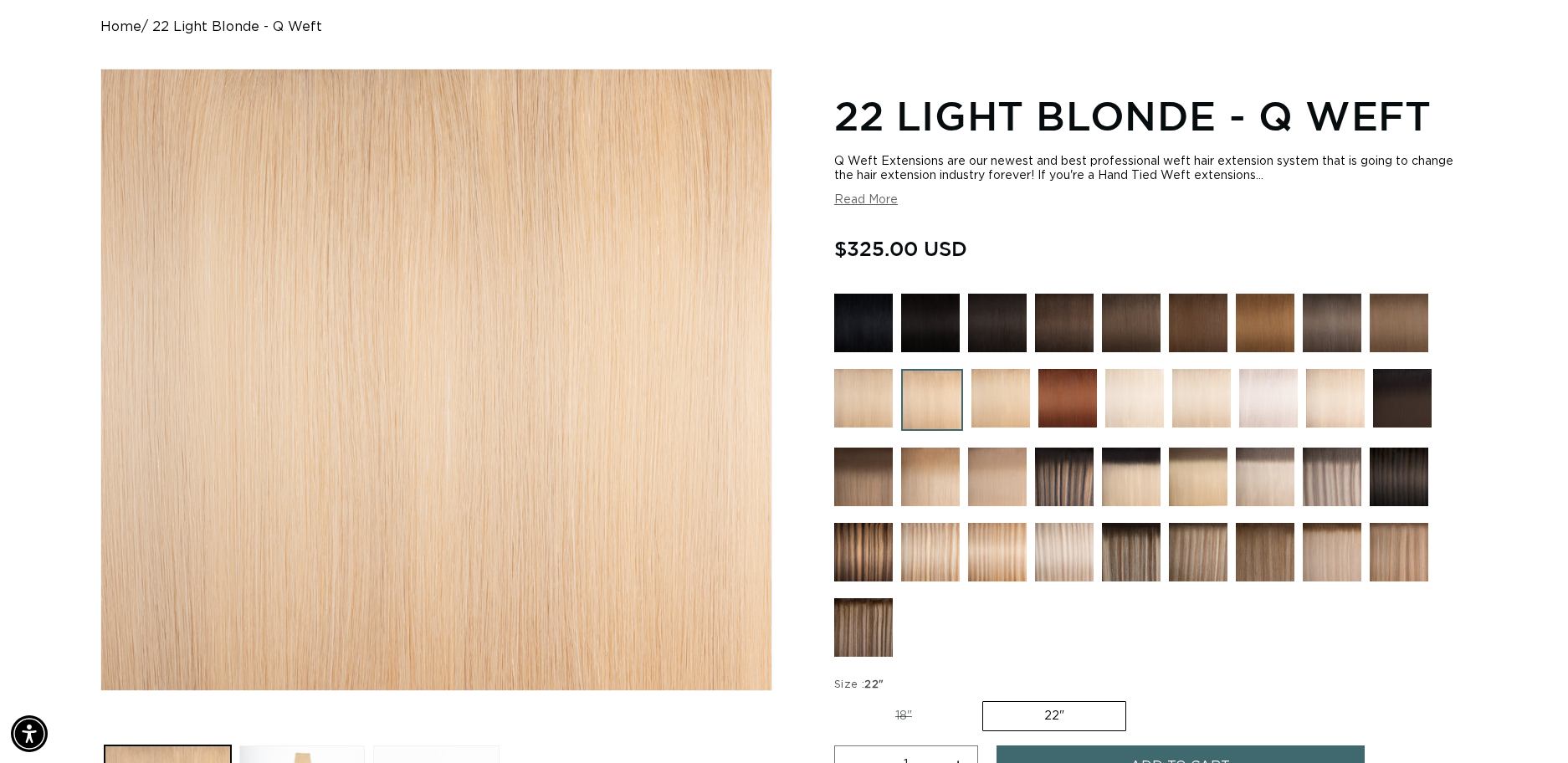
click at [884, 200] on button "Read More" at bounding box center [866, 200] width 64 height 14
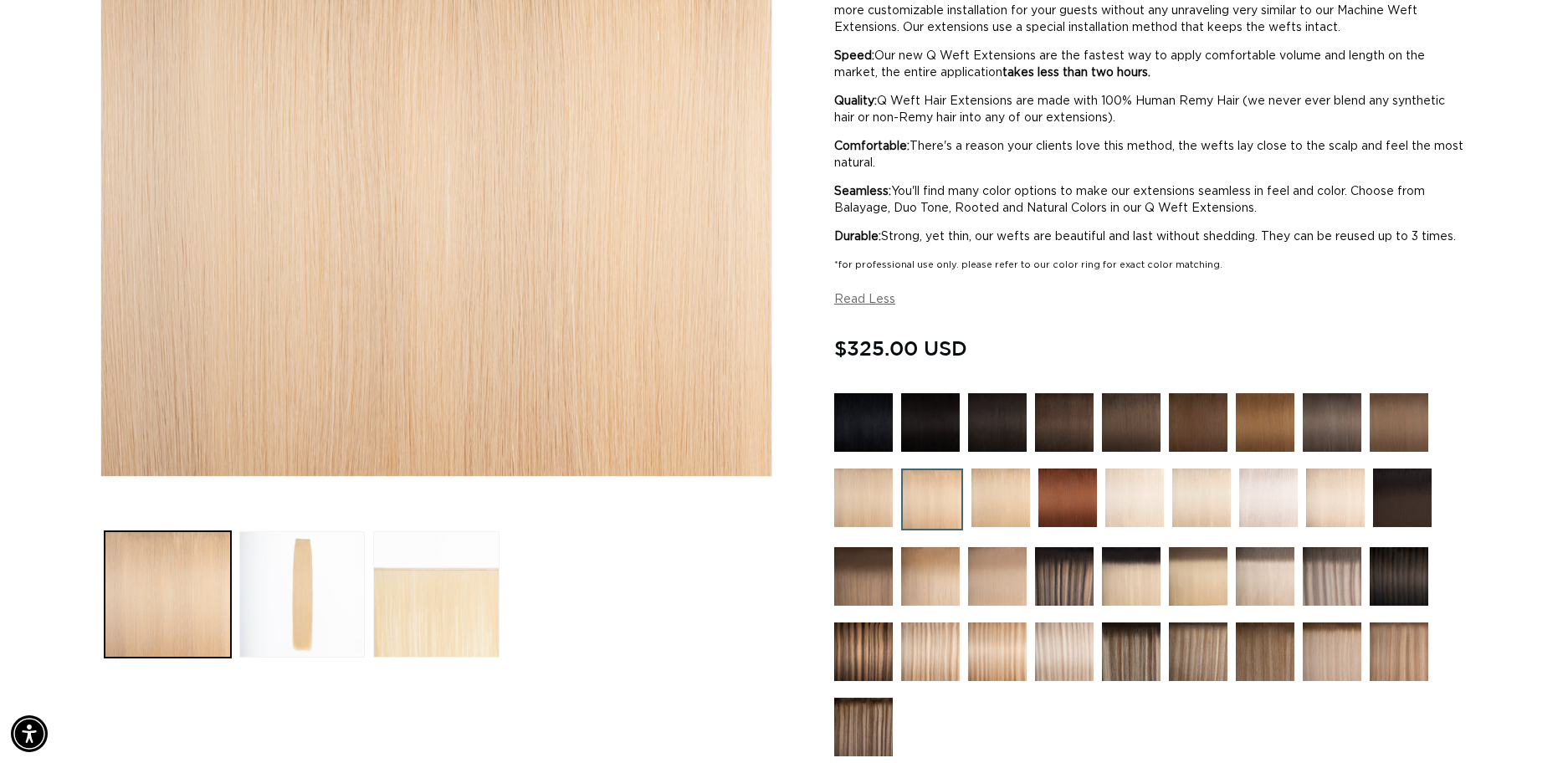
scroll to position [0, 1449]
click at [1249, 521] on img at bounding box center [1268, 498] width 58 height 58
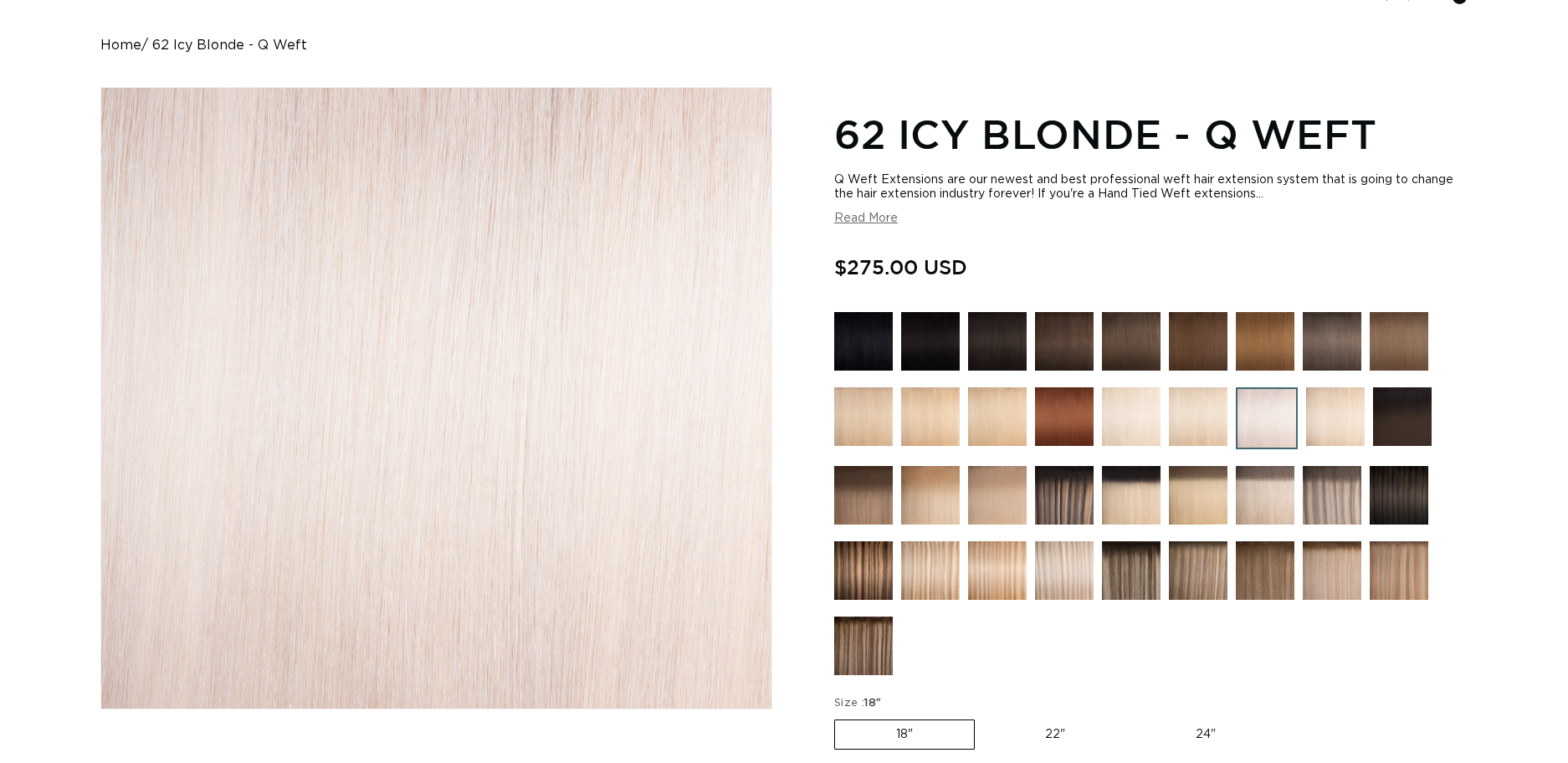
click at [1336, 430] on img at bounding box center [1335, 416] width 58 height 58
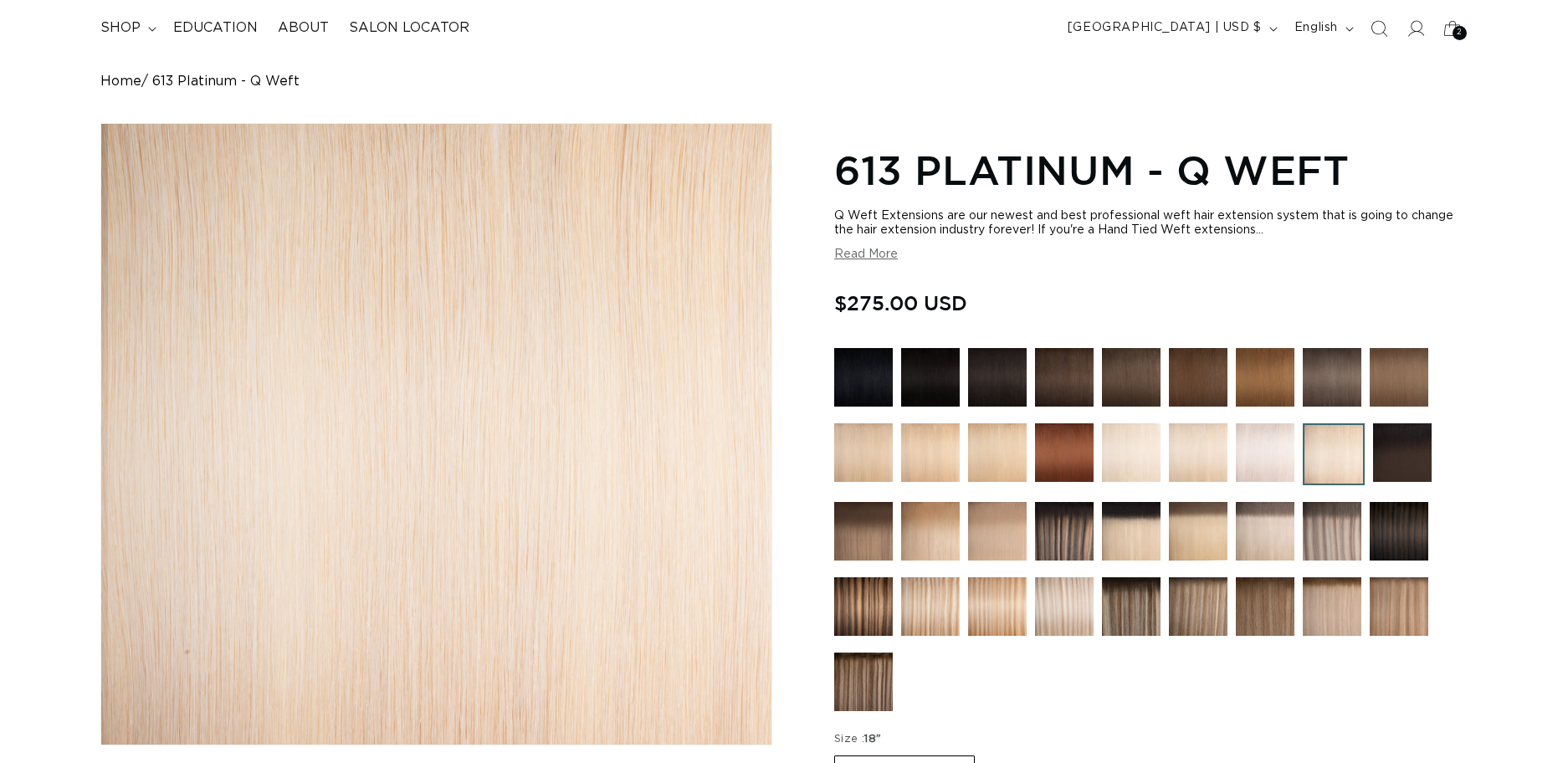
click at [1258, 524] on img at bounding box center [1265, 531] width 58 height 58
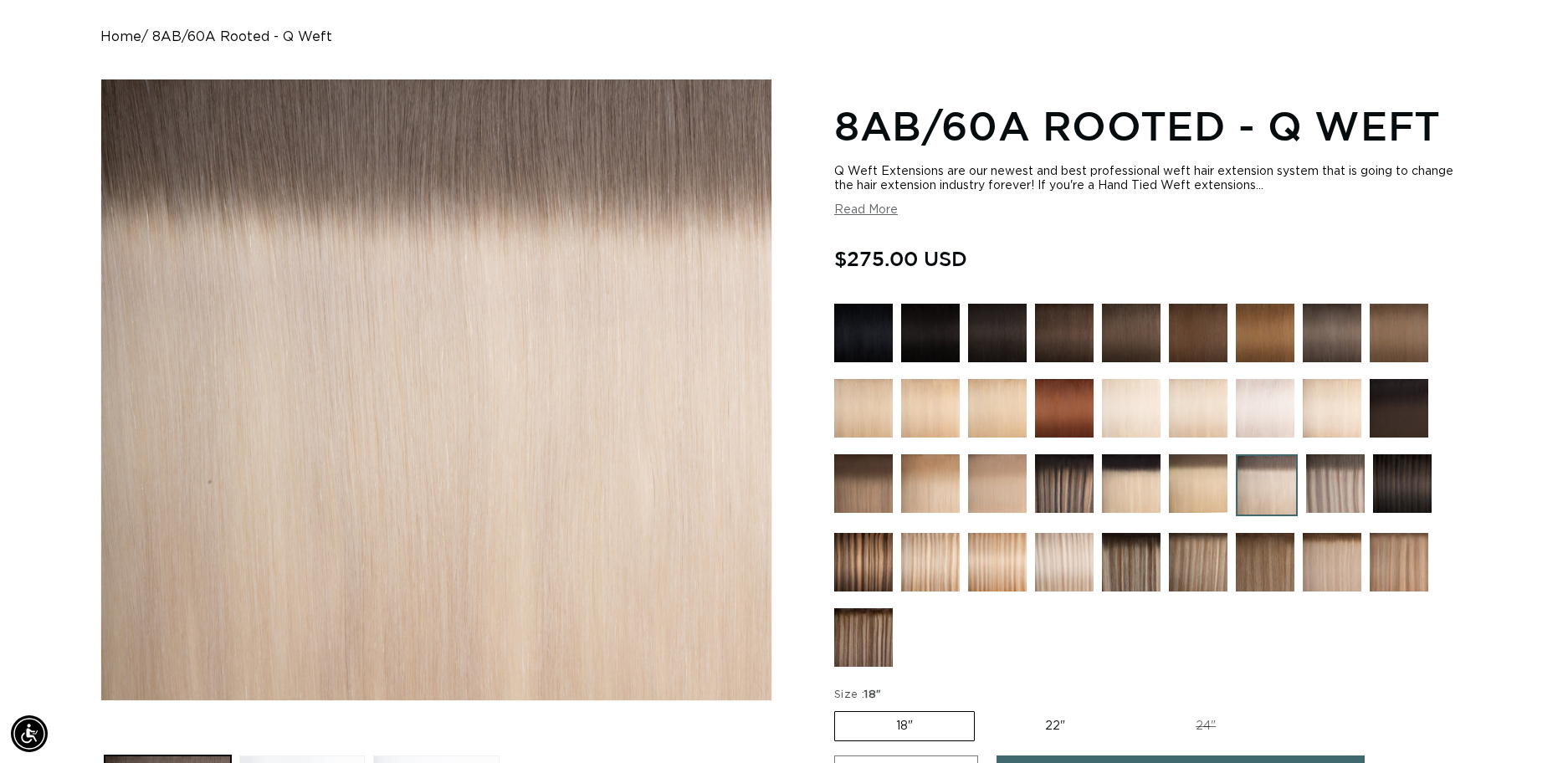
scroll to position [0, 2899]
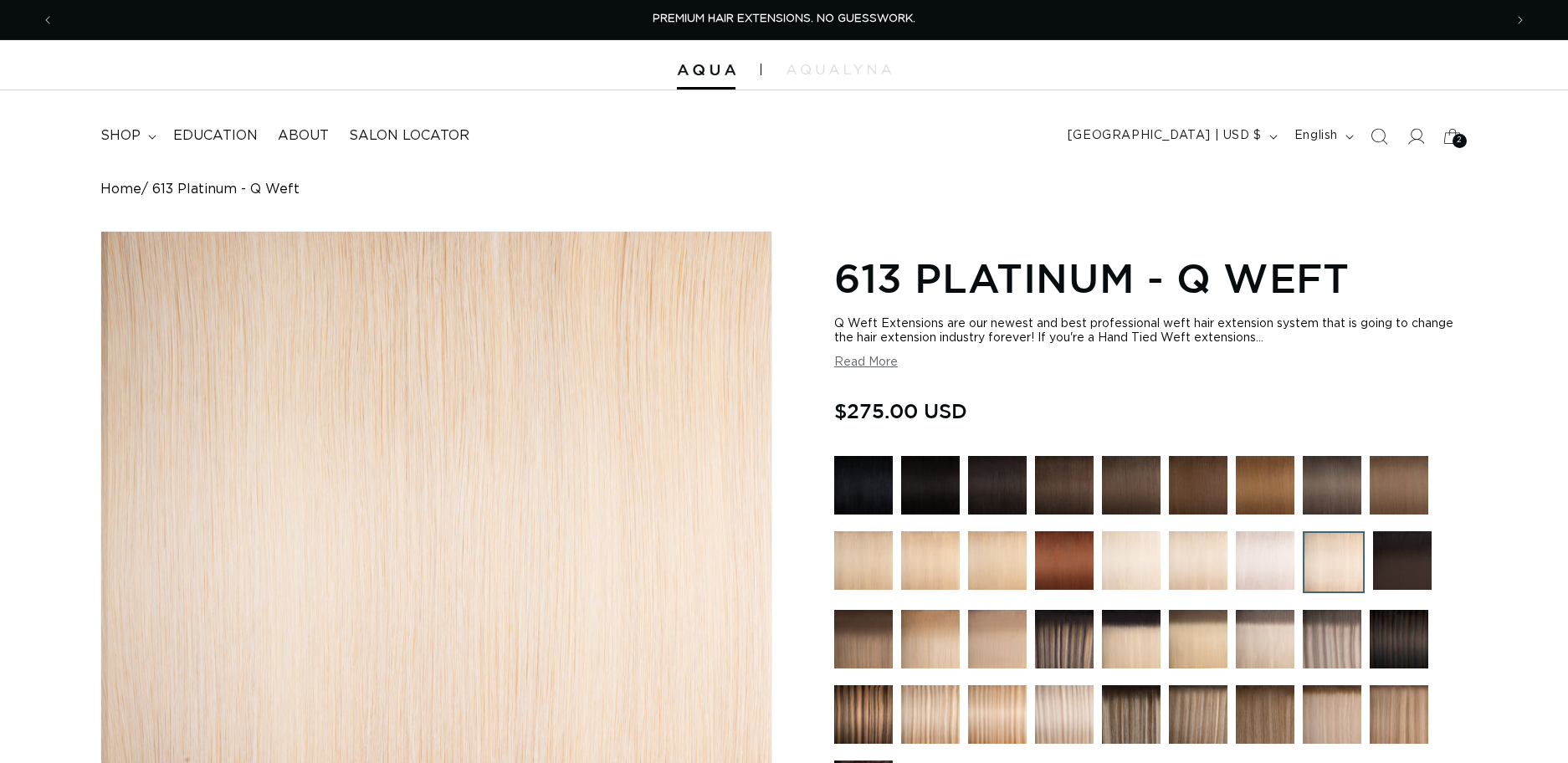
scroll to position [108, 0]
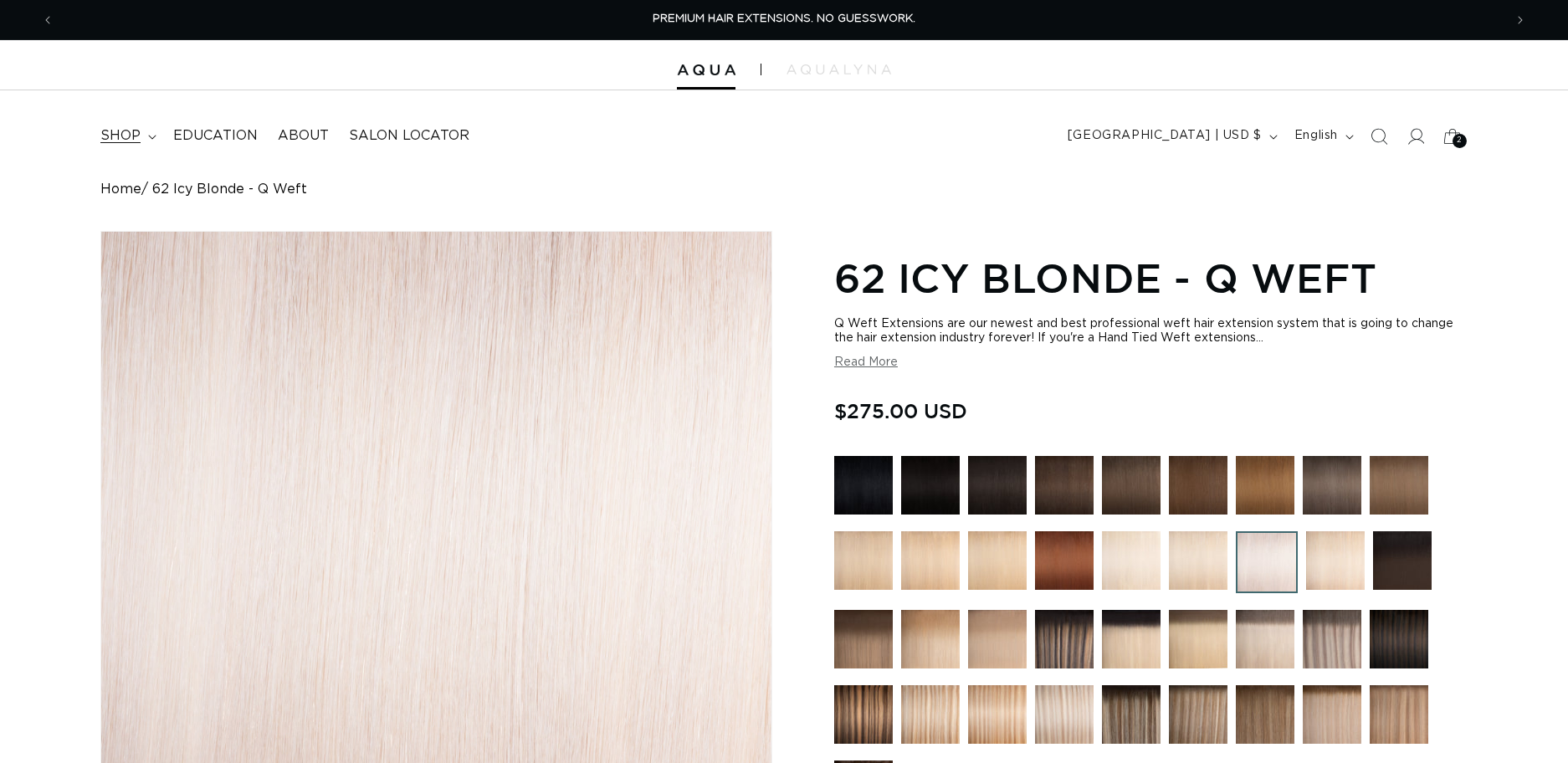
scroll to position [18, 0]
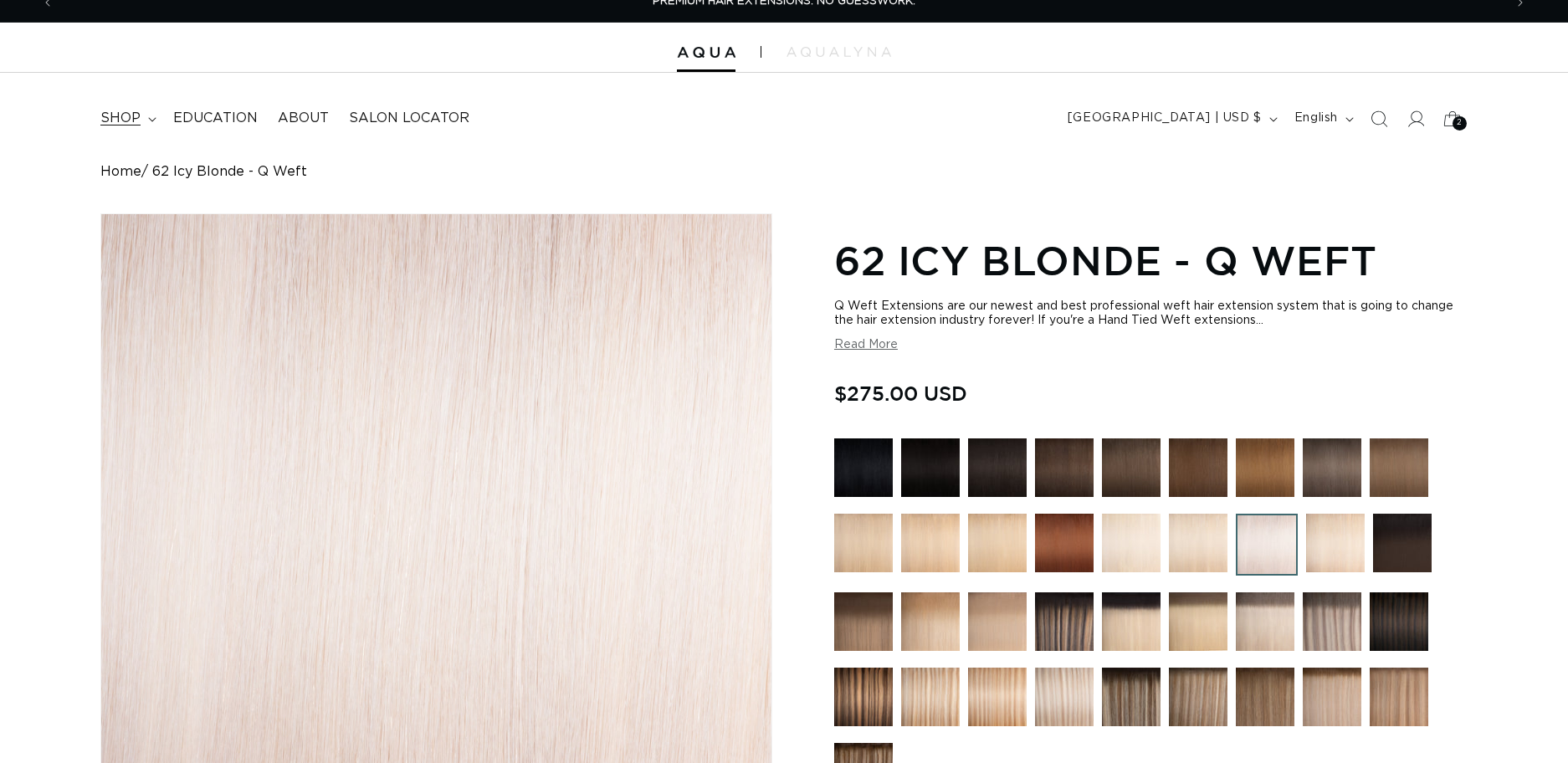
drag, startPoint x: 0, startPoint y: 0, endPoint x: 153, endPoint y: 111, distance: 189.0
click at [148, 105] on summary "shop" at bounding box center [127, 119] width 73 height 38
click at [153, 111] on summary "shop" at bounding box center [127, 119] width 73 height 38
click at [120, 114] on span "shop" at bounding box center [120, 119] width 40 height 18
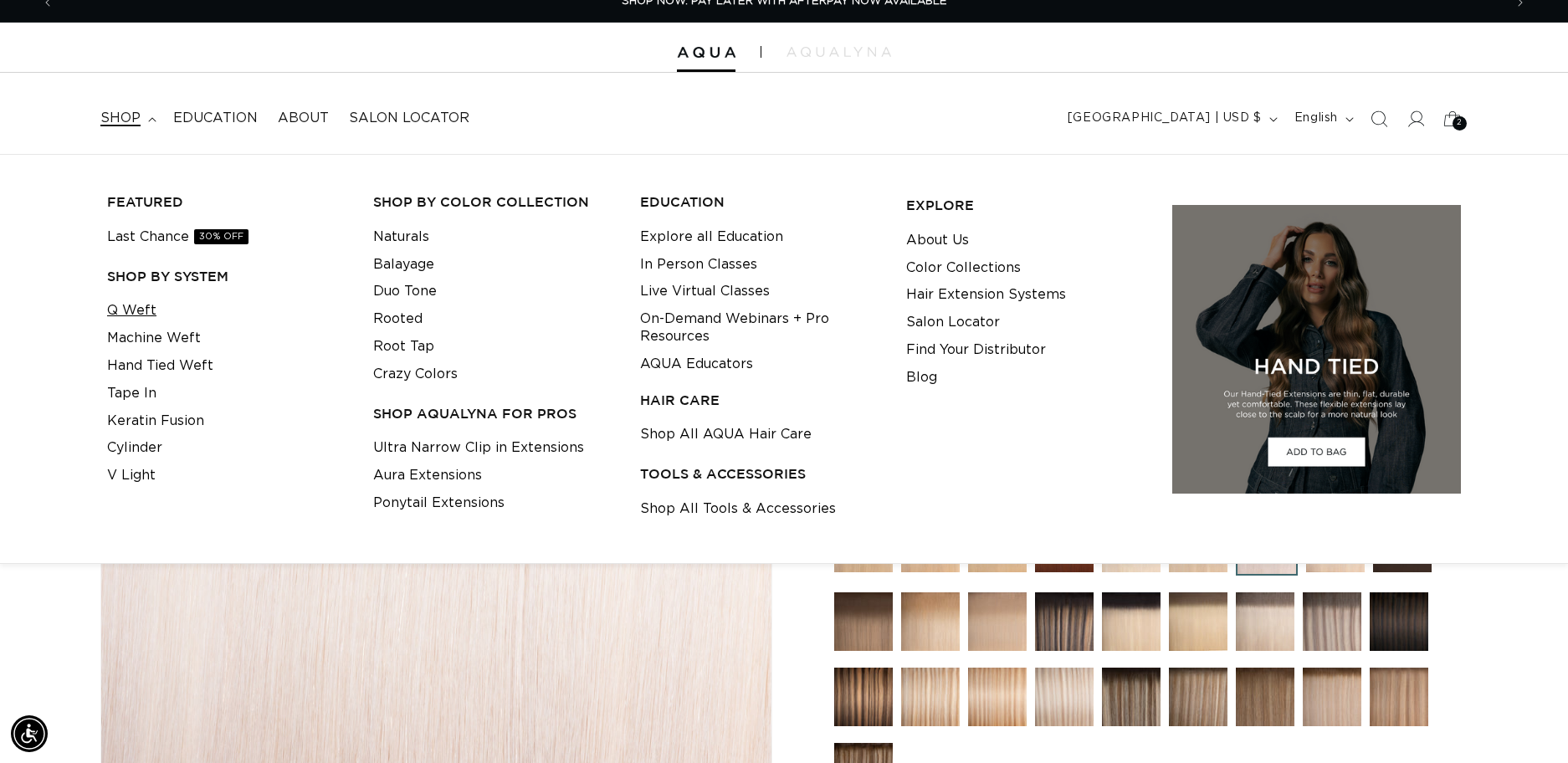
click at [134, 315] on link "Q Weft" at bounding box center [131, 311] width 49 height 28
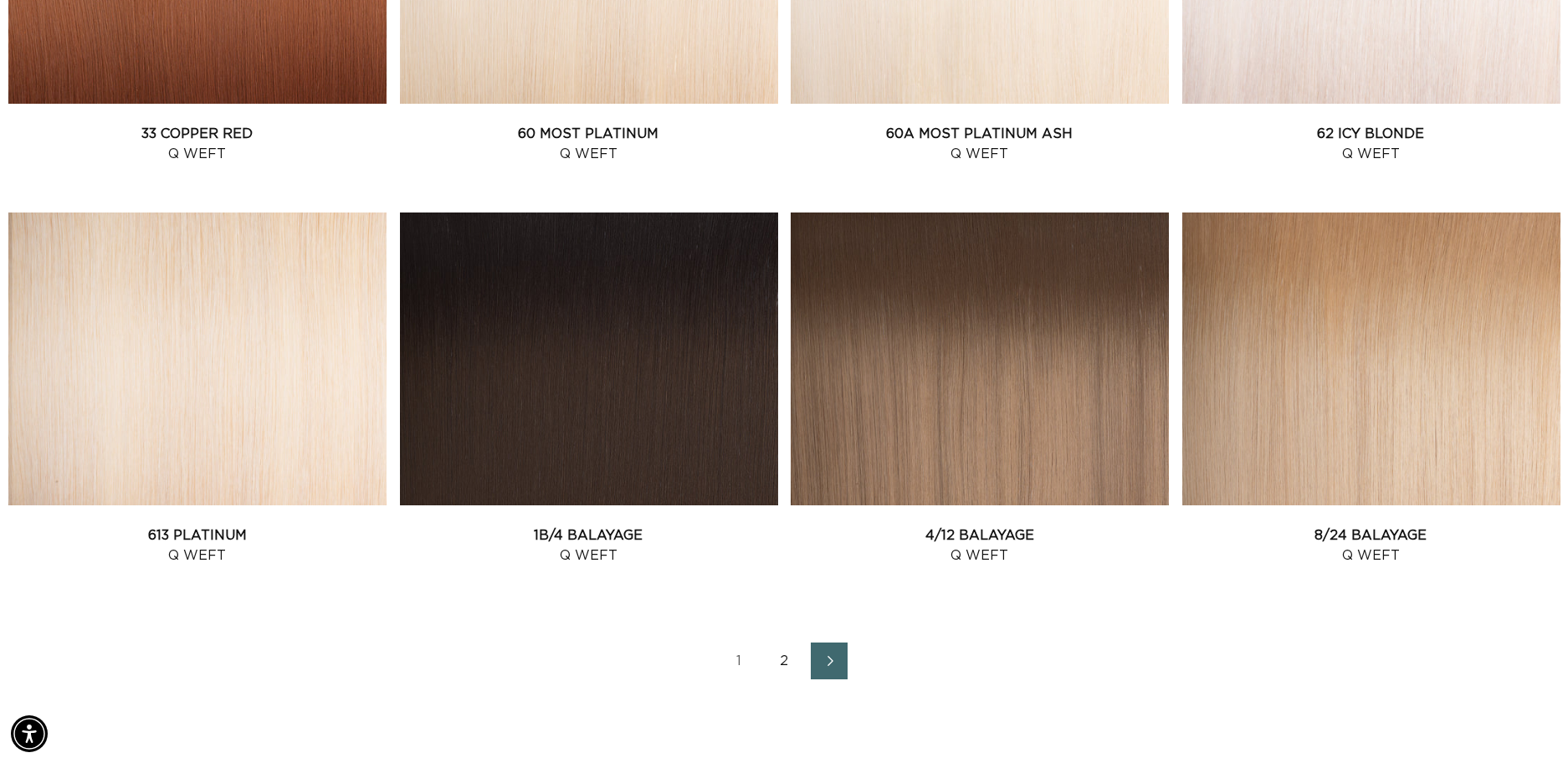
scroll to position [2089, 0]
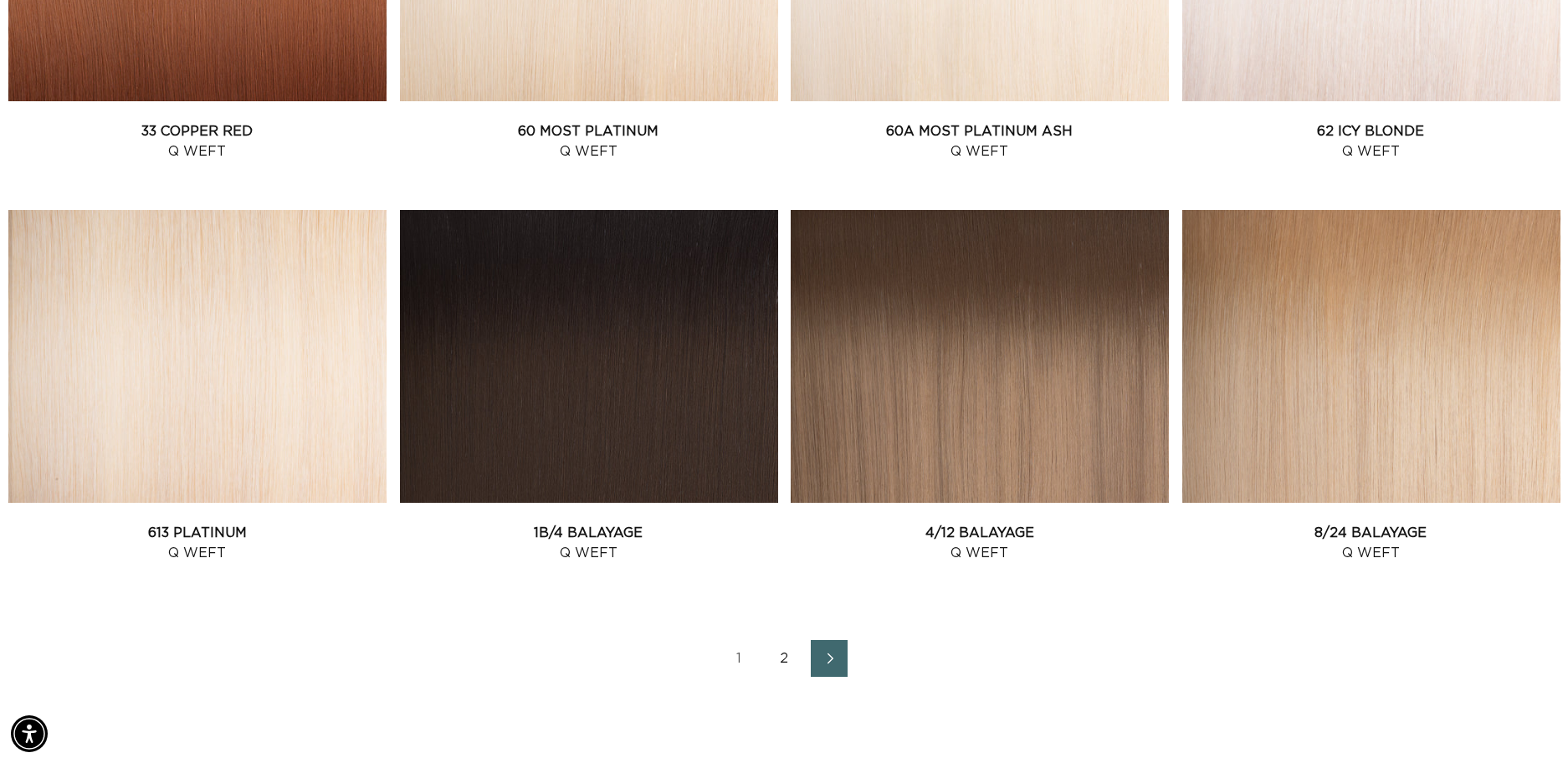
click at [824, 661] on icon "Next page" at bounding box center [830, 658] width 22 height 12
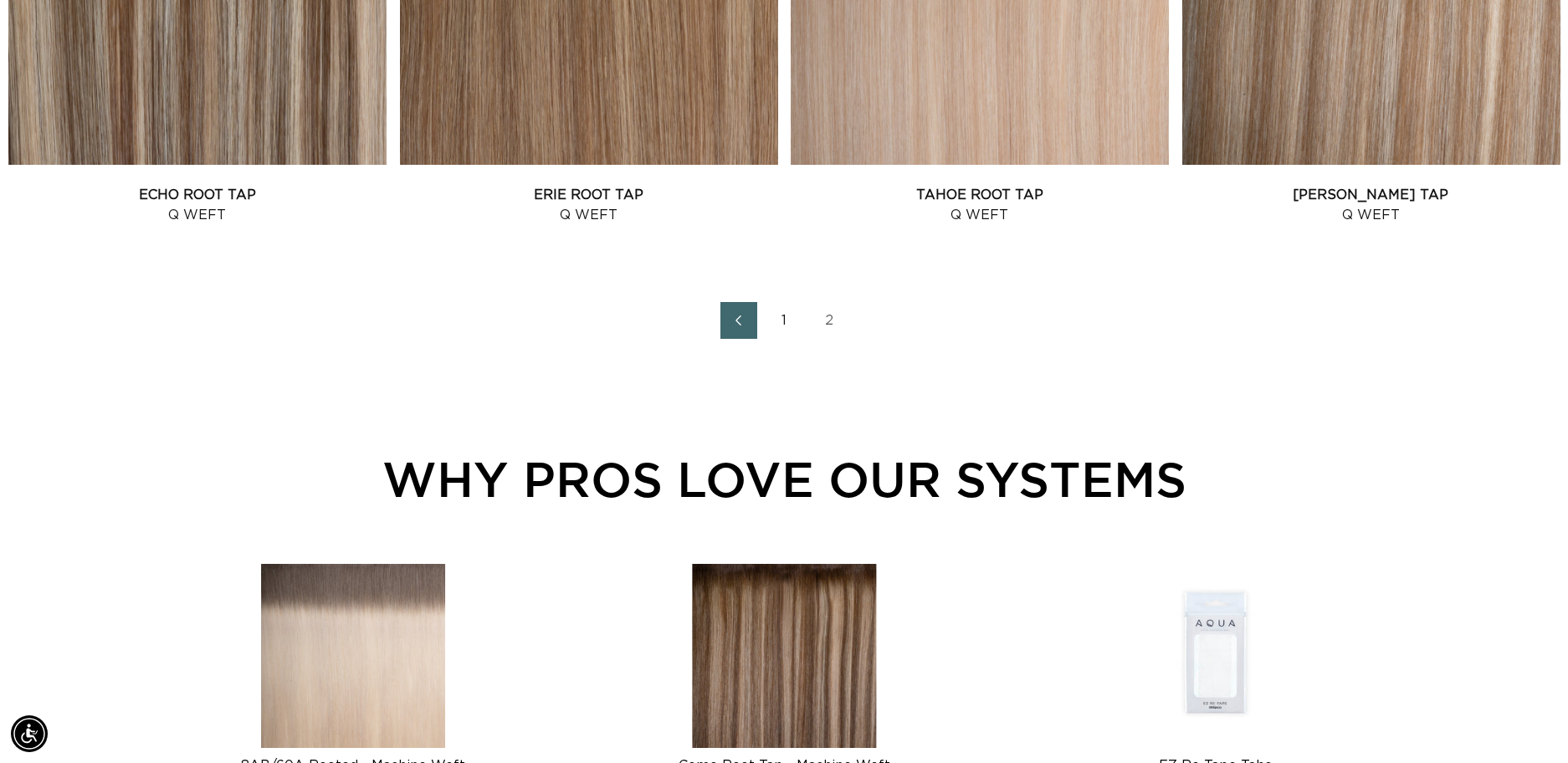
scroll to position [2023, 0]
click at [732, 322] on icon "Previous page" at bounding box center [738, 319] width 22 height 12
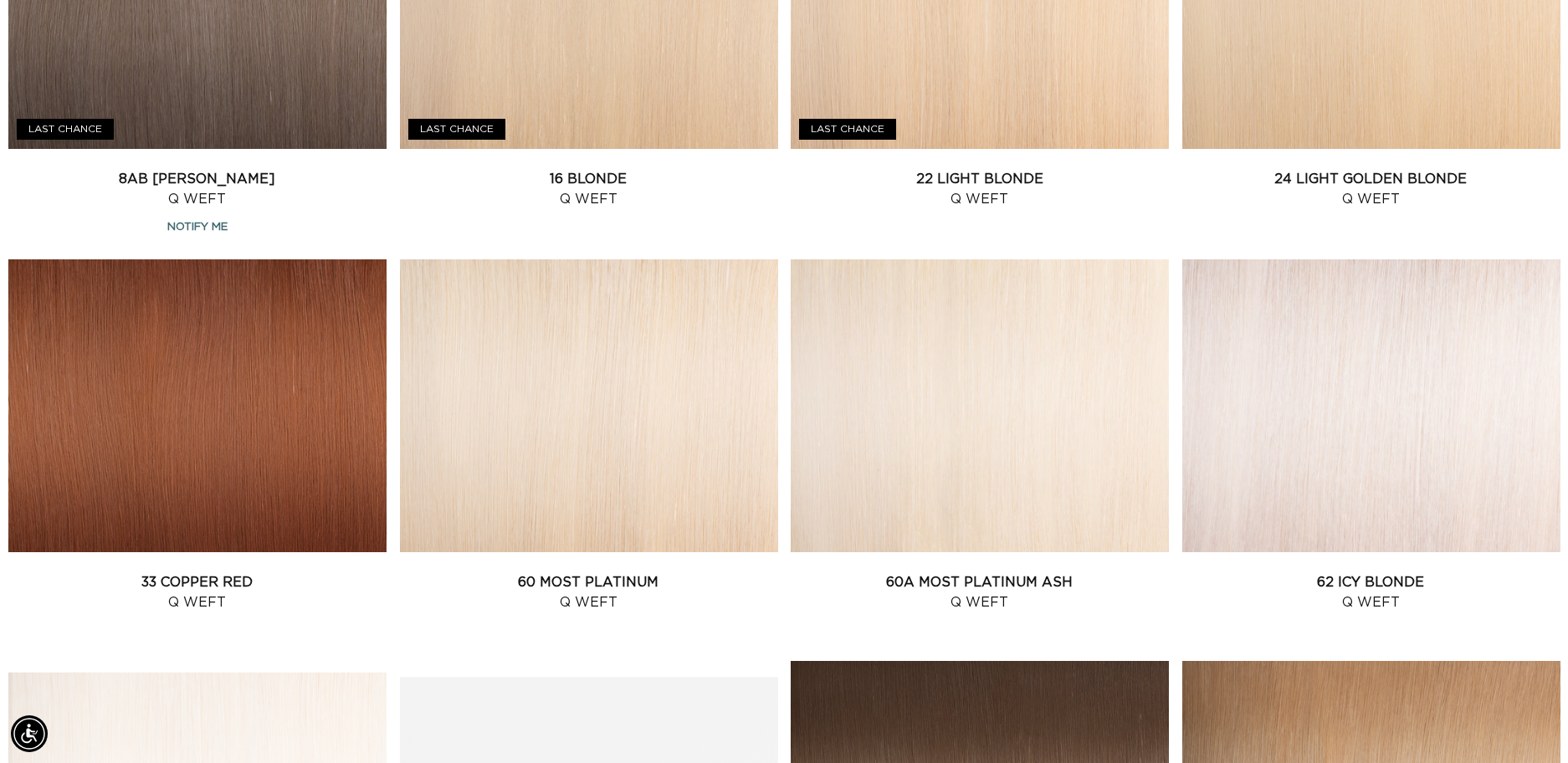
scroll to position [1640, 0]
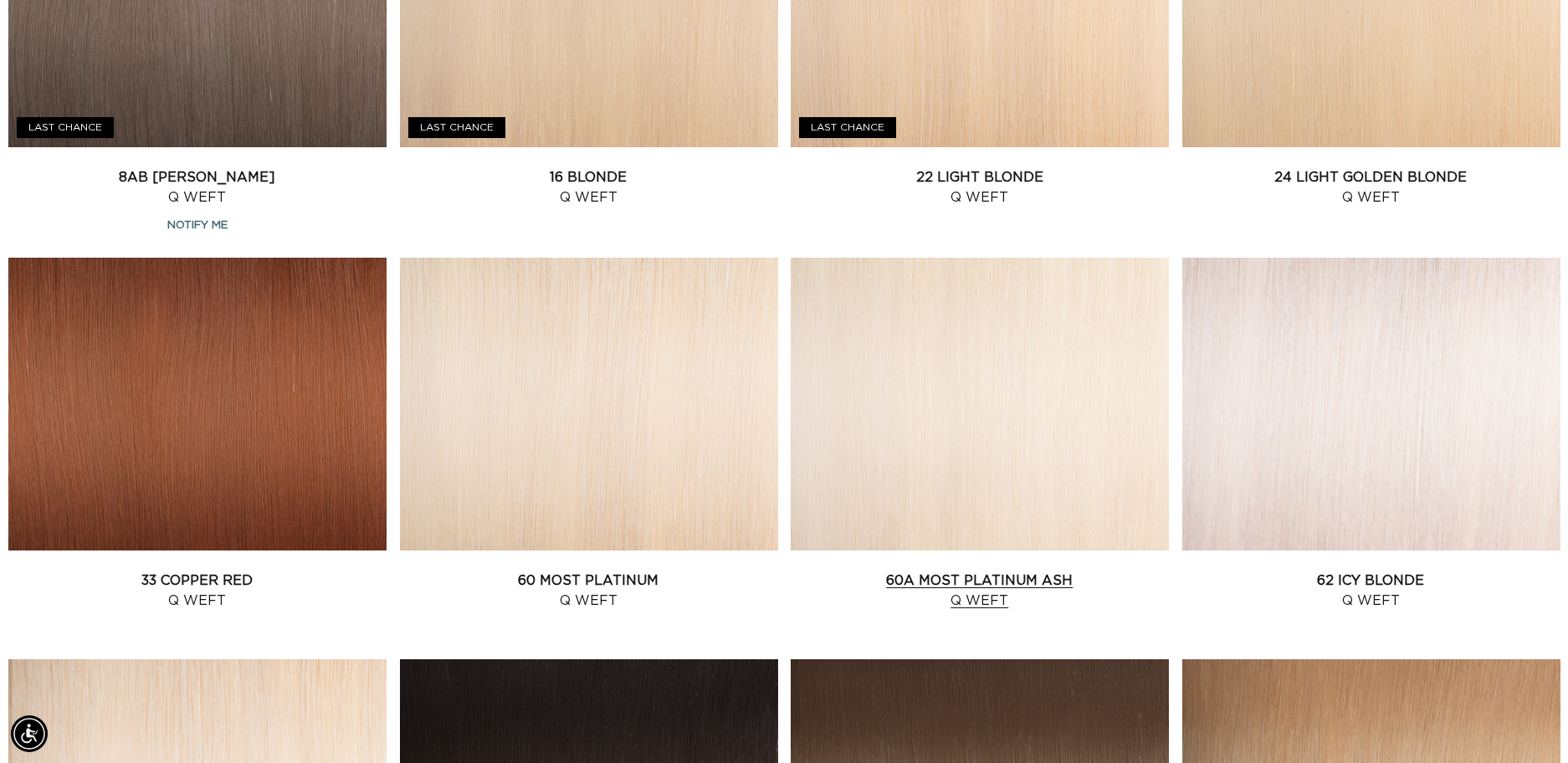
click at [968, 571] on link "60A Most Platinum Ash Q Weft" at bounding box center [979, 590] width 378 height 40
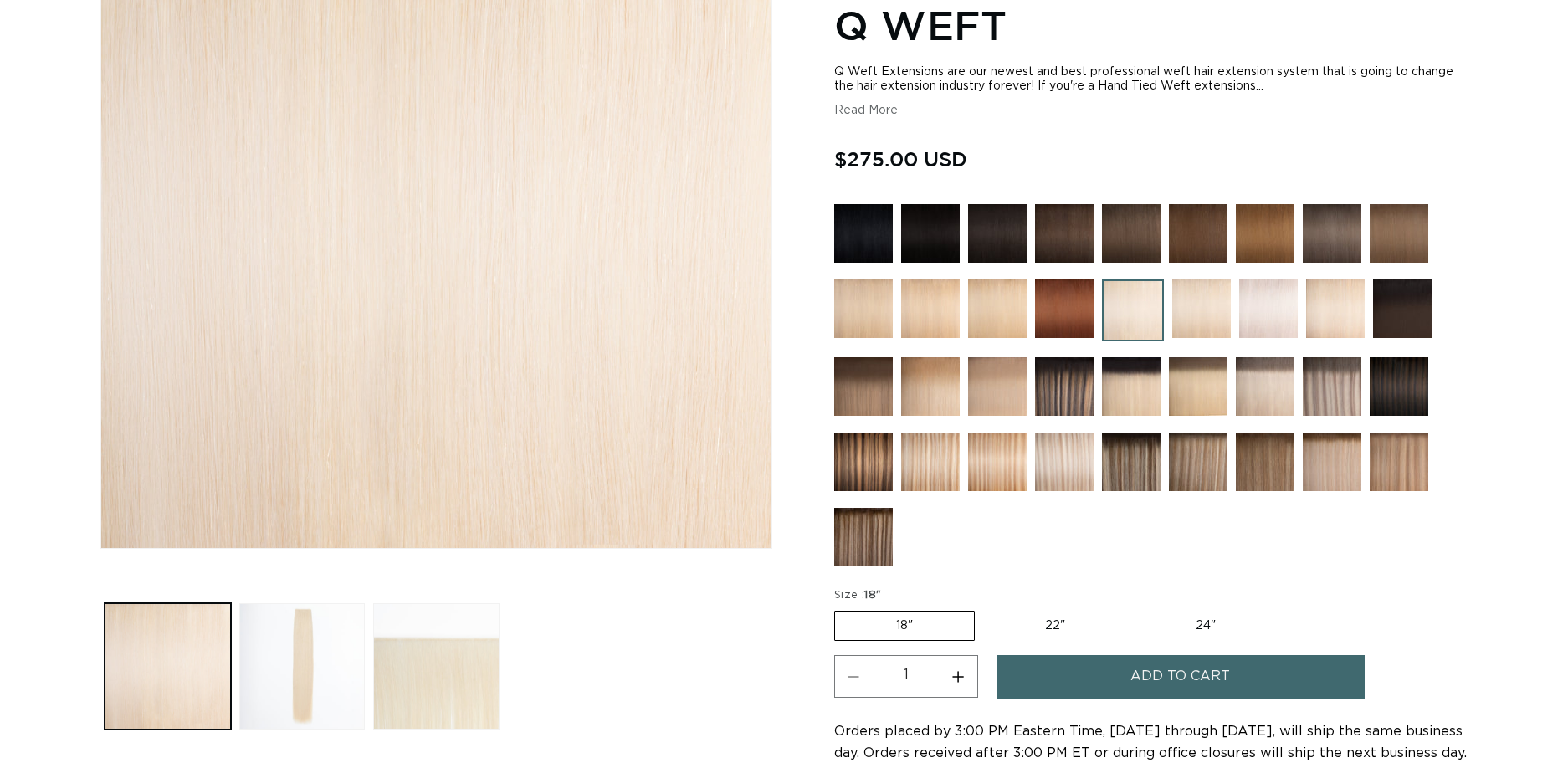
click at [884, 625] on label "18" Variant sold out or unavailable" at bounding box center [905, 626] width 140 height 31
click at [839, 608] on input "18" Variant sold out or unavailable" at bounding box center [838, 608] width 1 height 1
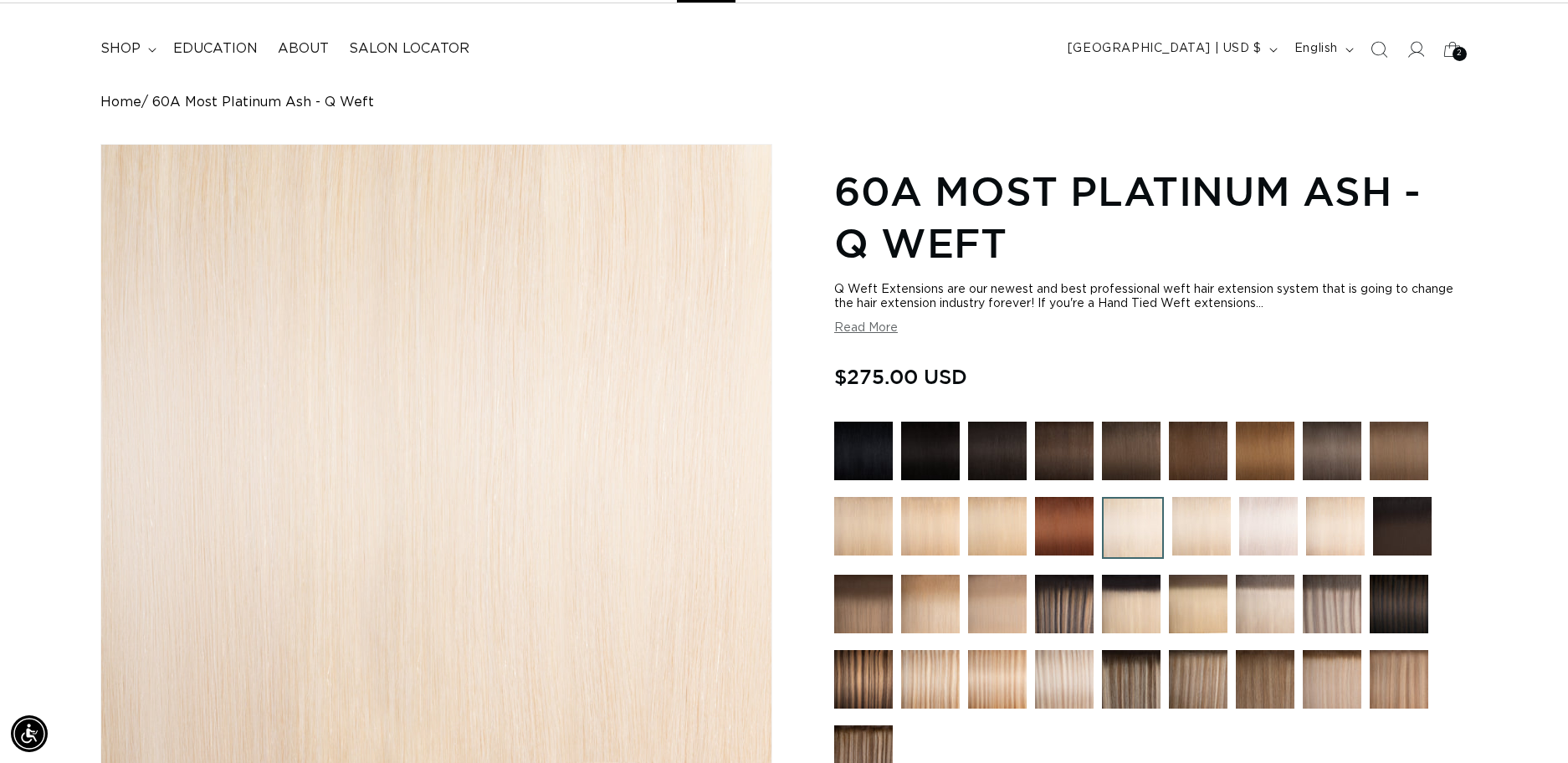
scroll to position [0, 2899]
